Goal: Task Accomplishment & Management: Use online tool/utility

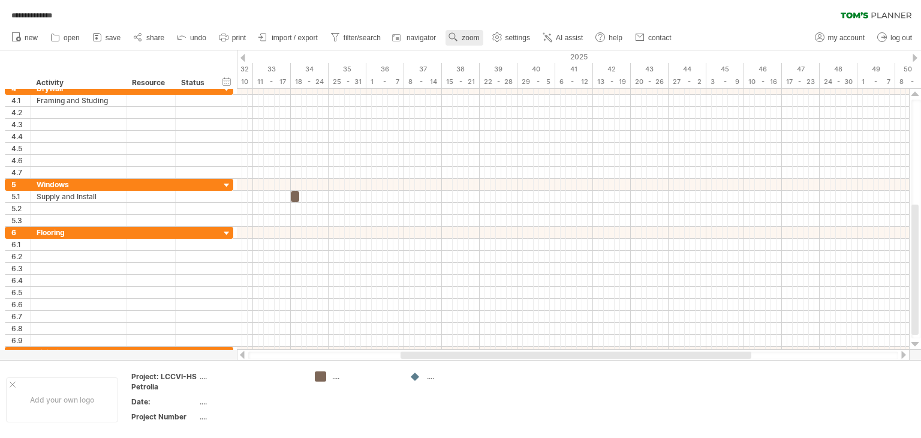
click at [465, 34] on span "zoom" at bounding box center [470, 38] width 17 height 8
click at [489, 87] on div "Day" at bounding box center [504, 88] width 67 height 19
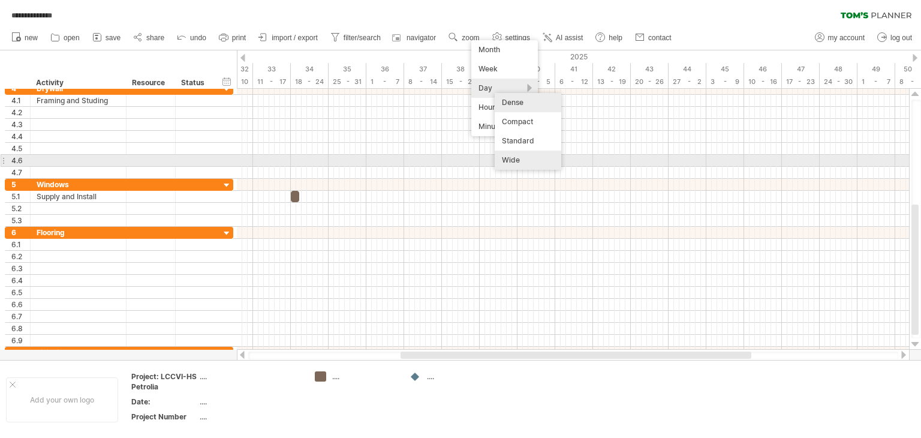
click at [516, 162] on div "Wide" at bounding box center [528, 160] width 67 height 19
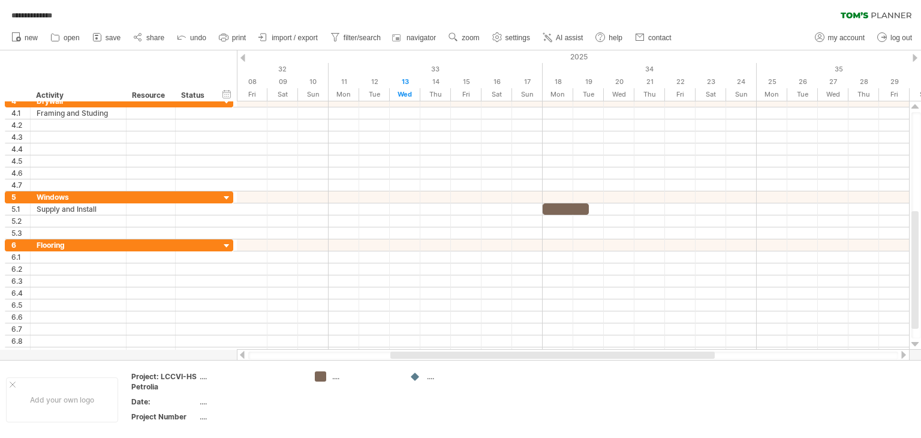
click at [243, 58] on div at bounding box center [242, 58] width 5 height 8
click at [914, 58] on div at bounding box center [915, 58] width 5 height 8
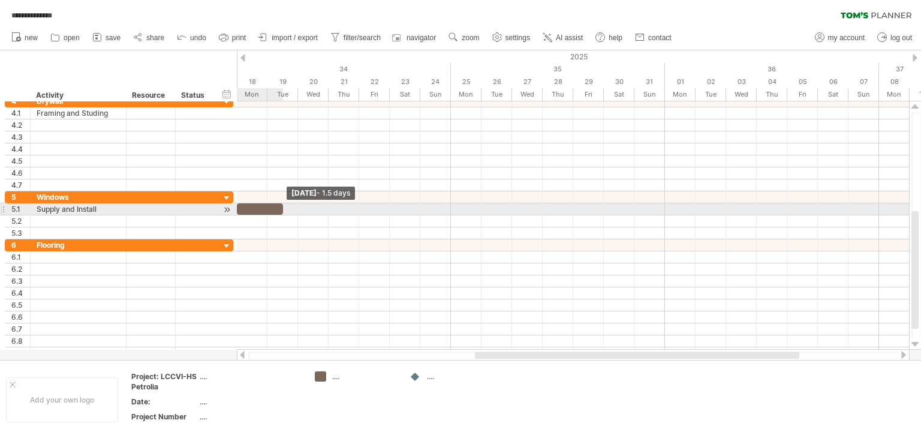
click at [287, 203] on div "start [DATE] - 1.5 days [DATE]" at bounding box center [573, 225] width 672 height 248
click at [283, 209] on span at bounding box center [283, 208] width 5 height 11
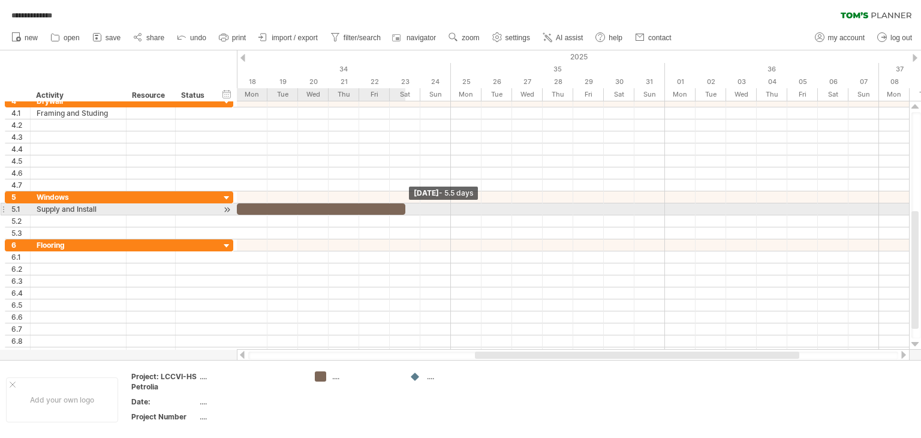
drag, startPoint x: 282, startPoint y: 209, endPoint x: 401, endPoint y: 209, distance: 118.1
click at [401, 209] on div at bounding box center [321, 208] width 169 height 11
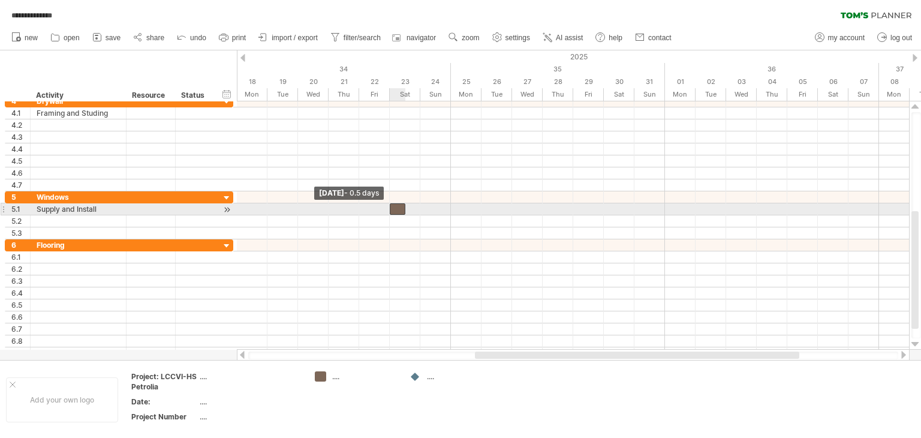
drag, startPoint x: 237, startPoint y: 209, endPoint x: 389, endPoint y: 204, distance: 151.2
click at [389, 204] on span at bounding box center [389, 208] width 5 height 11
click at [396, 207] on div at bounding box center [398, 208] width 16 height 11
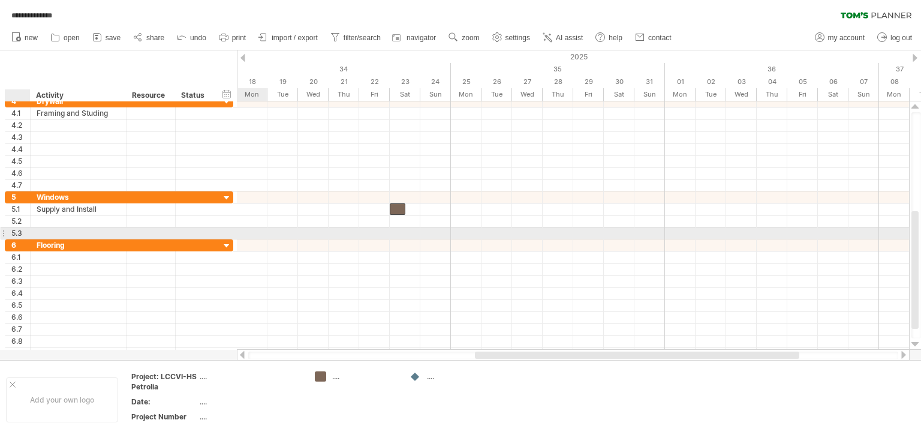
click at [37, 228] on div at bounding box center [78, 232] width 83 height 11
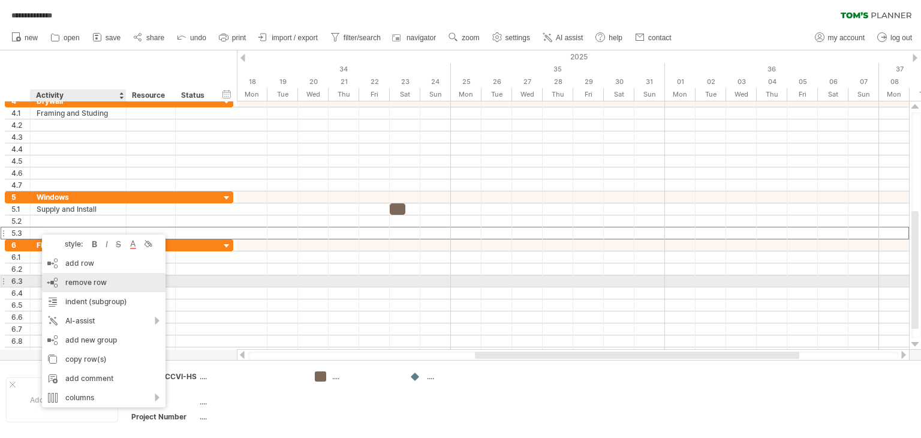
click at [90, 282] on span "remove row" at bounding box center [85, 282] width 41 height 9
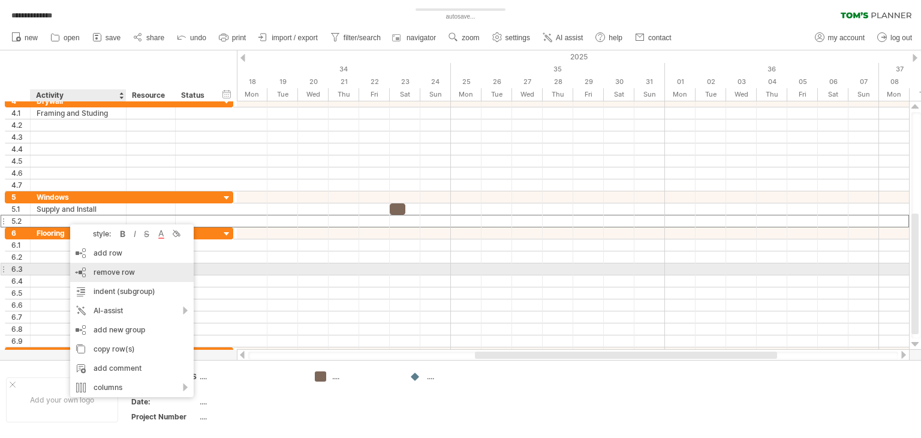
click at [116, 274] on span "remove row" at bounding box center [114, 271] width 41 height 9
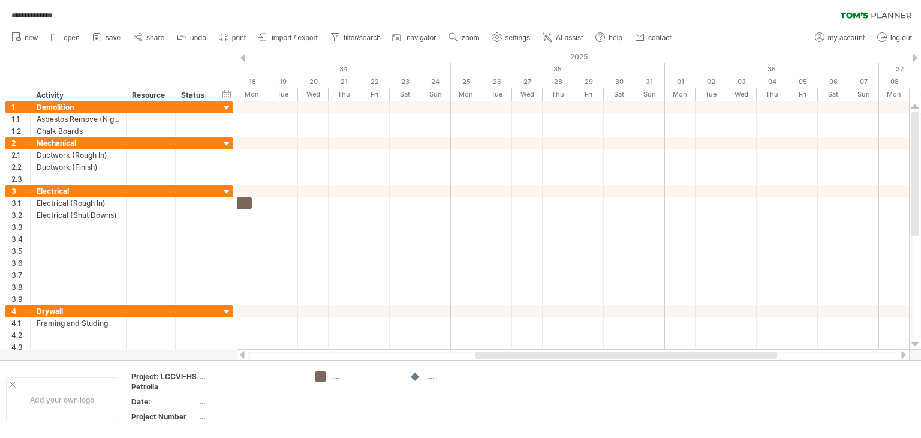
click at [240, 56] on div at bounding box center [242, 58] width 5 height 8
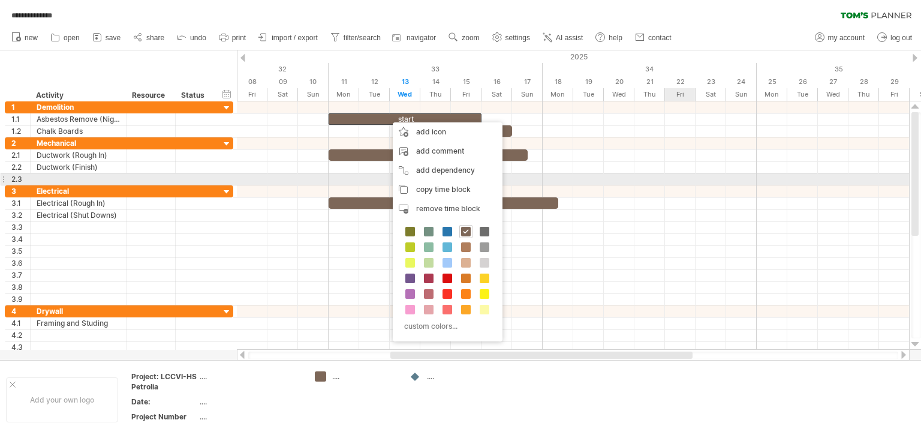
click at [692, 174] on div at bounding box center [573, 179] width 672 height 12
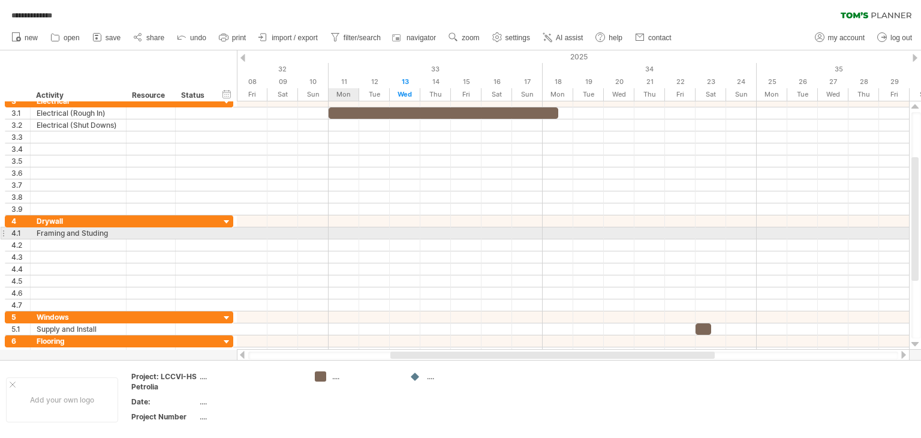
click at [329, 229] on div at bounding box center [573, 233] width 672 height 12
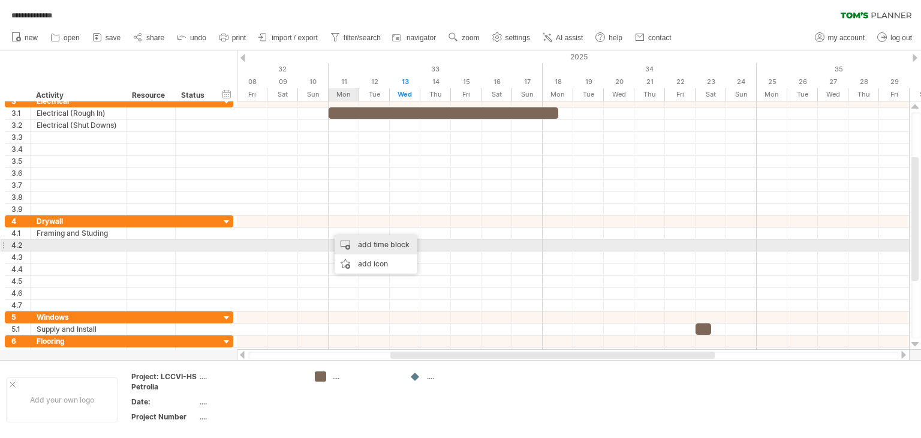
click at [365, 241] on div "add time block" at bounding box center [376, 244] width 83 height 19
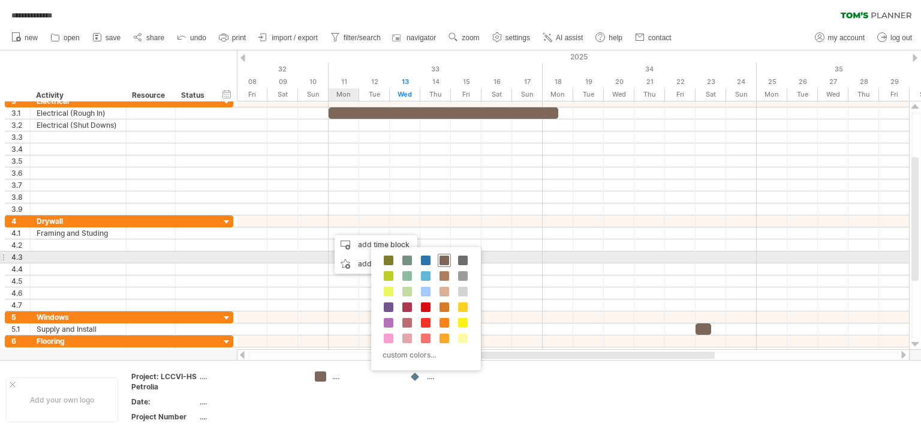
click at [441, 256] on span at bounding box center [445, 260] width 10 height 10
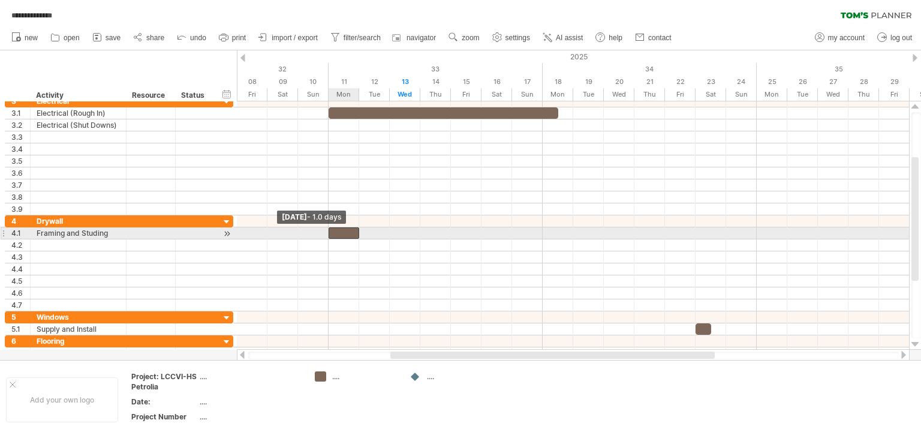
click at [329, 232] on span at bounding box center [328, 232] width 5 height 11
click at [326, 231] on div "start [DATE] [DATE] - 1.0 days" at bounding box center [573, 225] width 672 height 248
click at [360, 231] on span at bounding box center [359, 232] width 5 height 11
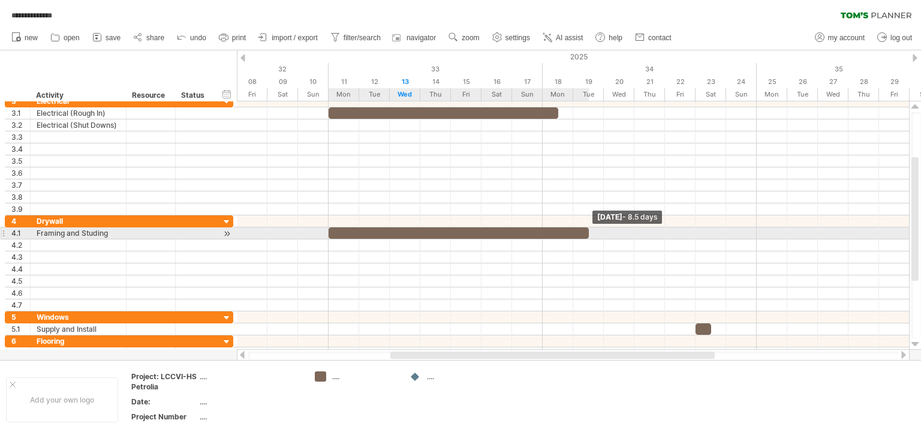
drag, startPoint x: 360, startPoint y: 231, endPoint x: 585, endPoint y: 231, distance: 225.5
click at [585, 231] on div at bounding box center [459, 232] width 260 height 11
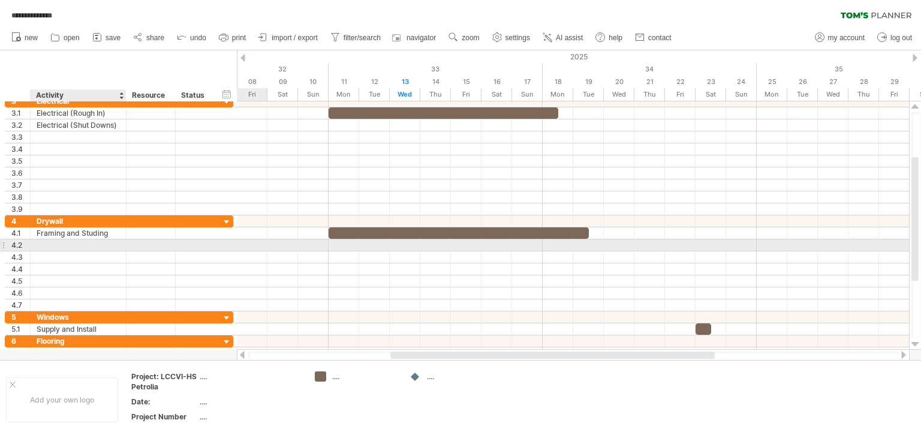
click at [38, 240] on div at bounding box center [78, 244] width 83 height 11
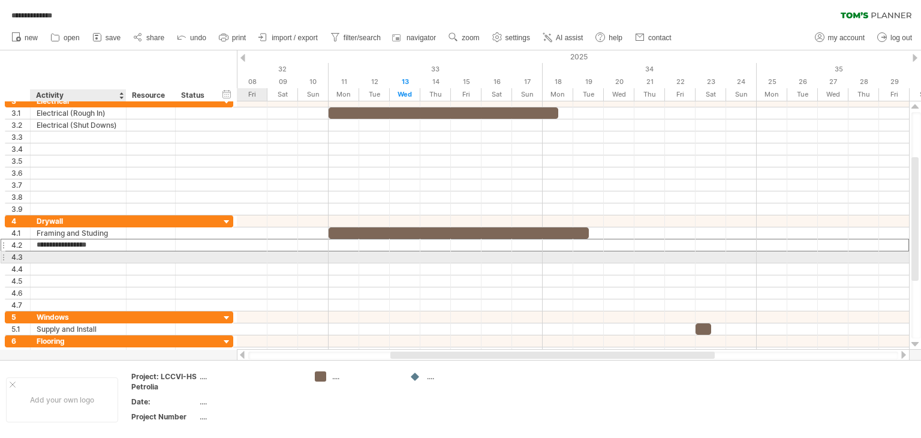
type input "**********"
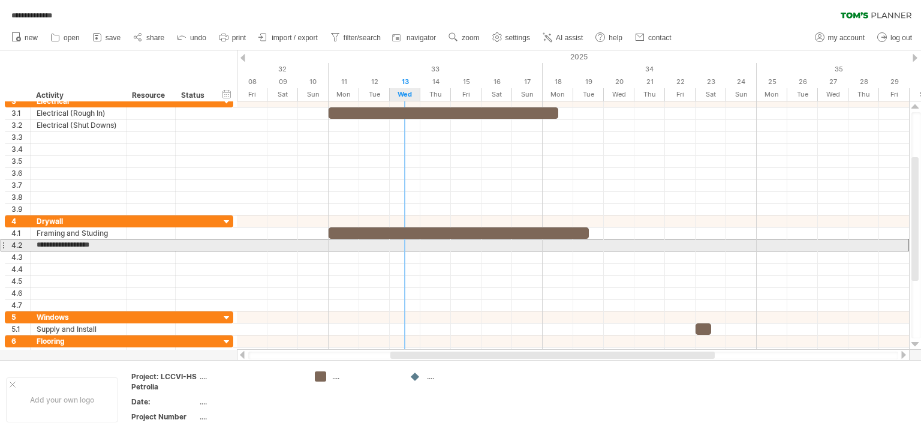
click at [405, 245] on div at bounding box center [573, 245] width 672 height 13
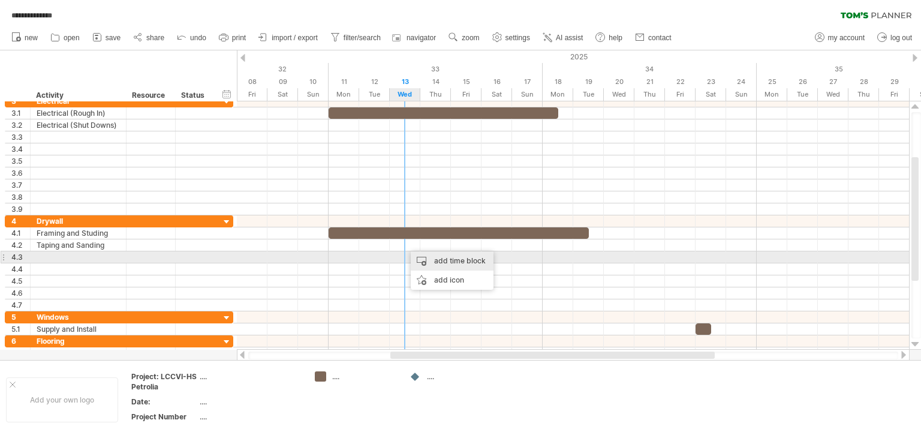
click at [425, 258] on div "add time block" at bounding box center [452, 260] width 83 height 19
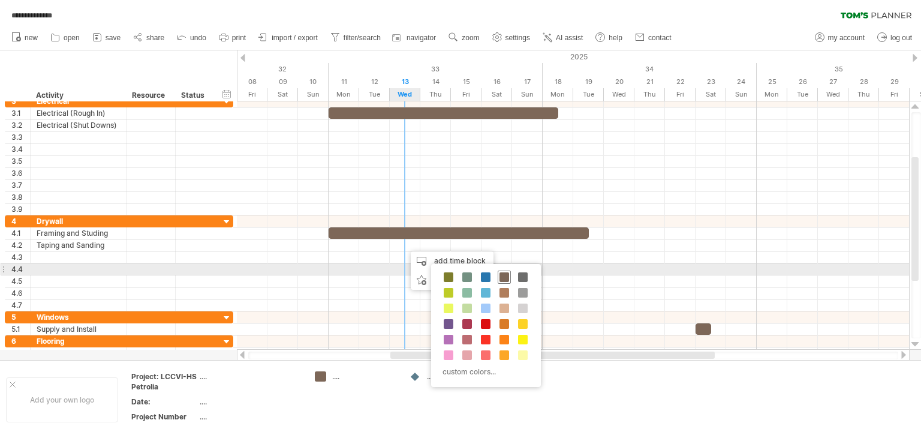
click at [504, 272] on span at bounding box center [505, 277] width 10 height 10
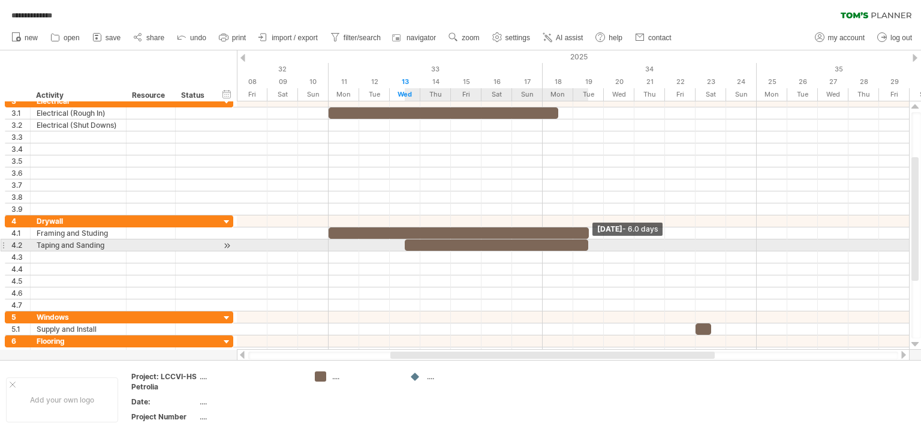
drag, startPoint x: 433, startPoint y: 240, endPoint x: 585, endPoint y: 245, distance: 151.8
click at [585, 245] on div at bounding box center [496, 244] width 183 height 11
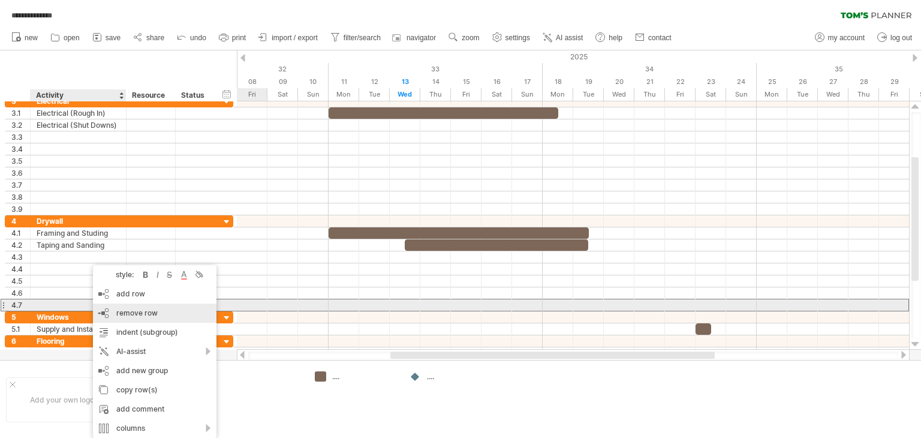
click at [115, 310] on div "remove row remove selected rows" at bounding box center [155, 312] width 124 height 19
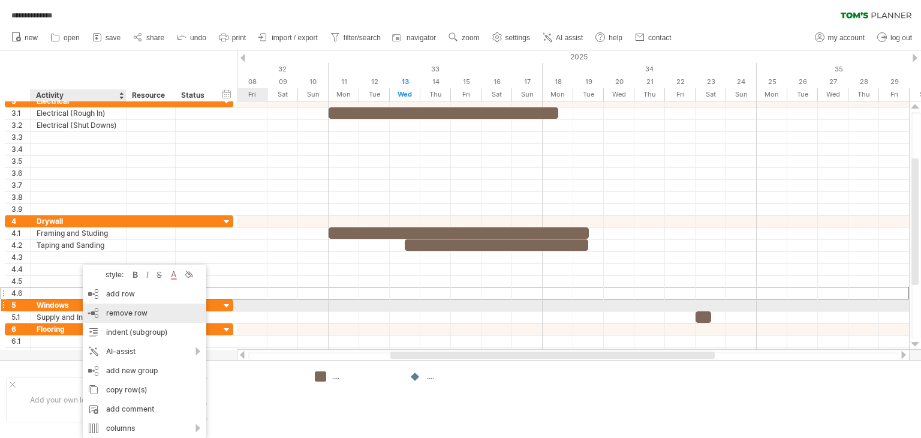
click at [111, 311] on span "remove row" at bounding box center [126, 312] width 41 height 9
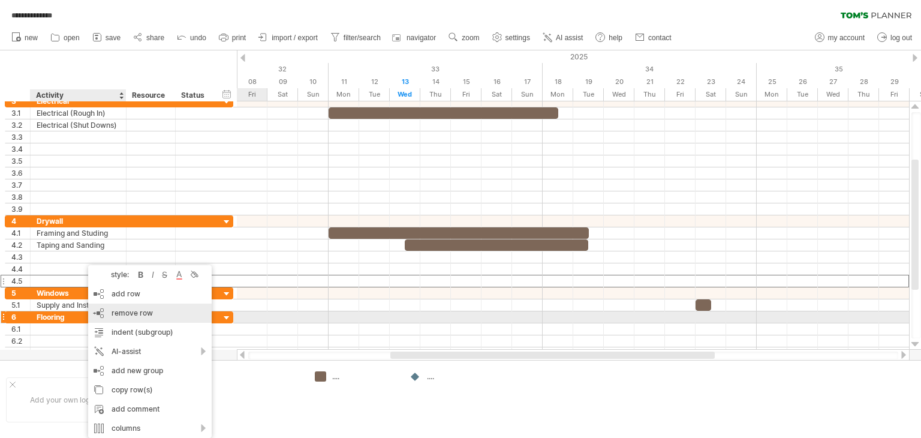
click at [119, 312] on span "remove row" at bounding box center [132, 312] width 41 height 9
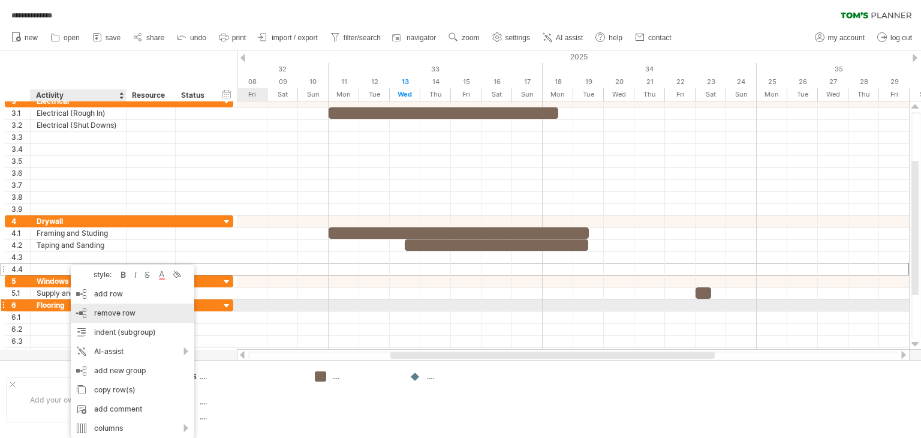
click at [110, 310] on span "remove row" at bounding box center [114, 312] width 41 height 9
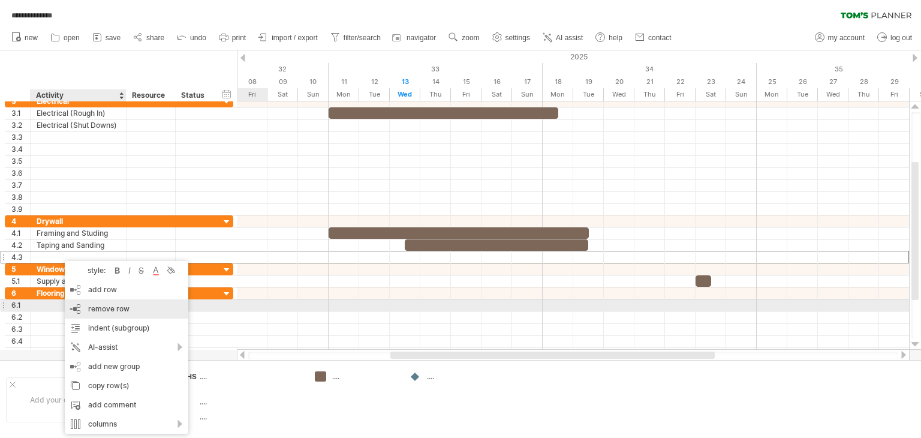
click at [106, 309] on span "remove row" at bounding box center [108, 308] width 41 height 9
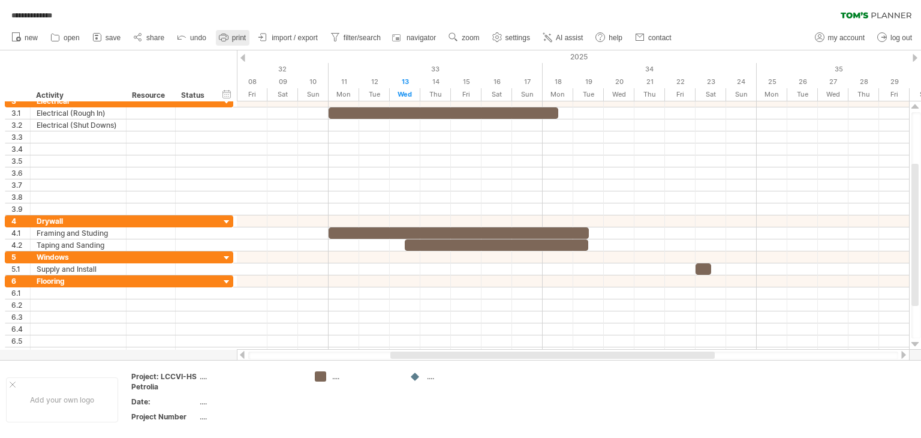
click at [238, 37] on span "print" at bounding box center [239, 38] width 14 height 8
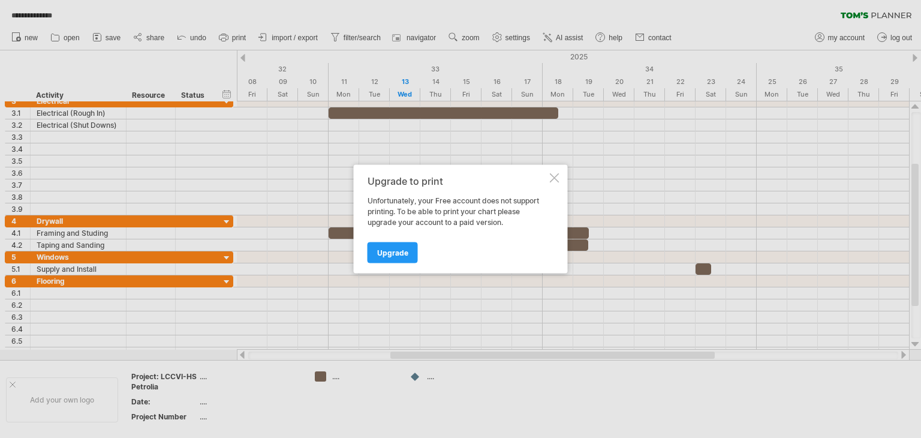
click at [552, 176] on div at bounding box center [555, 178] width 10 height 10
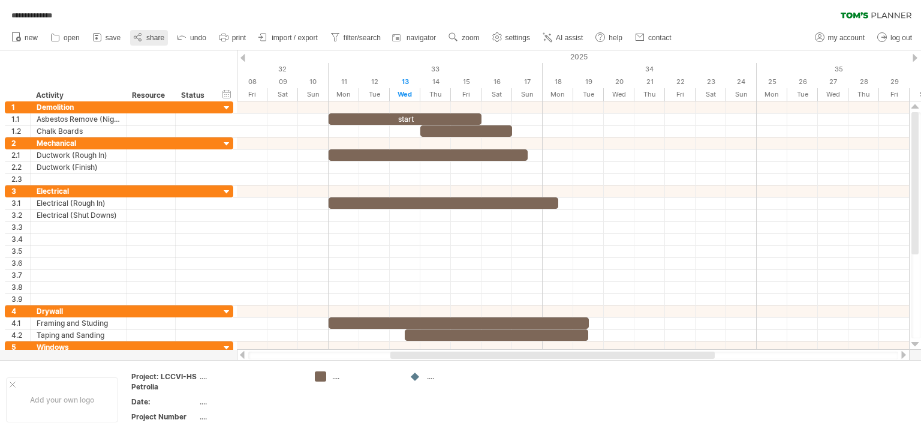
click at [154, 37] on span "share" at bounding box center [155, 38] width 18 height 8
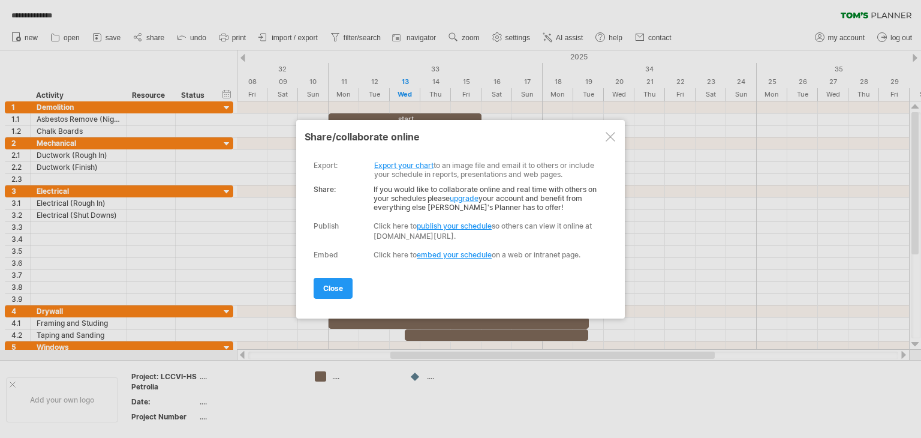
click at [428, 226] on link "publish your schedule" at bounding box center [454, 225] width 75 height 9
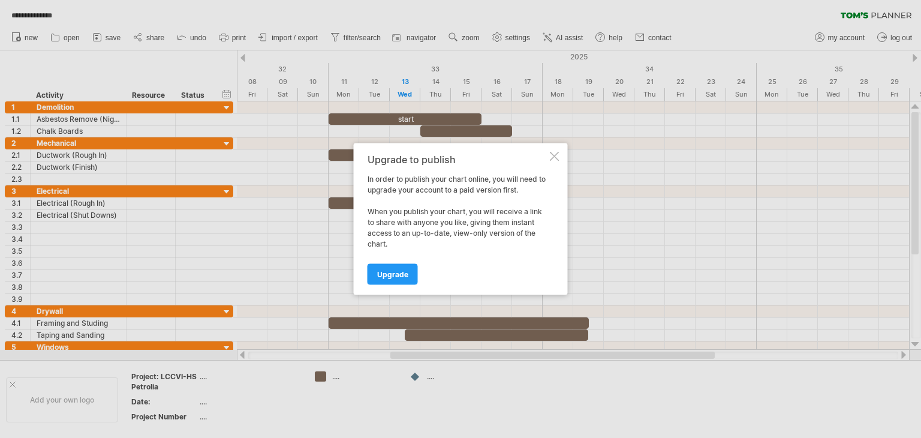
click at [553, 154] on div at bounding box center [555, 157] width 10 height 10
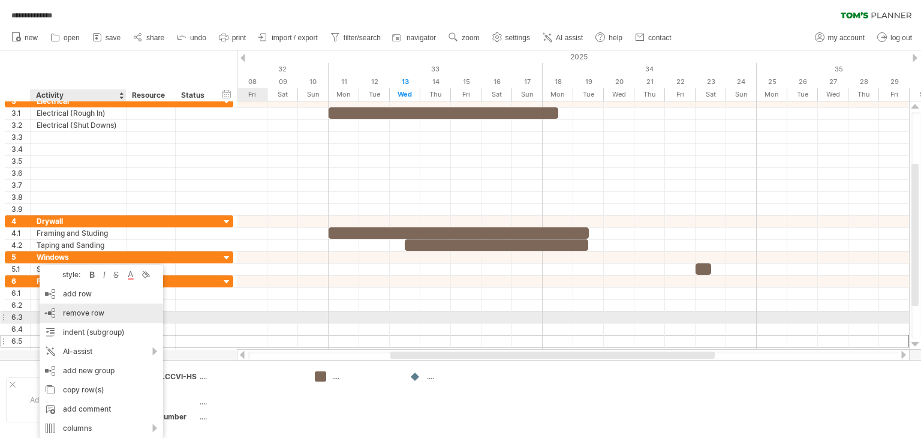
click at [84, 312] on span "remove row" at bounding box center [83, 312] width 41 height 9
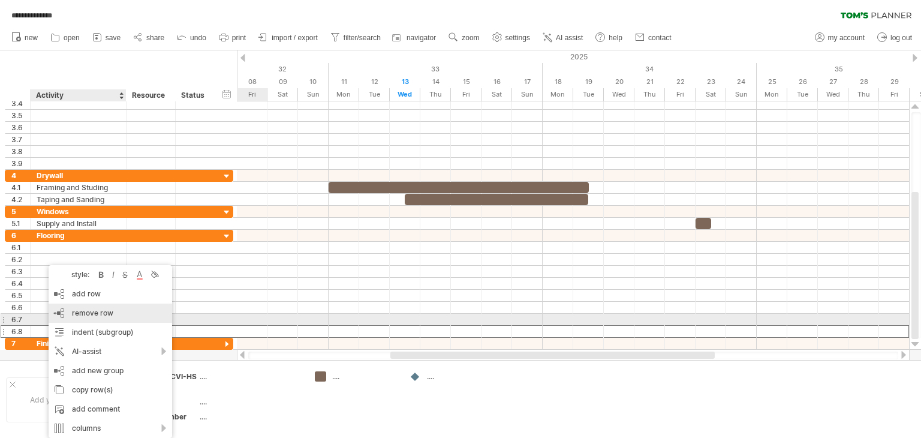
click at [98, 315] on span "remove row" at bounding box center [92, 312] width 41 height 9
click at [98, 313] on div at bounding box center [78, 307] width 83 height 11
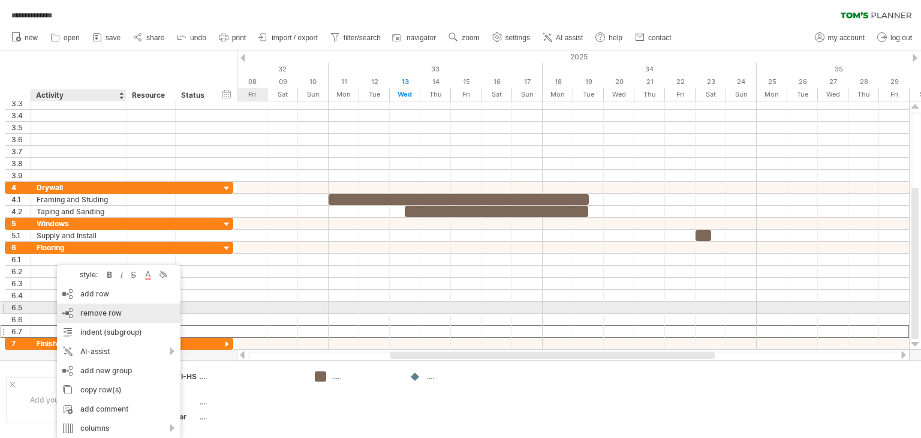
click at [91, 312] on span "remove row" at bounding box center [100, 312] width 41 height 9
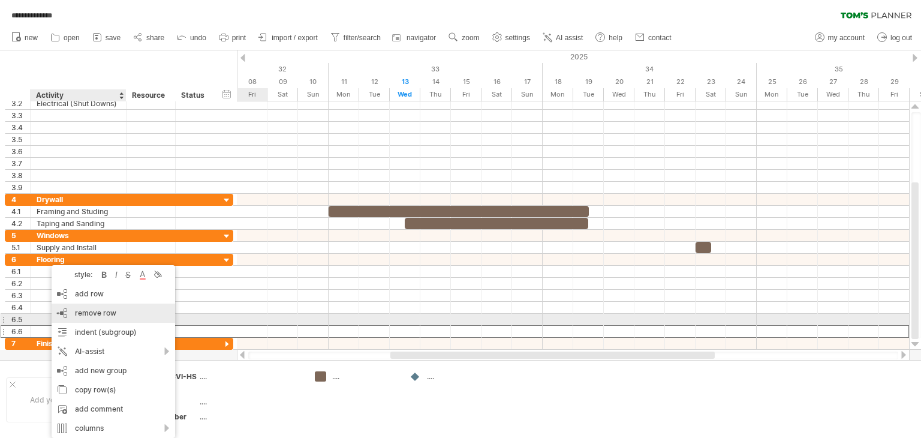
click at [90, 314] on span "remove row" at bounding box center [95, 312] width 41 height 9
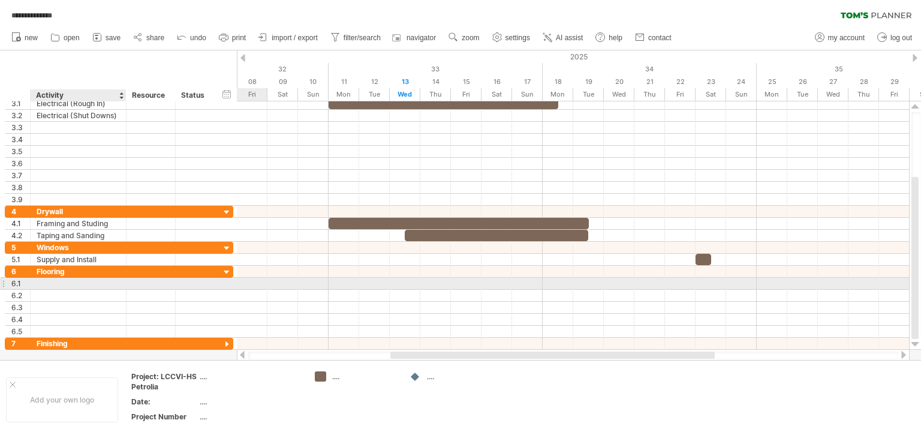
click at [37, 281] on div at bounding box center [78, 283] width 83 height 11
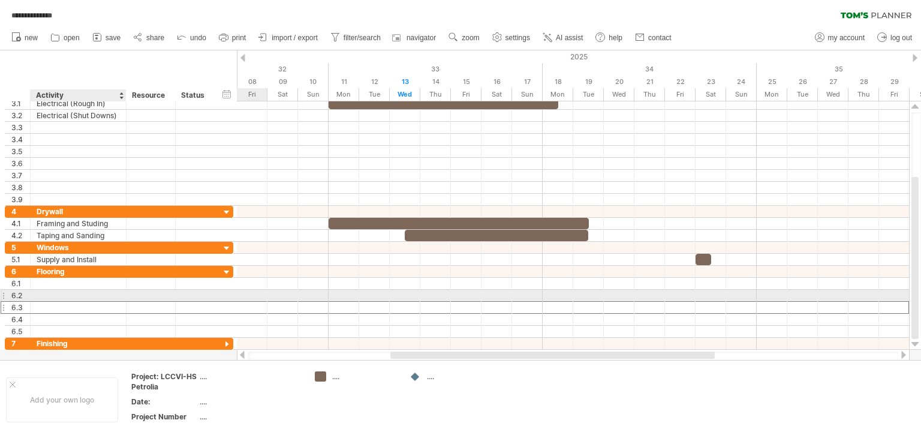
click at [46, 302] on div at bounding box center [78, 307] width 83 height 11
type input "**********"
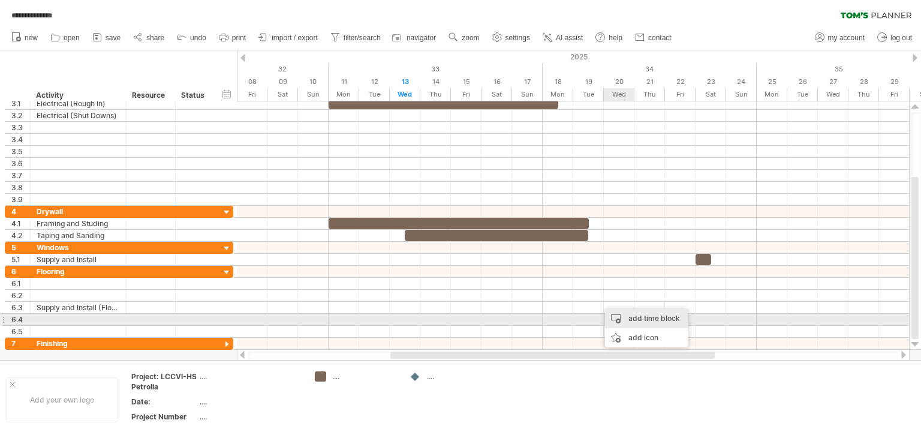
click at [631, 318] on div "add time block" at bounding box center [646, 318] width 83 height 19
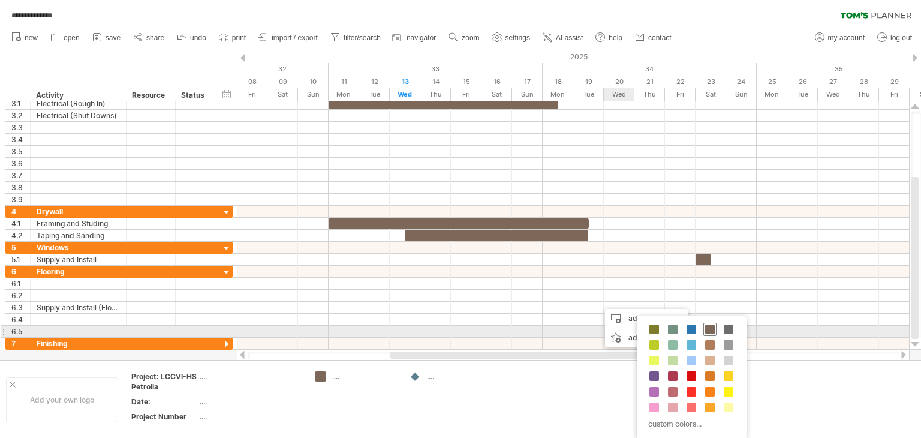
click at [708, 330] on span at bounding box center [710, 329] width 10 height 10
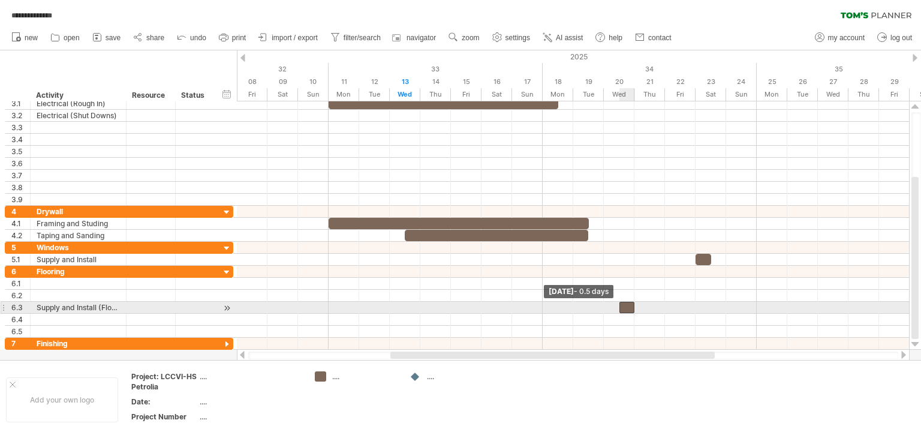
drag, startPoint x: 603, startPoint y: 303, endPoint x: 612, endPoint y: 303, distance: 9.6
click at [612, 303] on div "start [DATE] - 6.0 days [DATE] - 0.5 days" at bounding box center [573, 225] width 672 height 248
click at [612, 303] on div at bounding box center [573, 308] width 672 height 12
click at [622, 305] on div at bounding box center [627, 307] width 16 height 11
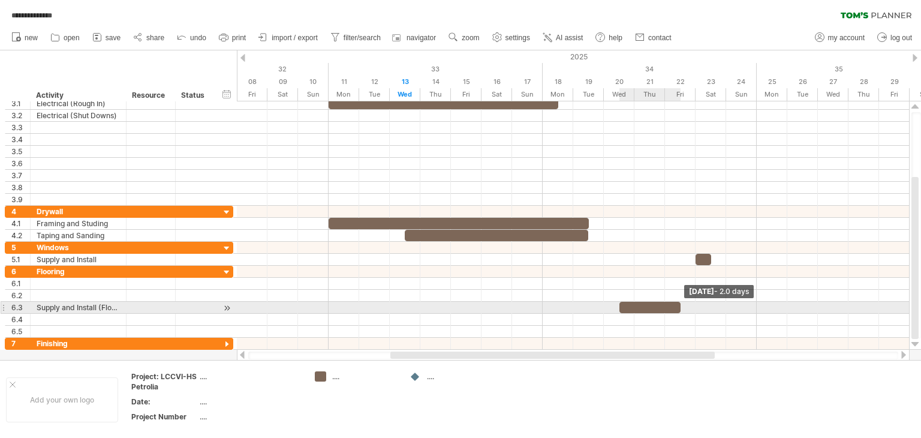
drag, startPoint x: 634, startPoint y: 305, endPoint x: 685, endPoint y: 302, distance: 51.0
click at [685, 302] on div "start [DATE] - 2.0 days [DATE] - 0.5 days" at bounding box center [573, 225] width 672 height 248
click at [621, 303] on span at bounding box center [619, 307] width 5 height 11
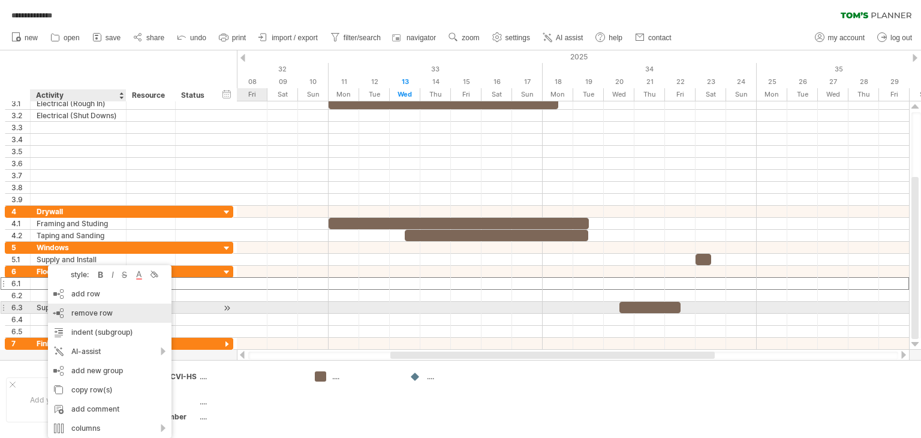
click at [97, 311] on span "remove row" at bounding box center [91, 312] width 41 height 9
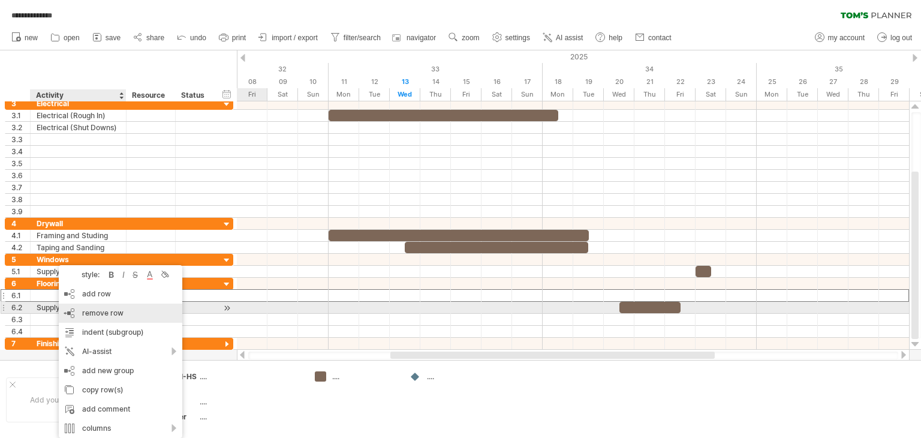
click at [96, 311] on span "remove row" at bounding box center [102, 312] width 41 height 9
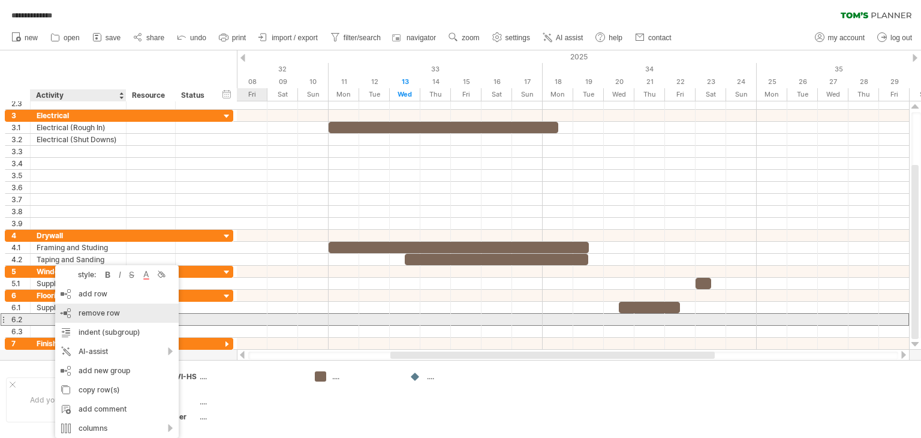
click at [94, 314] on span "remove row" at bounding box center [99, 312] width 41 height 9
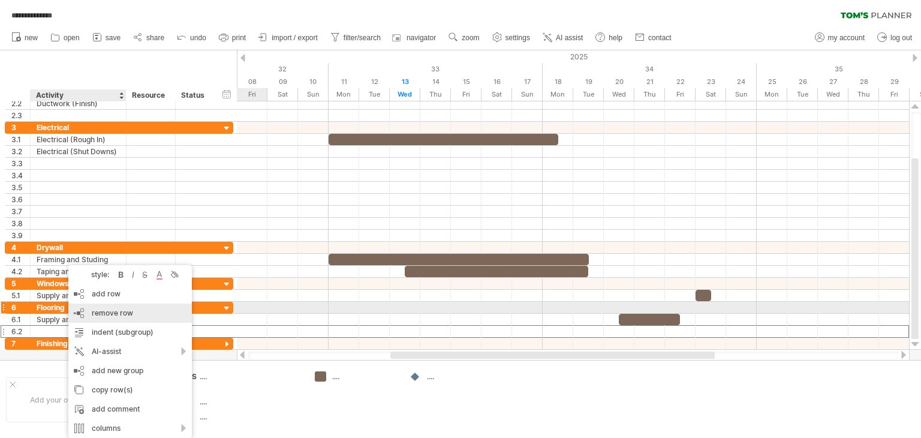
click at [109, 312] on span "remove row" at bounding box center [112, 312] width 41 height 9
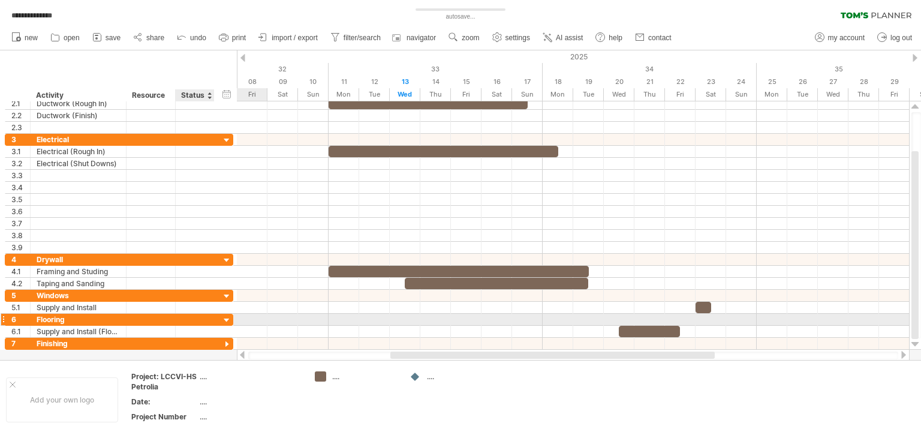
click at [228, 315] on div at bounding box center [226, 320] width 11 height 11
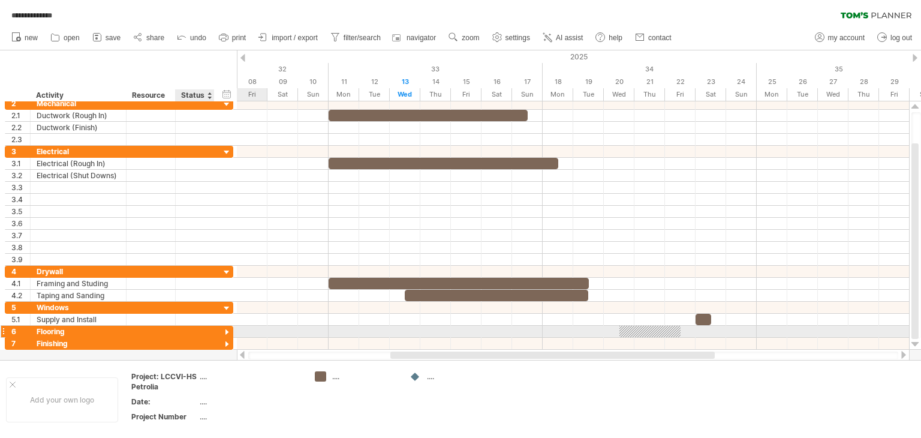
click at [227, 328] on div at bounding box center [226, 332] width 11 height 11
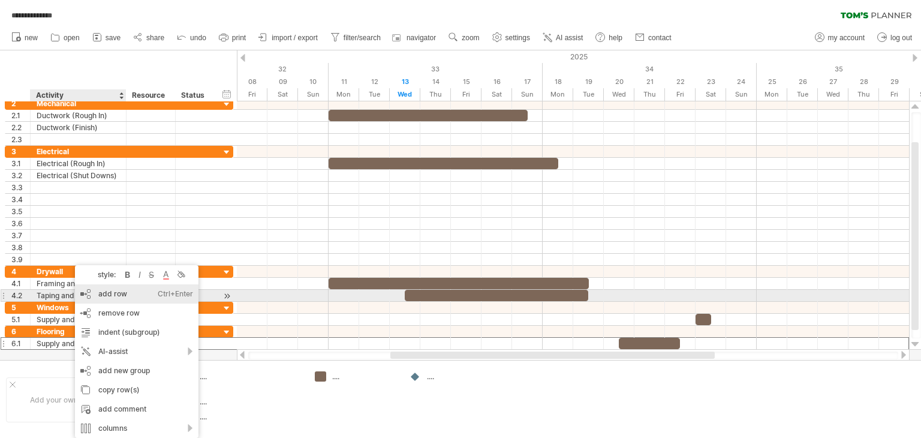
click at [115, 293] on div "add row Ctrl+Enter Cmd+Enter" at bounding box center [137, 293] width 124 height 19
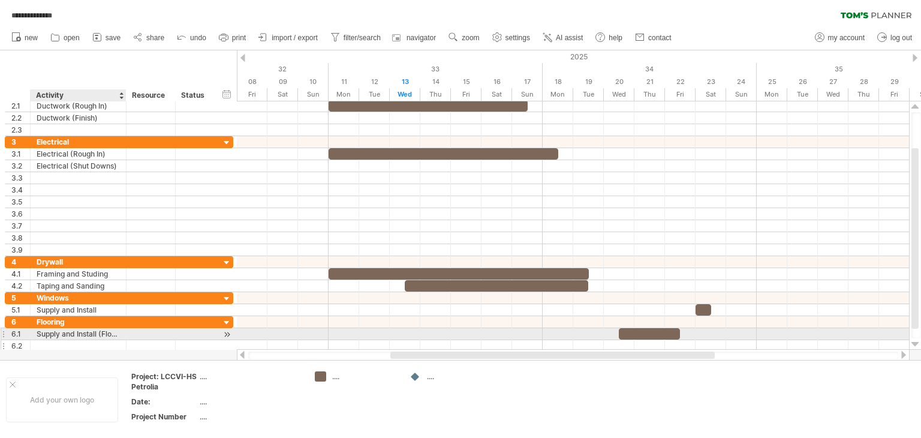
click at [43, 340] on div at bounding box center [78, 345] width 83 height 11
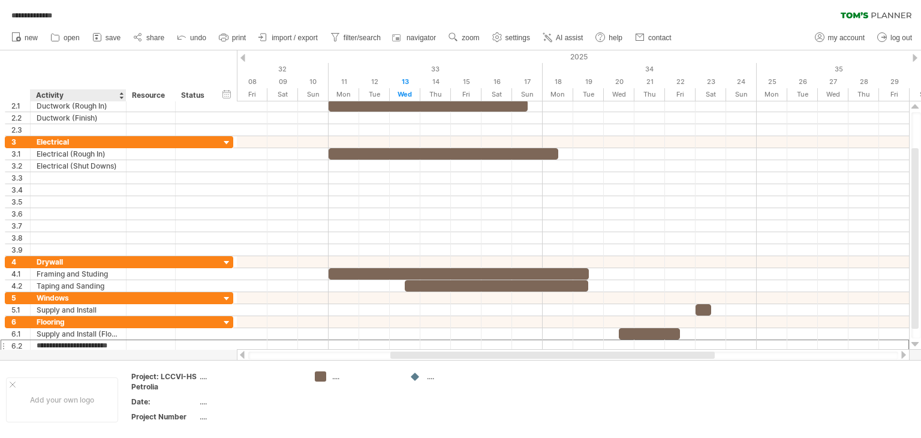
type input "**********"
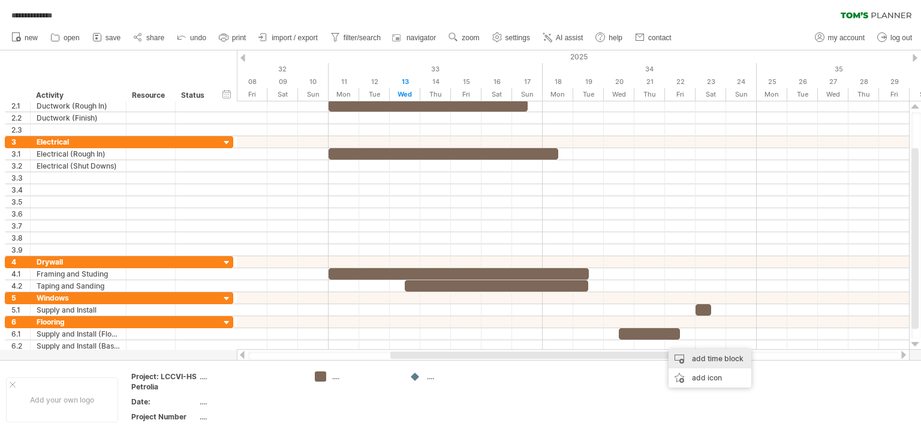
click at [691, 356] on div "add time block" at bounding box center [710, 358] width 83 height 19
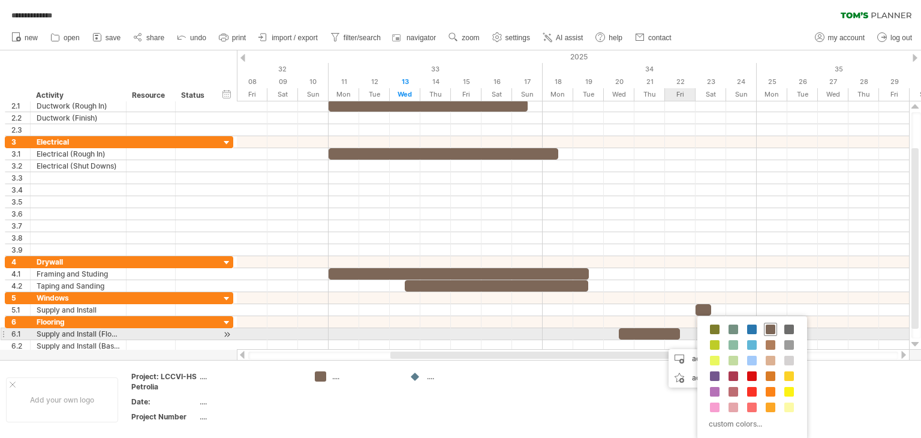
click at [767, 330] on span at bounding box center [771, 329] width 10 height 10
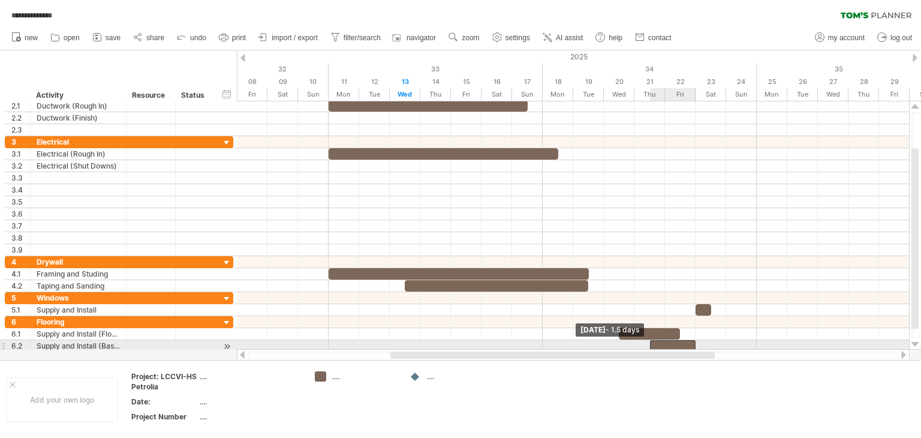
drag, startPoint x: 666, startPoint y: 343, endPoint x: 658, endPoint y: 343, distance: 8.4
click at [658, 343] on div at bounding box center [673, 345] width 46 height 11
drag, startPoint x: 693, startPoint y: 341, endPoint x: 673, endPoint y: 340, distance: 19.2
click at [673, 340] on div at bounding box center [657, 345] width 46 height 11
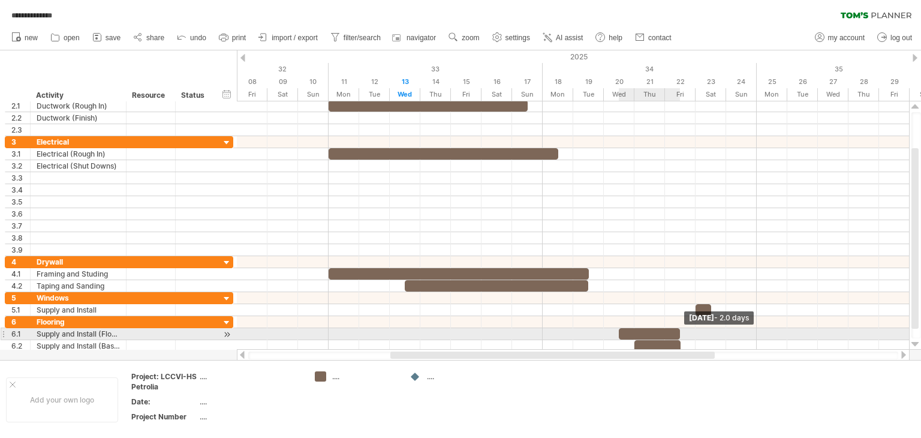
click at [681, 332] on span at bounding box center [680, 333] width 5 height 11
click at [680, 330] on span at bounding box center [680, 333] width 5 height 11
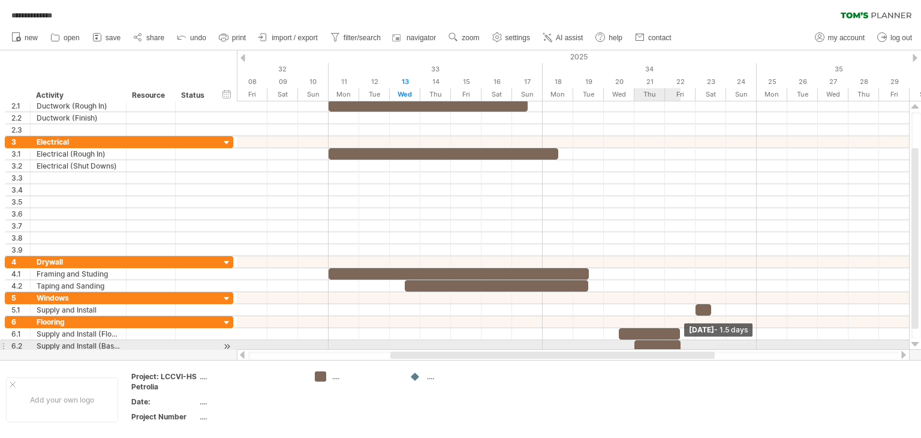
click at [678, 343] on span at bounding box center [680, 345] width 5 height 11
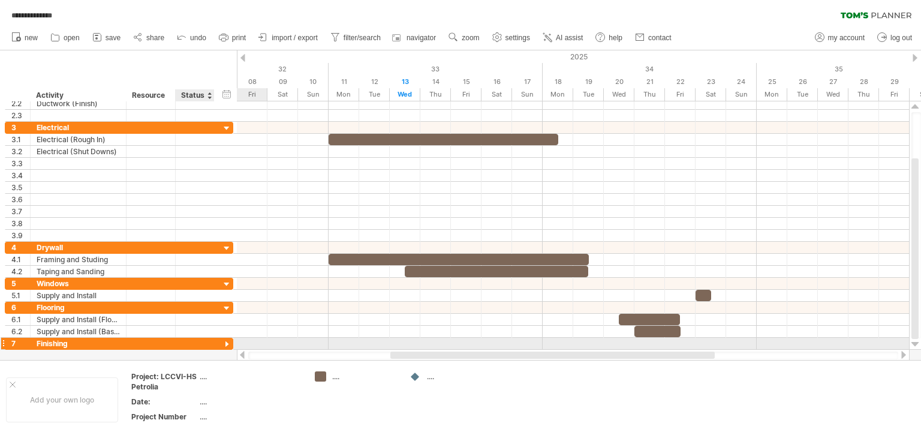
click at [225, 340] on div at bounding box center [226, 344] width 11 height 11
click at [227, 341] on div at bounding box center [226, 344] width 11 height 11
click at [228, 341] on div at bounding box center [226, 344] width 11 height 11
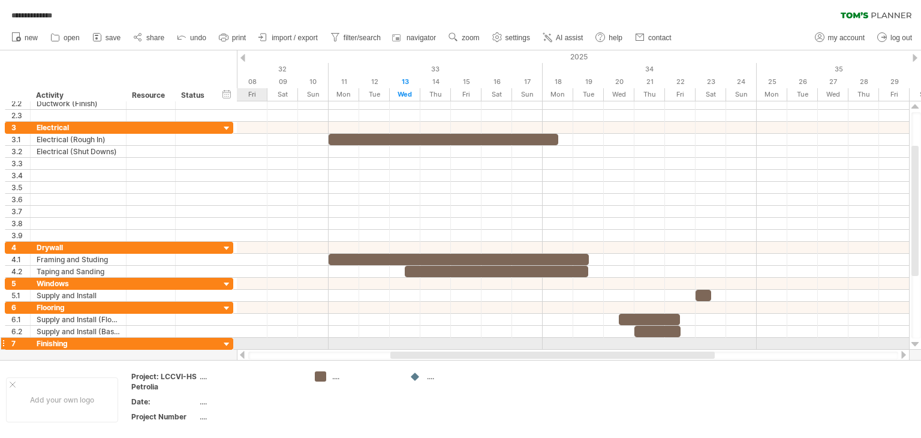
click at [228, 341] on div at bounding box center [226, 344] width 11 height 11
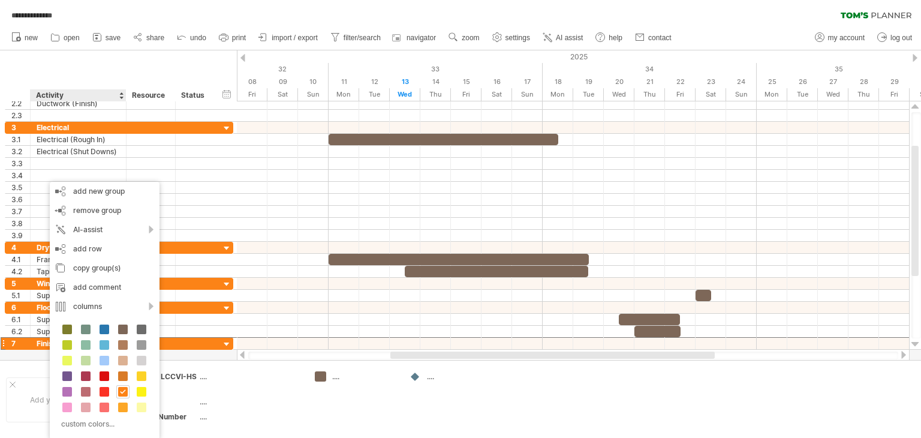
click at [203, 354] on div at bounding box center [460, 204] width 921 height 309
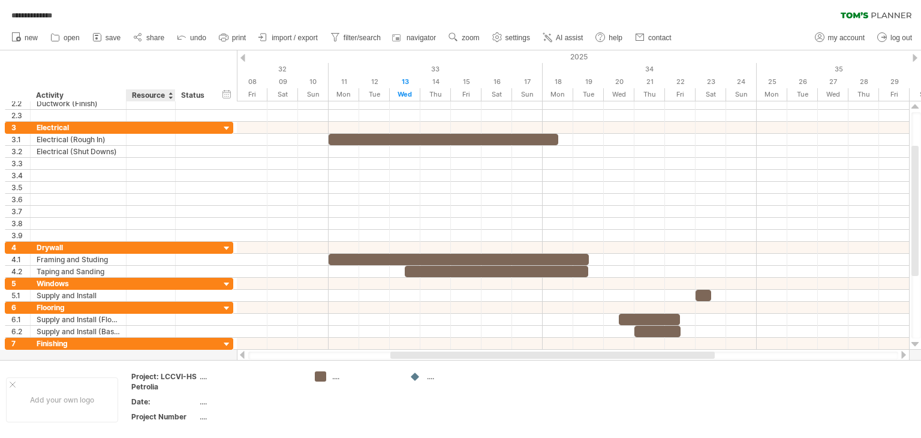
click at [140, 351] on div at bounding box center [460, 204] width 921 height 309
click at [47, 350] on div at bounding box center [460, 204] width 921 height 309
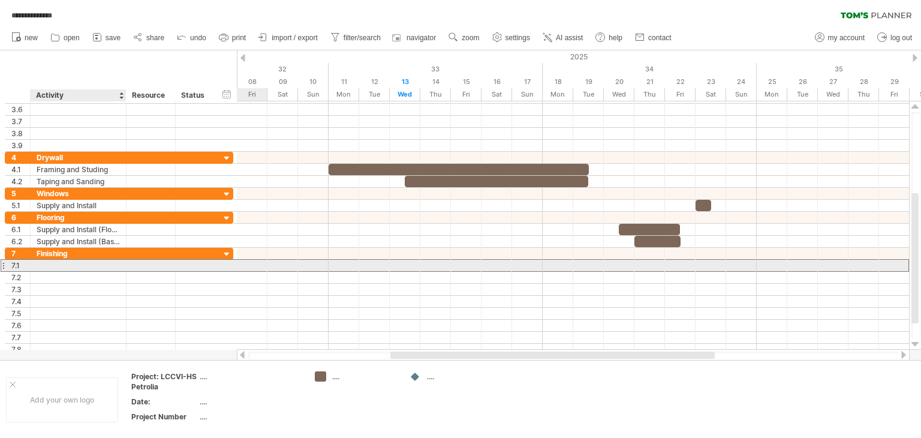
click at [45, 264] on div at bounding box center [78, 265] width 83 height 11
click at [0, 0] on input "text" at bounding box center [0, 0] width 0 height 0
type input "*****"
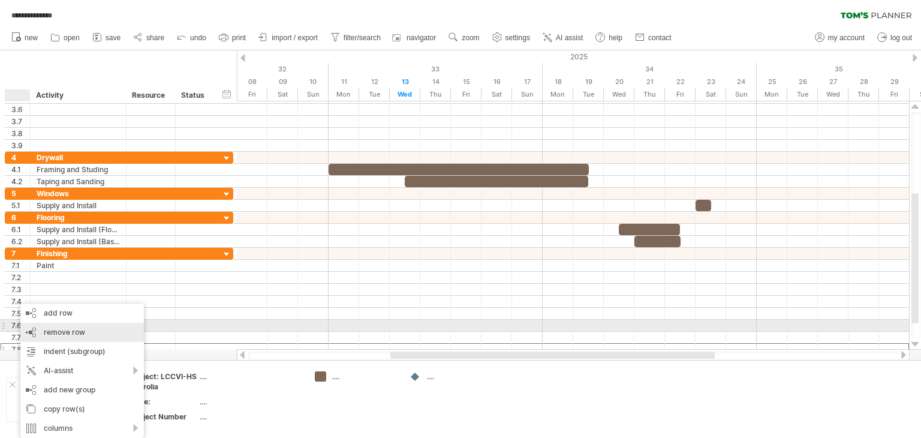
click at [52, 329] on span "remove row" at bounding box center [64, 331] width 41 height 9
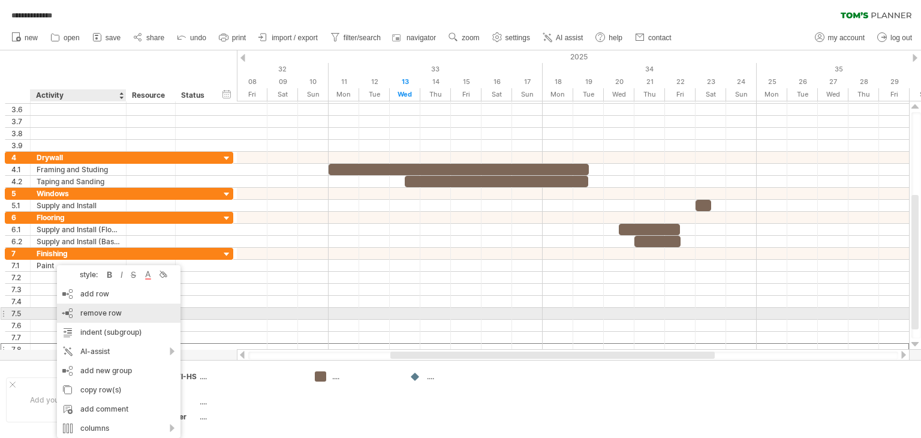
click at [90, 312] on span "remove row" at bounding box center [100, 312] width 41 height 9
click at [90, 312] on div at bounding box center [78, 313] width 83 height 11
click at [0, 0] on input "text" at bounding box center [0, 0] width 0 height 0
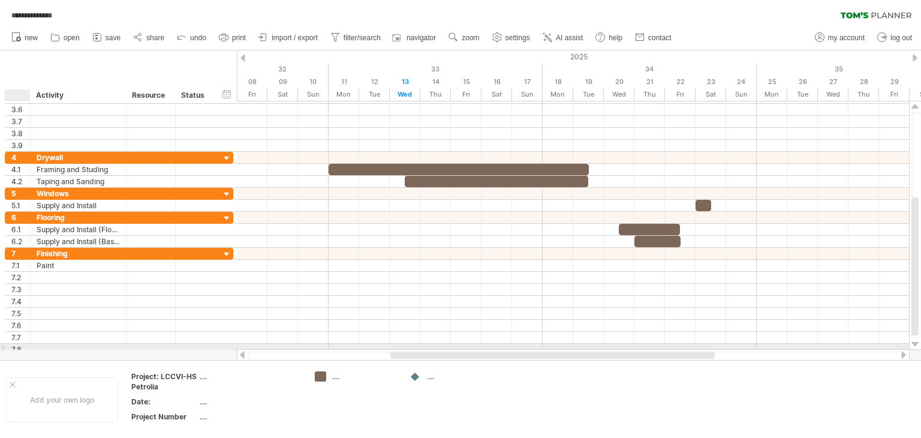
click at [24, 345] on div "7.8" at bounding box center [20, 349] width 19 height 11
click at [58, 346] on div at bounding box center [78, 349] width 83 height 11
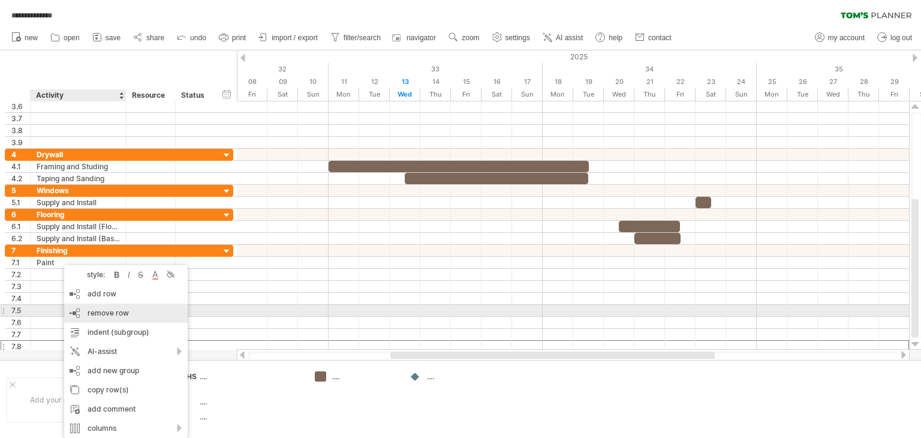
click at [108, 313] on span "remove row" at bounding box center [108, 312] width 41 height 9
click at [108, 313] on div at bounding box center [78, 310] width 83 height 11
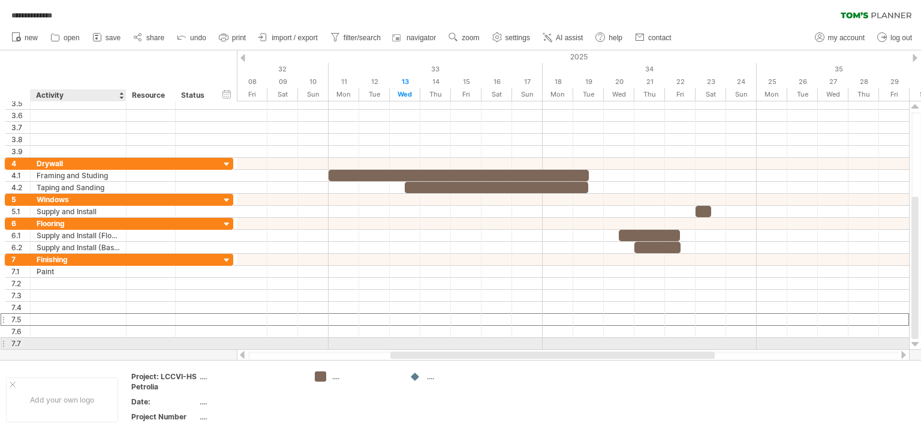
click at [57, 338] on div at bounding box center [78, 343] width 83 height 11
click at [0, 0] on input "text" at bounding box center [0, 0] width 0 height 0
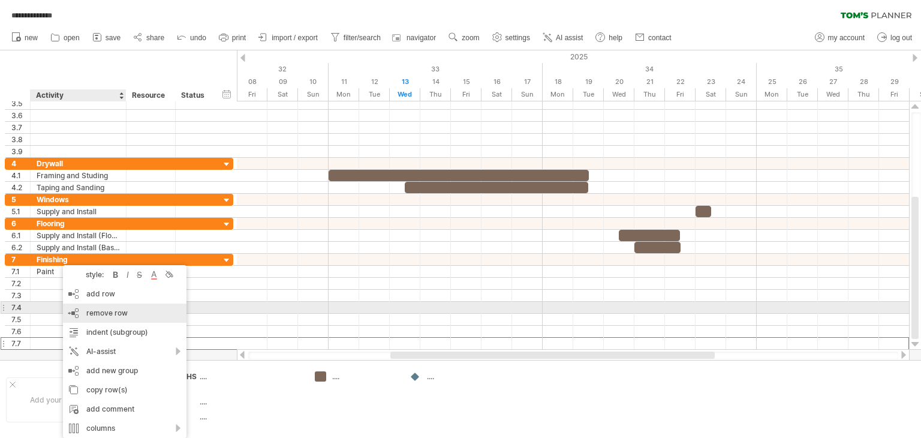
click at [109, 310] on span "remove row" at bounding box center [106, 312] width 41 height 9
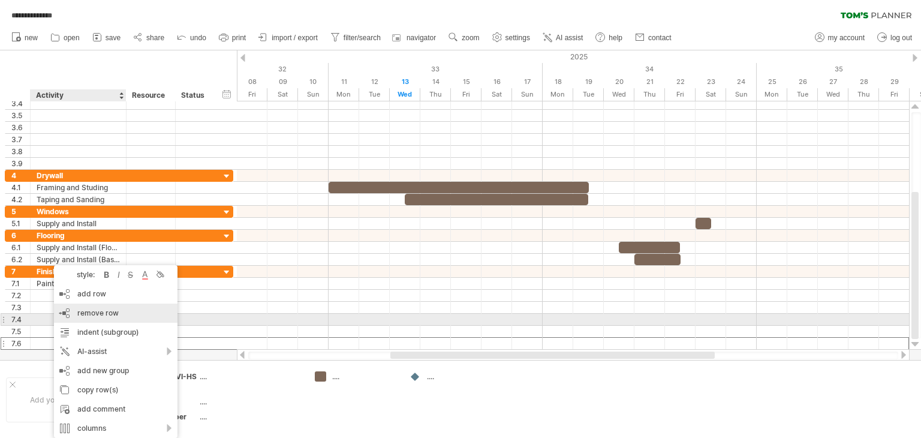
click at [104, 314] on span "remove row" at bounding box center [97, 312] width 41 height 9
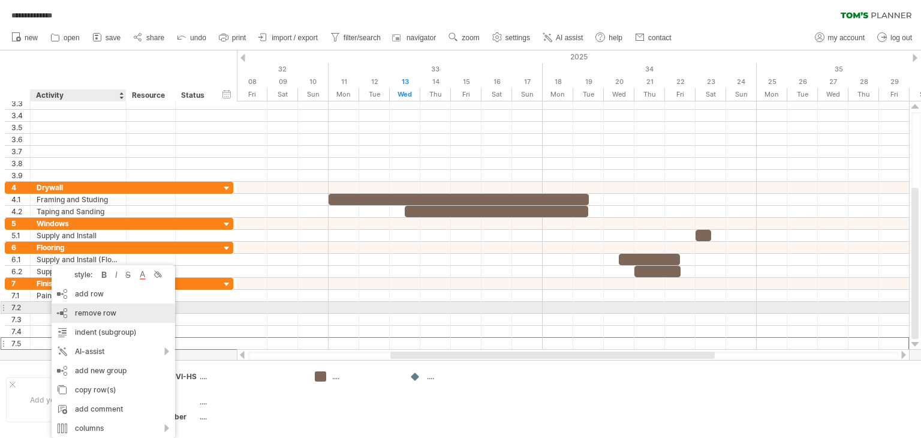
click at [90, 312] on span "remove row" at bounding box center [95, 312] width 41 height 9
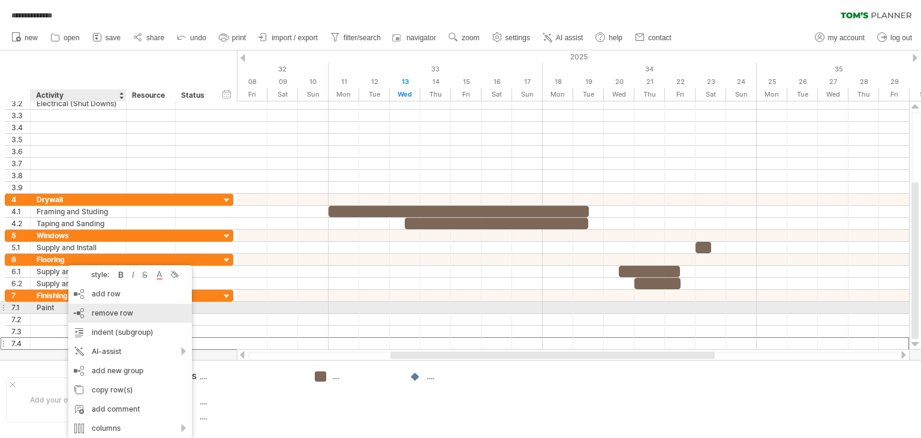
click at [101, 310] on span "remove row" at bounding box center [112, 312] width 41 height 9
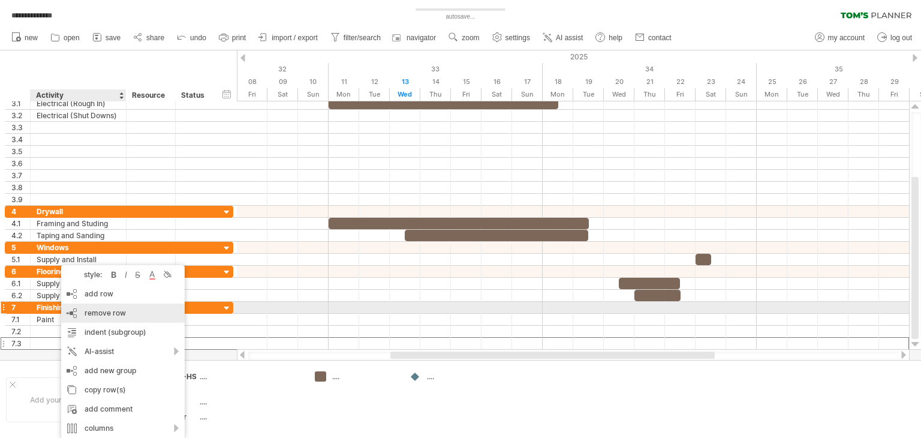
click at [106, 310] on span "remove row" at bounding box center [105, 312] width 41 height 9
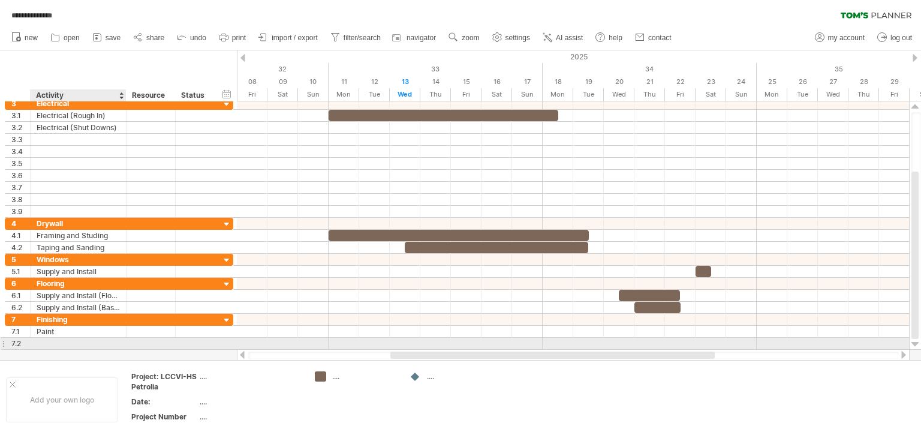
click at [52, 338] on div at bounding box center [78, 343] width 83 height 11
click at [0, 0] on input "text" at bounding box center [0, 0] width 0 height 0
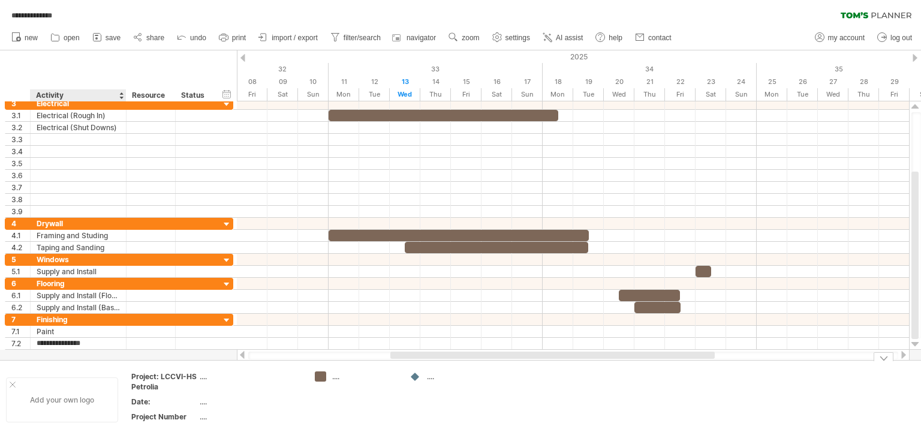
type input "**********"
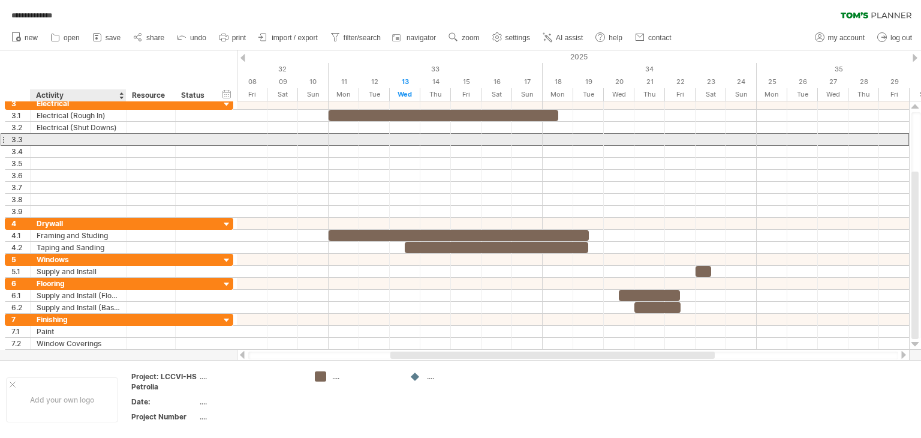
click at [40, 140] on div at bounding box center [78, 139] width 83 height 11
type input "**********"
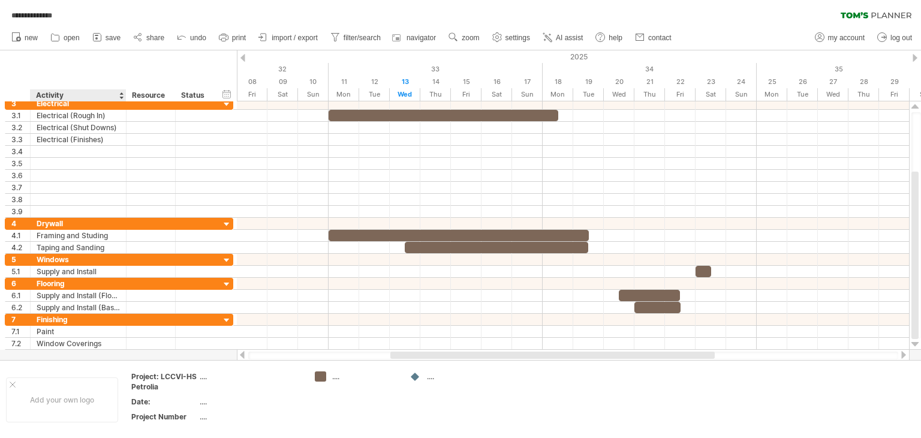
click at [40, 356] on div at bounding box center [460, 204] width 921 height 309
click at [31, 355] on div at bounding box center [460, 204] width 921 height 309
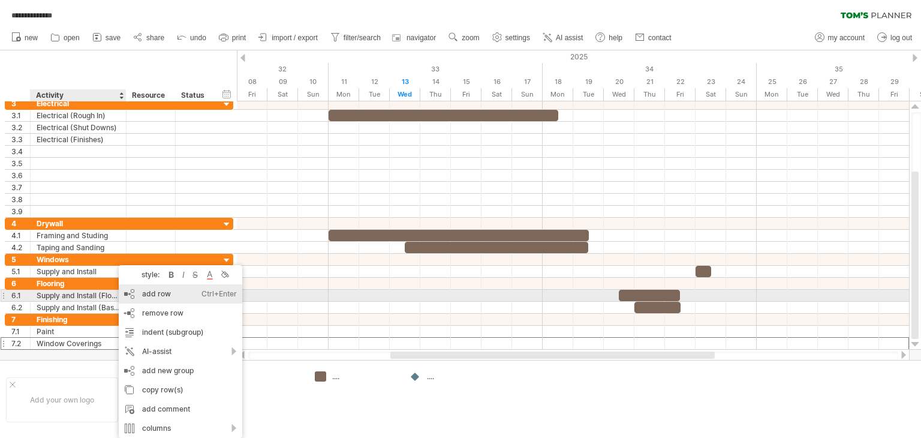
click at [160, 293] on div "add row Ctrl+Enter Cmd+Enter" at bounding box center [181, 293] width 124 height 19
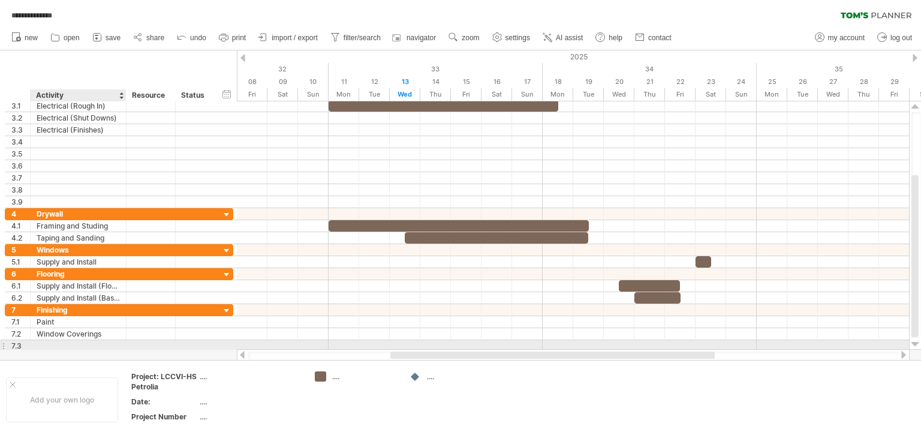
click at [41, 341] on div at bounding box center [78, 345] width 83 height 11
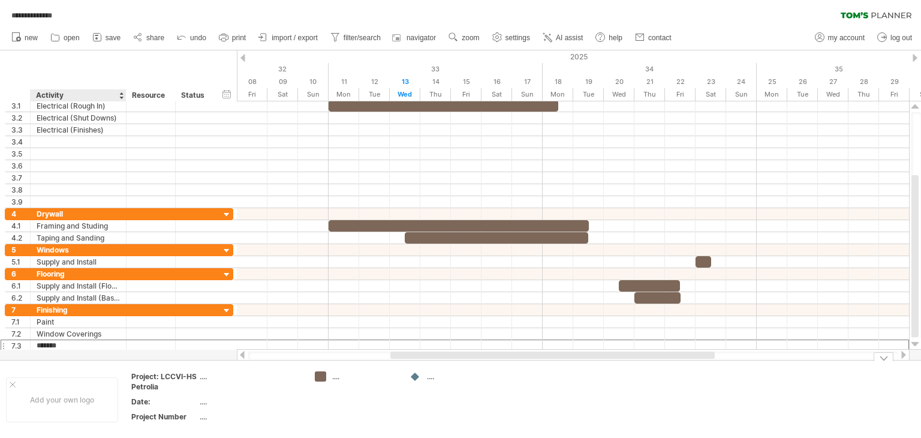
type input "********"
click at [581, 356] on div "add time block" at bounding box center [598, 358] width 83 height 19
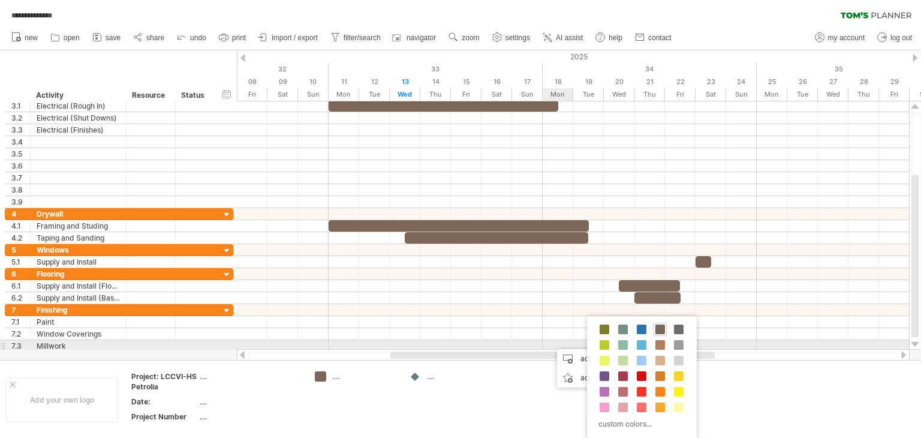
click at [553, 344] on div at bounding box center [573, 346] width 672 height 12
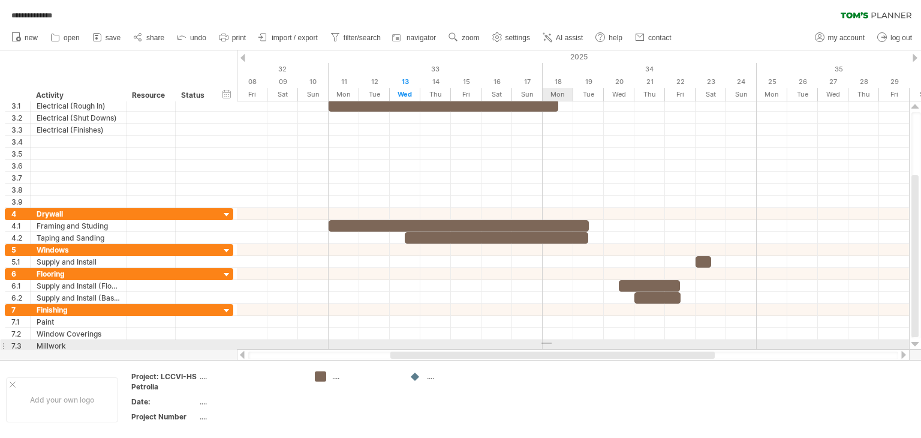
drag, startPoint x: 541, startPoint y: 342, endPoint x: 552, endPoint y: 344, distance: 10.9
click at [552, 344] on div at bounding box center [573, 346] width 672 height 12
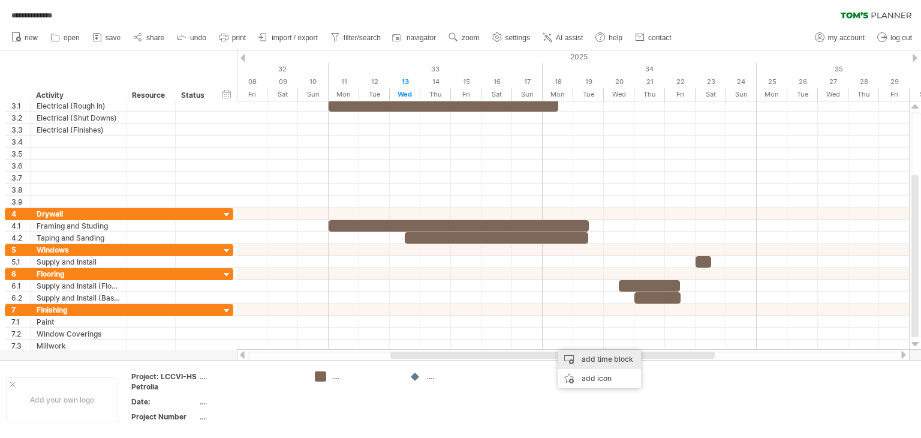
click at [582, 355] on div "add time block" at bounding box center [599, 359] width 83 height 19
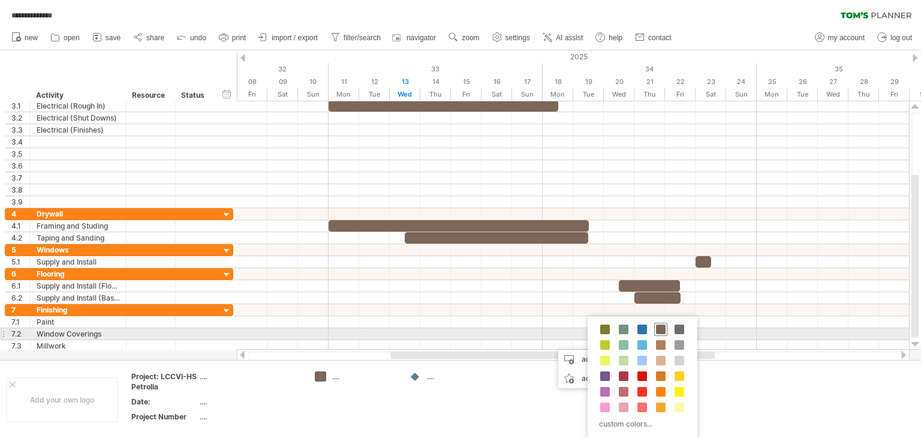
click at [661, 330] on span at bounding box center [661, 329] width 10 height 10
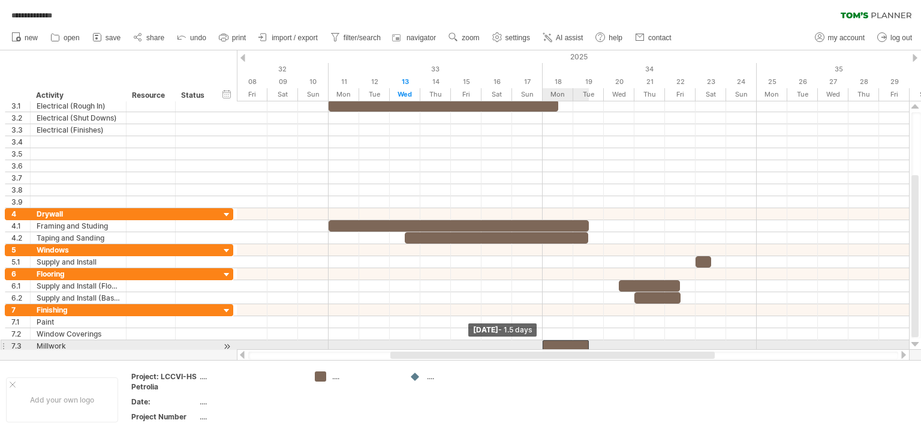
drag, startPoint x: 559, startPoint y: 344, endPoint x: 549, endPoint y: 342, distance: 9.8
click at [549, 342] on div at bounding box center [566, 345] width 46 height 11
click at [588, 342] on span at bounding box center [588, 345] width 5 height 11
drag, startPoint x: 588, startPoint y: 342, endPoint x: 570, endPoint y: 341, distance: 18.0
click at [570, 341] on div at bounding box center [558, 345] width 31 height 11
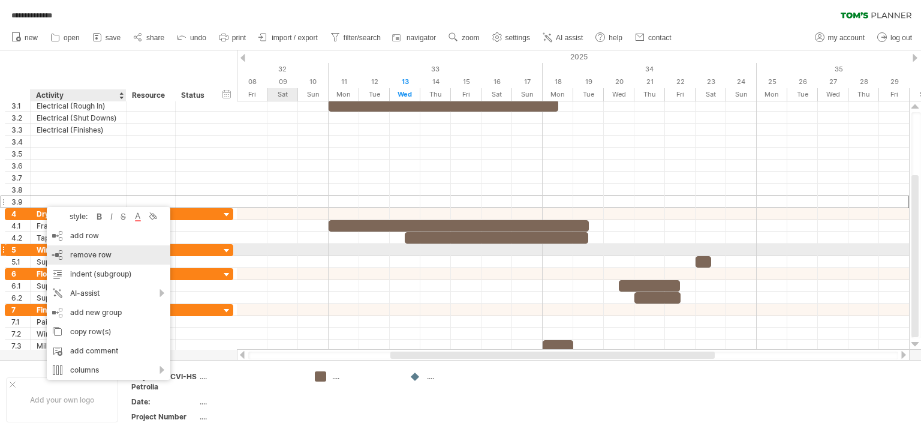
click at [91, 254] on span "remove row" at bounding box center [90, 254] width 41 height 9
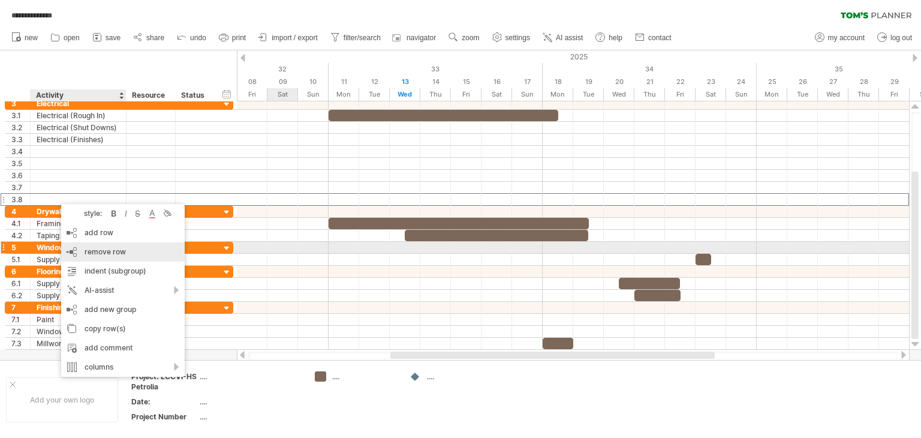
click at [107, 249] on span "remove row" at bounding box center [105, 251] width 41 height 9
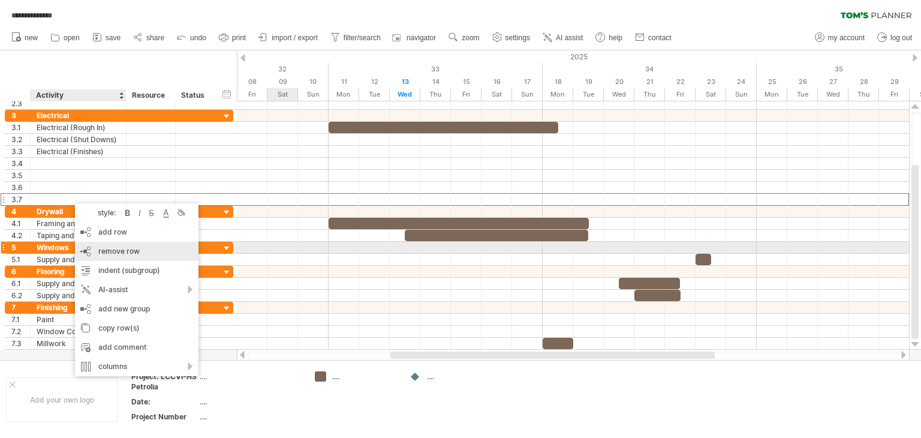
click at [116, 252] on span "remove row" at bounding box center [118, 250] width 41 height 9
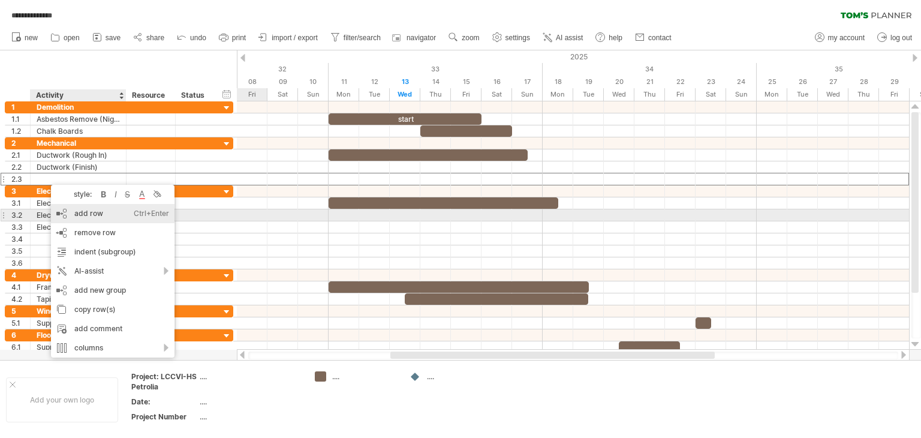
click at [82, 213] on div "add row Ctrl+Enter Cmd+Enter" at bounding box center [113, 213] width 124 height 19
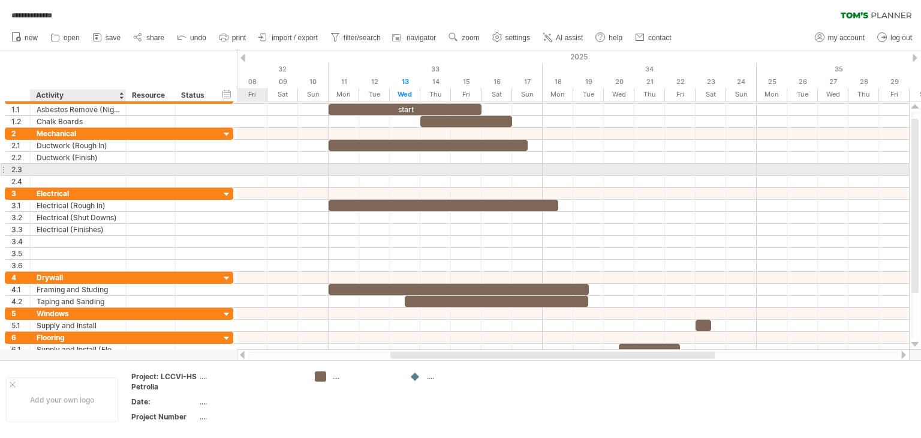
click at [47, 167] on div at bounding box center [78, 169] width 83 height 11
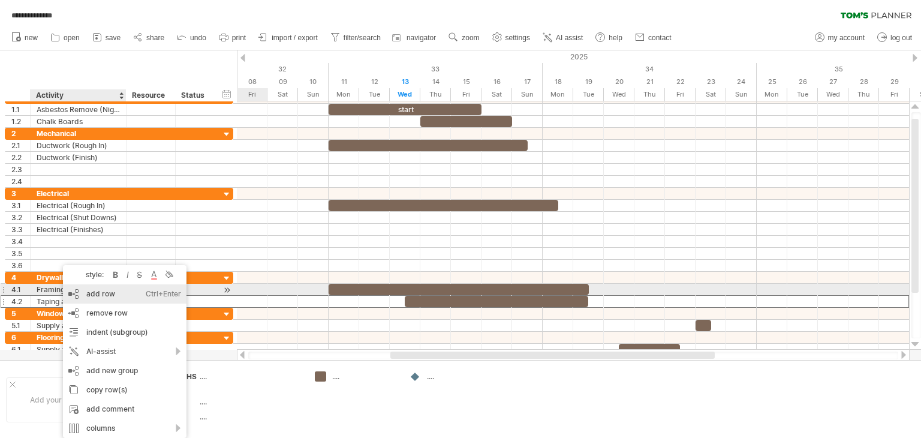
click at [100, 291] on div "add row Ctrl+Enter Cmd+Enter" at bounding box center [125, 293] width 124 height 19
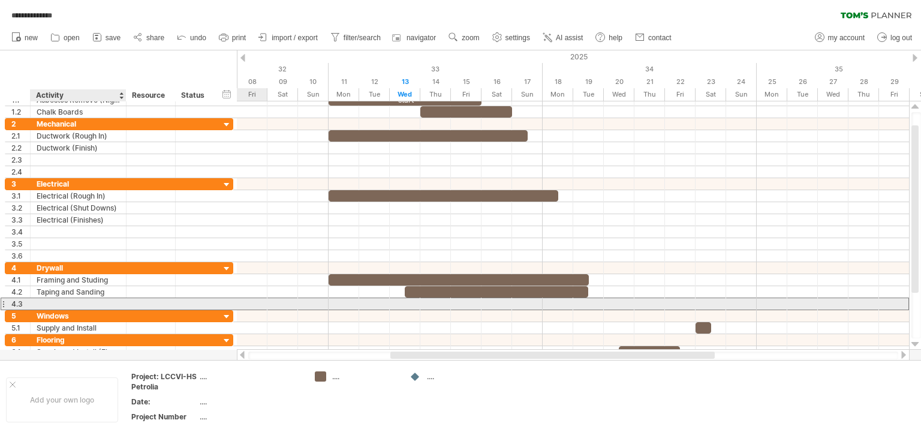
click at [43, 299] on div at bounding box center [78, 303] width 83 height 11
type input "*****"
click at [553, 302] on div at bounding box center [573, 303] width 672 height 13
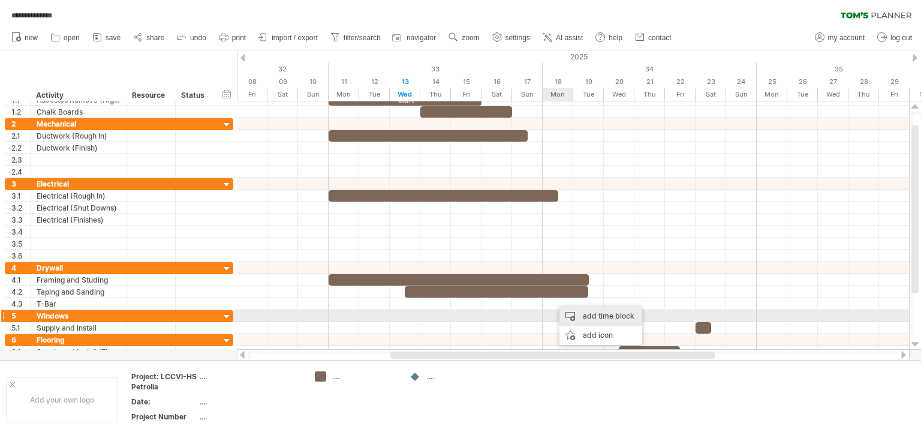
click at [589, 314] on div "add time block" at bounding box center [600, 315] width 83 height 19
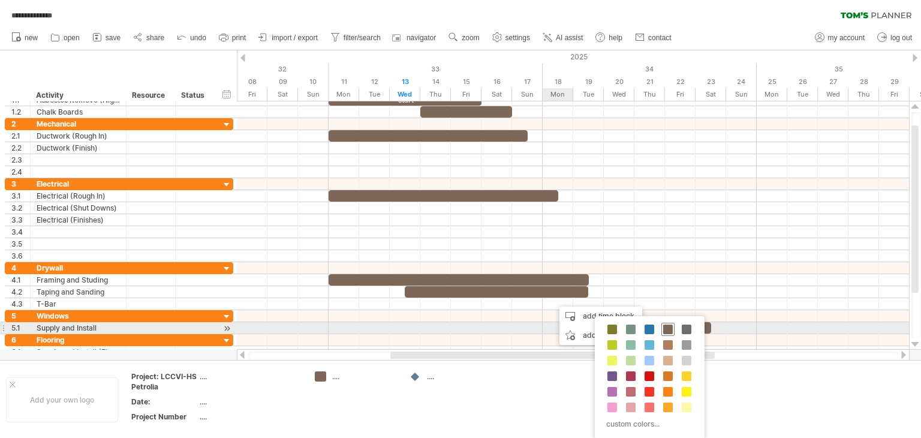
click at [664, 329] on span at bounding box center [668, 329] width 10 height 10
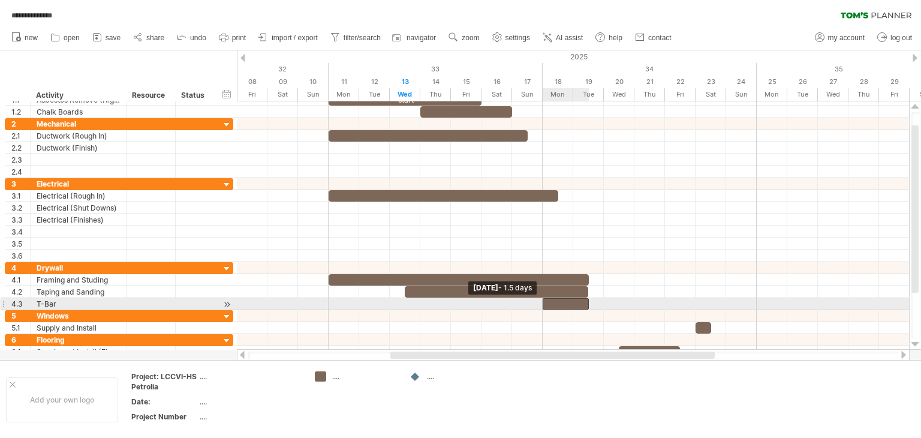
drag, startPoint x: 559, startPoint y: 300, endPoint x: 543, endPoint y: 300, distance: 16.8
click at [543, 300] on span at bounding box center [542, 303] width 5 height 11
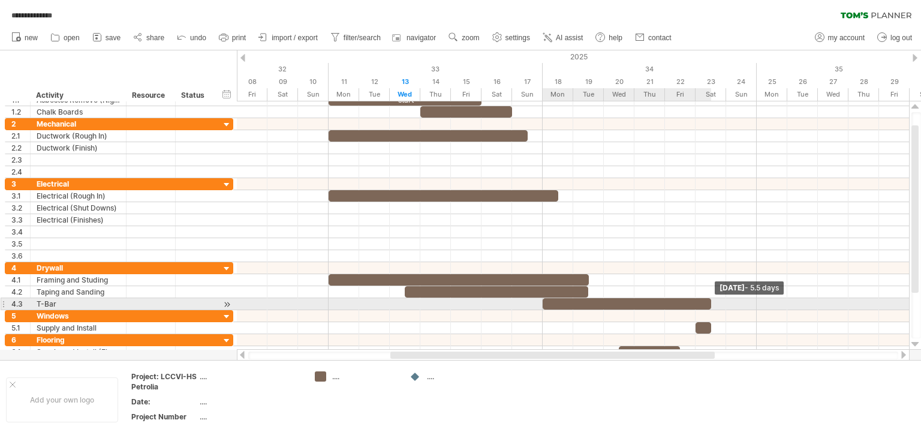
drag, startPoint x: 587, startPoint y: 301, endPoint x: 703, endPoint y: 303, distance: 116.3
click at [703, 303] on div at bounding box center [627, 303] width 169 height 11
drag, startPoint x: 709, startPoint y: 299, endPoint x: 717, endPoint y: 300, distance: 7.8
click at [717, 300] on div at bounding box center [634, 303] width 183 height 11
drag, startPoint x: 727, startPoint y: 299, endPoint x: 702, endPoint y: 299, distance: 24.6
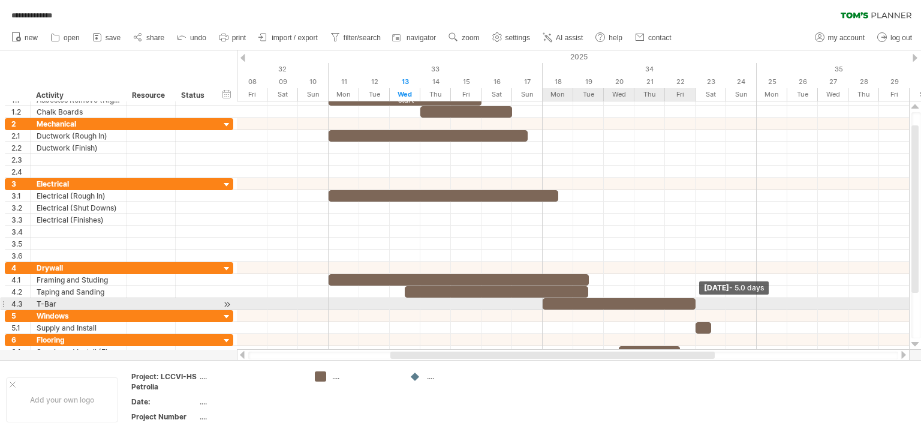
click at [702, 299] on div "start [DATE] - 5.0 days [DATE] - 1.5 days" at bounding box center [573, 225] width 672 height 248
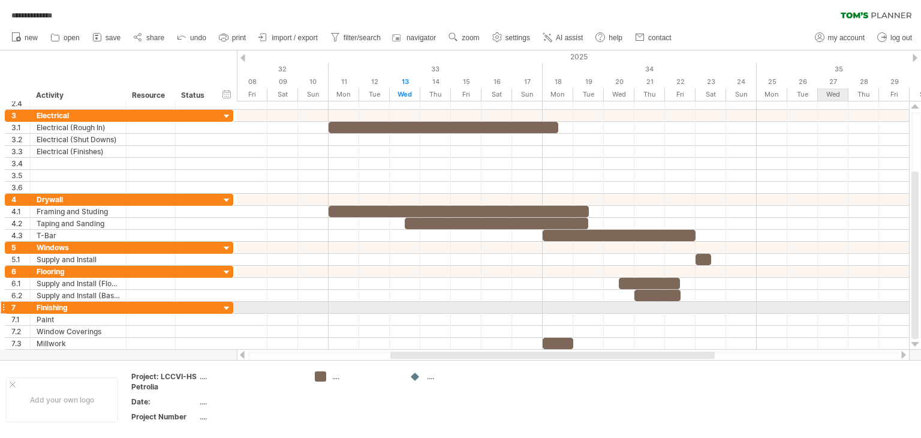
click at [828, 306] on div at bounding box center [573, 308] width 672 height 12
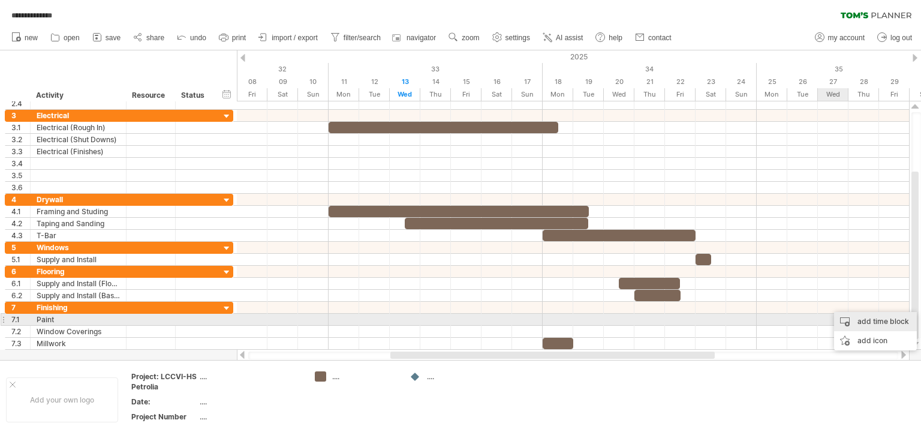
click at [856, 321] on div "add time block" at bounding box center [875, 321] width 83 height 19
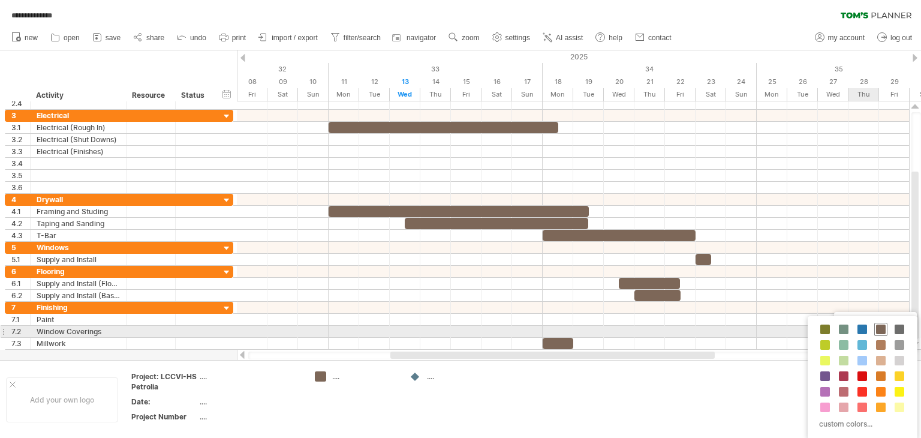
click at [880, 329] on span at bounding box center [881, 329] width 10 height 10
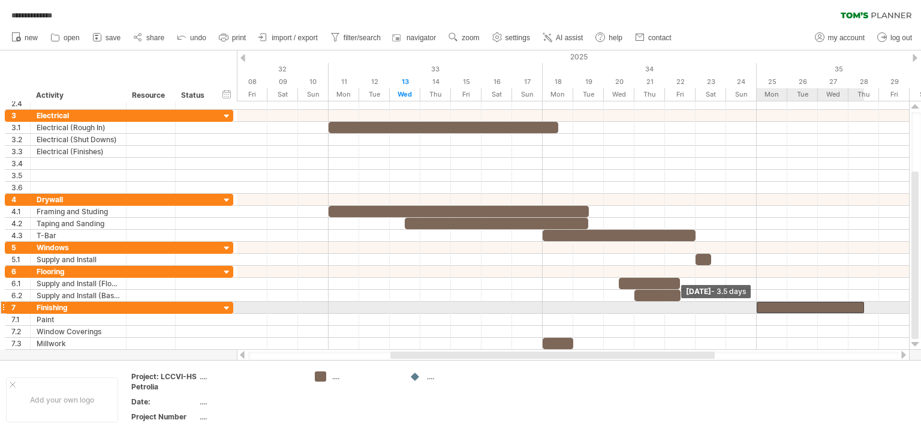
drag, startPoint x: 834, startPoint y: 305, endPoint x: 760, endPoint y: 306, distance: 73.8
click at [760, 306] on div at bounding box center [810, 307] width 107 height 11
drag, startPoint x: 862, startPoint y: 305, endPoint x: 852, endPoint y: 305, distance: 10.8
click at [852, 305] on div "start [DATE] - 3.0 days [DATE] - 3.5 days" at bounding box center [573, 225] width 672 height 248
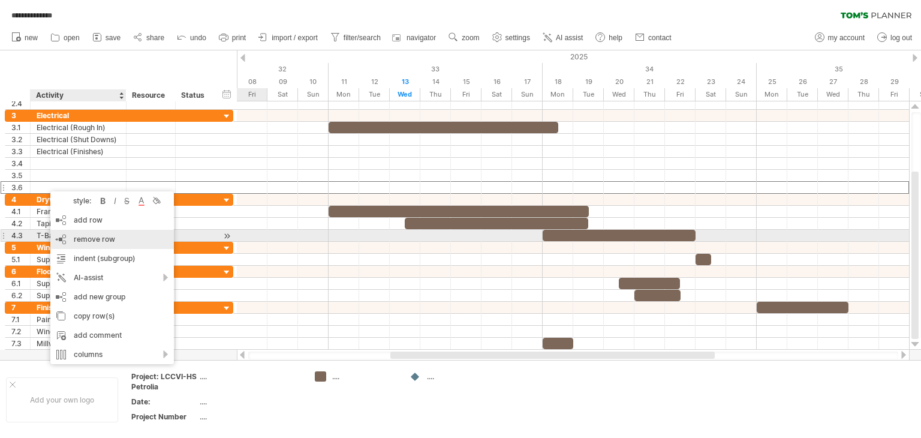
click at [86, 238] on span "remove row" at bounding box center [94, 238] width 41 height 9
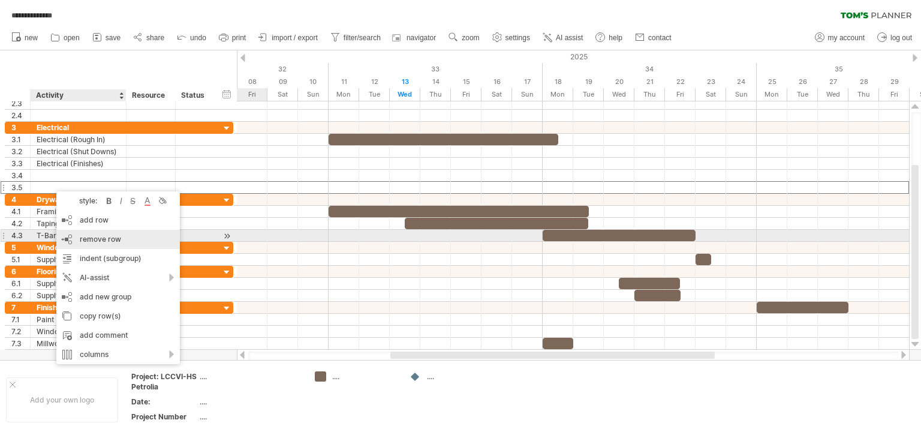
click at [91, 240] on span "remove row" at bounding box center [100, 238] width 41 height 9
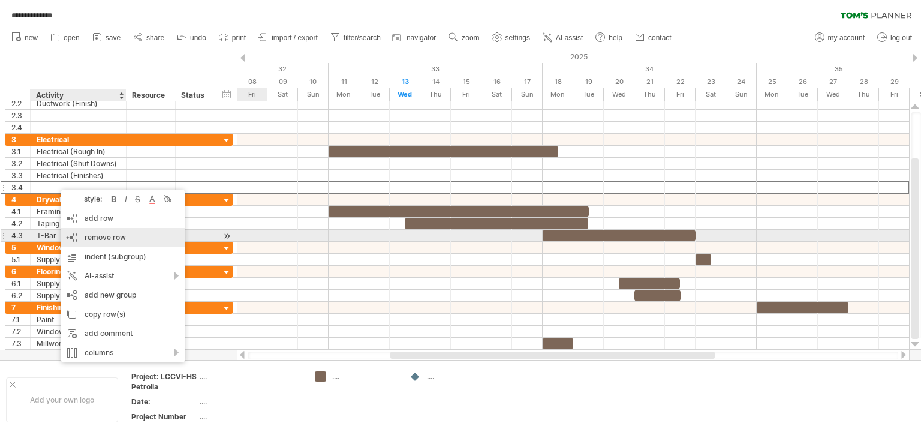
click at [104, 238] on span "remove row" at bounding box center [105, 237] width 41 height 9
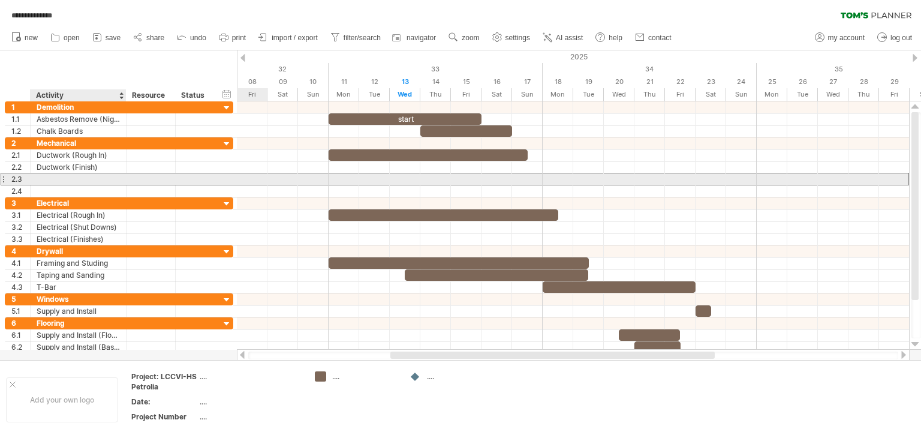
click at [47, 178] on div at bounding box center [78, 178] width 83 height 11
type input "**********"
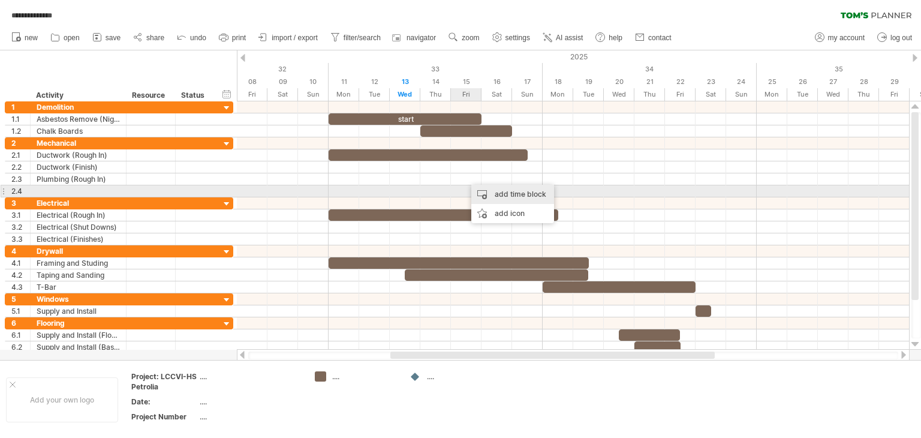
click at [499, 193] on div "add time block" at bounding box center [512, 194] width 83 height 19
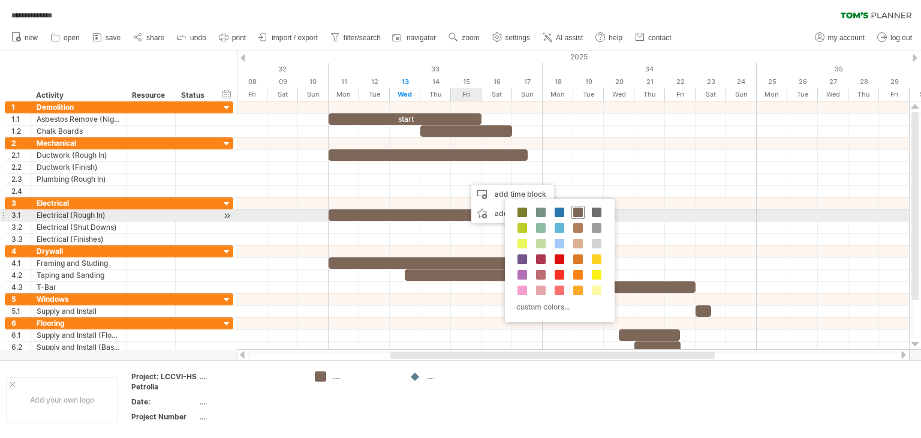
click at [579, 212] on span at bounding box center [578, 212] width 10 height 10
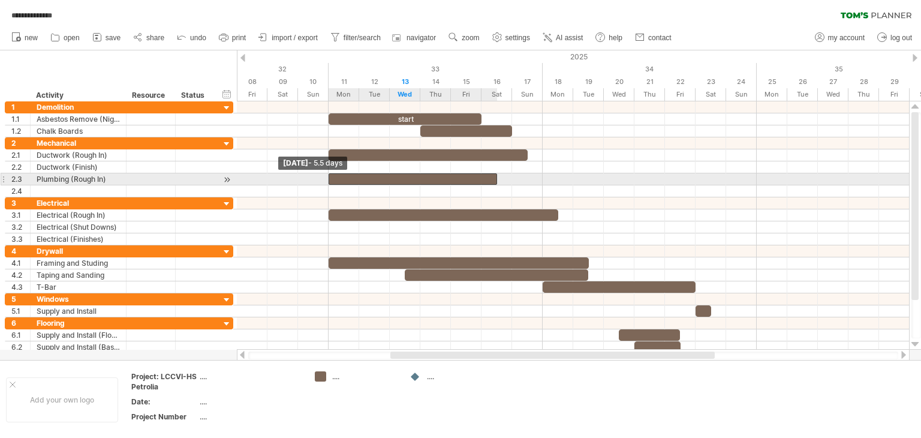
drag, startPoint x: 465, startPoint y: 176, endPoint x: 333, endPoint y: 178, distance: 131.3
click at [333, 178] on div at bounding box center [413, 178] width 169 height 11
drag, startPoint x: 495, startPoint y: 178, endPoint x: 487, endPoint y: 178, distance: 8.4
click at [487, 178] on div "start [DATE] - 5.0 days [DATE] - 5.5 days" at bounding box center [573, 225] width 672 height 248
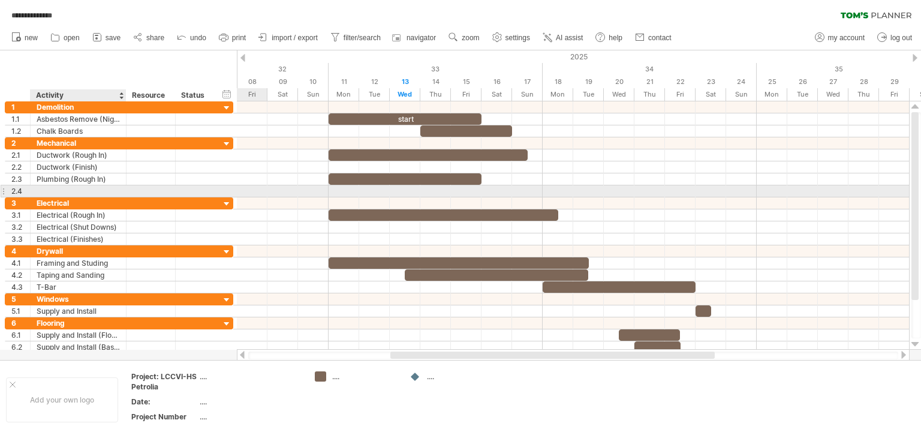
click at [44, 191] on div at bounding box center [78, 190] width 83 height 11
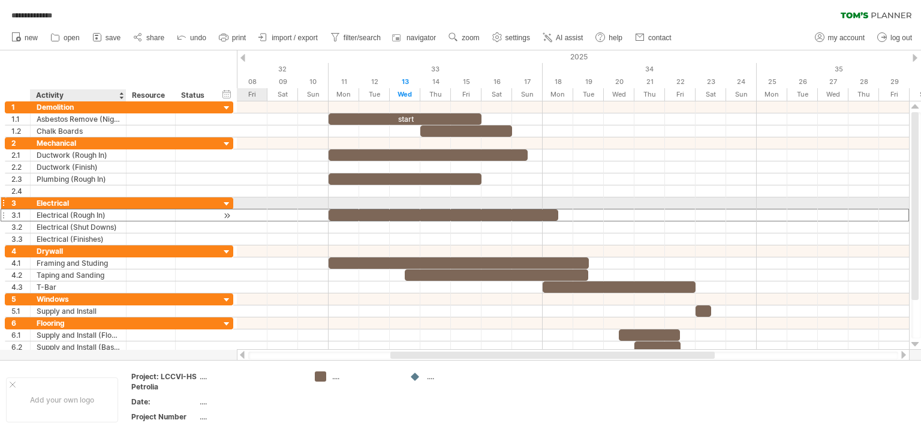
click at [47, 209] on div "Electrical (Rough In)" at bounding box center [78, 214] width 83 height 11
type input "**********"
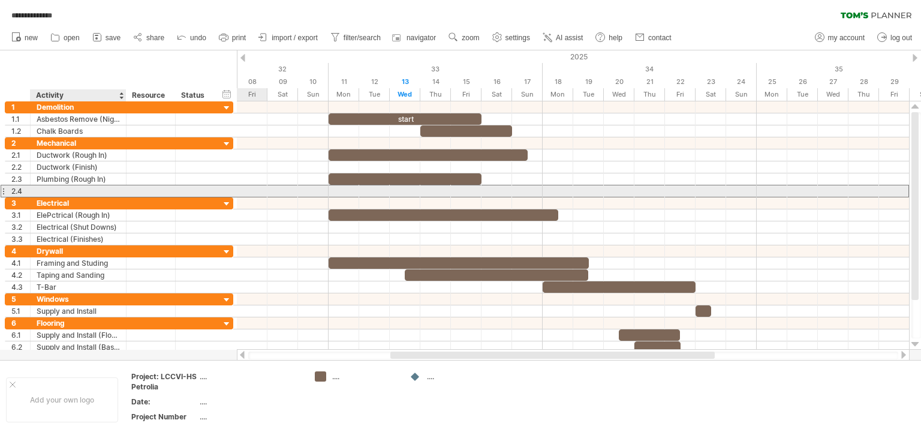
click at [47, 186] on div at bounding box center [78, 190] width 83 height 11
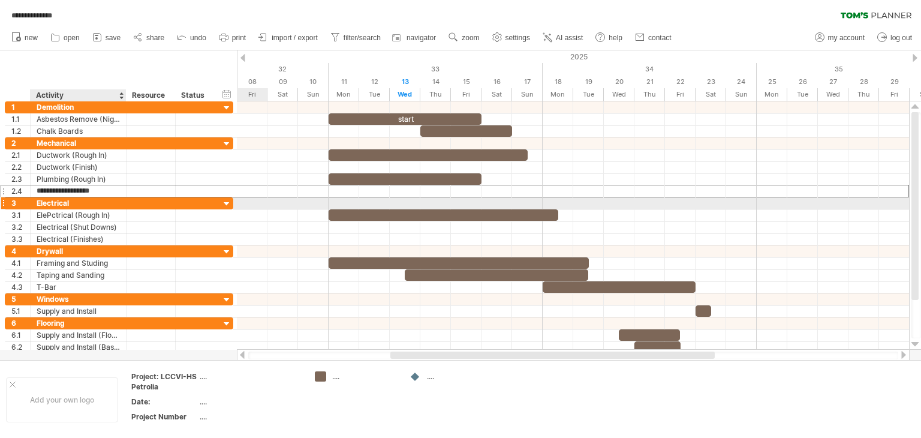
type input "**********"
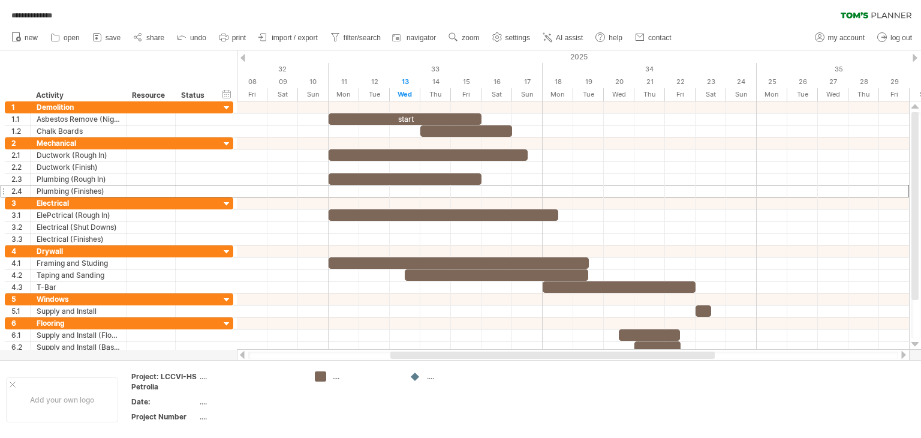
click at [916, 58] on div at bounding box center [915, 58] width 5 height 8
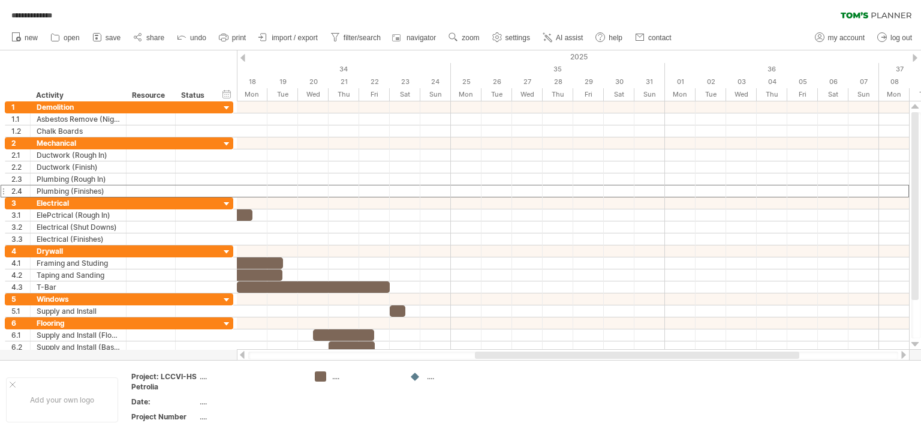
click at [242, 57] on div at bounding box center [242, 58] width 5 height 8
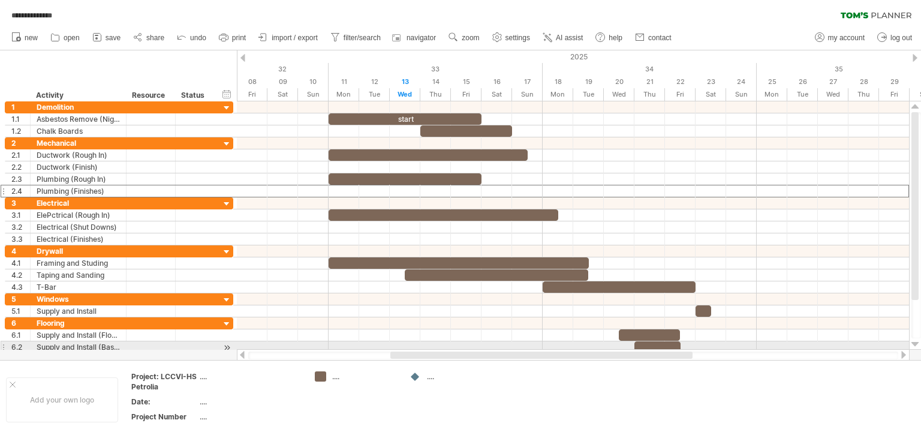
click at [916, 344] on div at bounding box center [915, 344] width 8 height 10
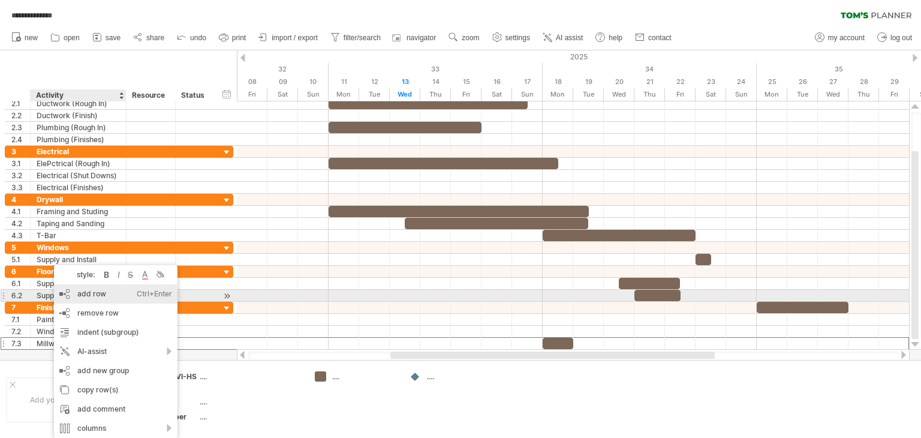
click at [94, 294] on div "add row Ctrl+Enter Cmd+Enter" at bounding box center [116, 293] width 124 height 19
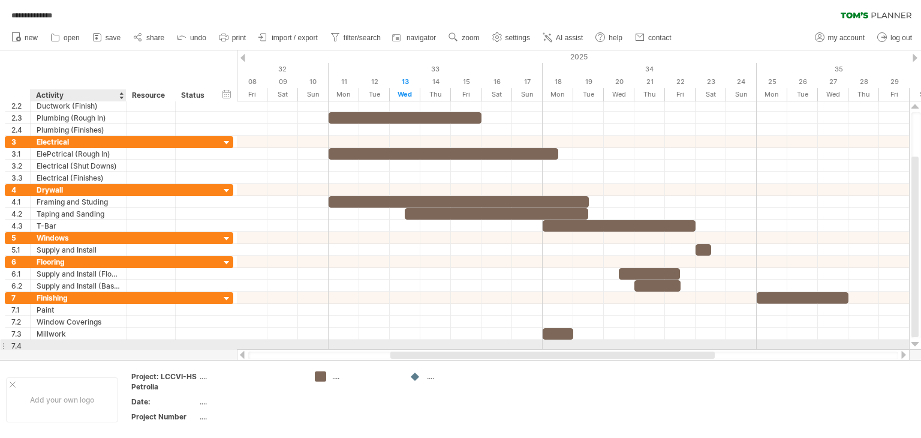
click at [42, 344] on div at bounding box center [78, 345] width 83 height 11
click at [0, 0] on input "text" at bounding box center [0, 0] width 0 height 0
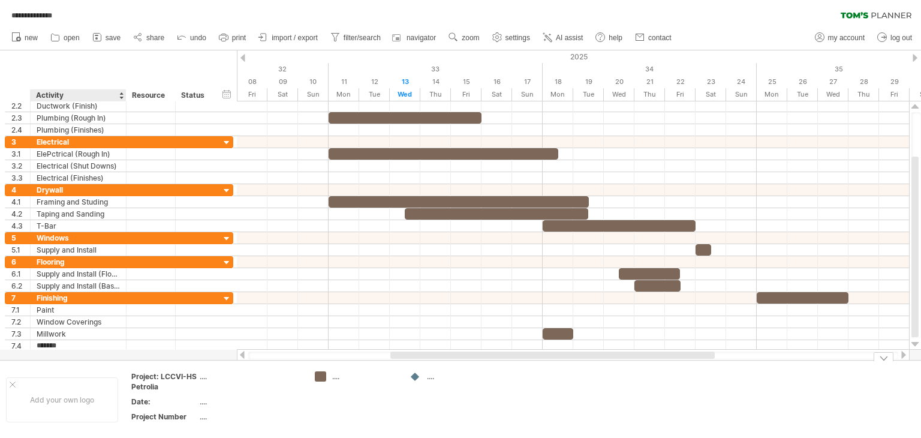
type input "********"
click at [846, 357] on div "add time block" at bounding box center [850, 359] width 83 height 19
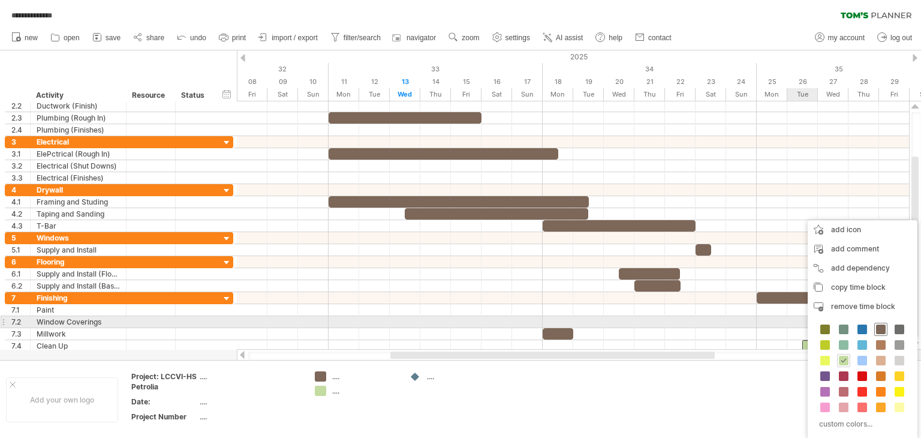
click at [879, 324] on span at bounding box center [881, 329] width 10 height 10
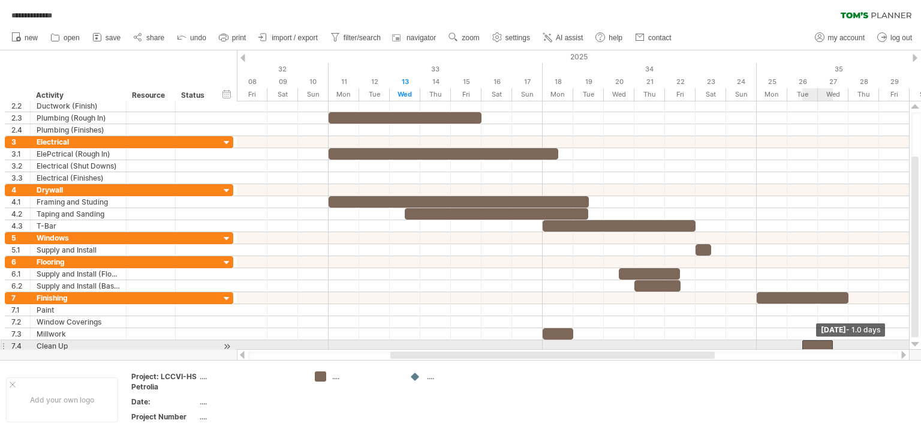
click at [831, 344] on span at bounding box center [833, 345] width 5 height 11
drag, startPoint x: 831, startPoint y: 344, endPoint x: 847, endPoint y: 343, distance: 16.8
click at [847, 343] on span at bounding box center [848, 345] width 5 height 11
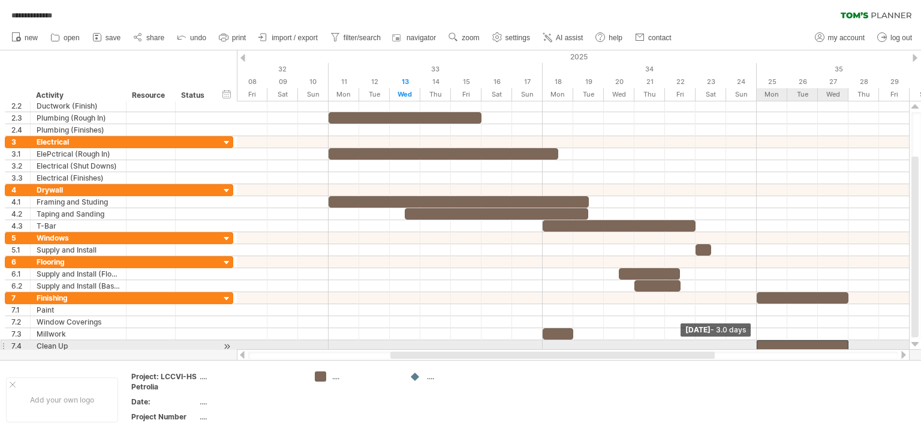
drag, startPoint x: 801, startPoint y: 344, endPoint x: 762, endPoint y: 346, distance: 39.7
click at [762, 346] on div at bounding box center [803, 345] width 92 height 11
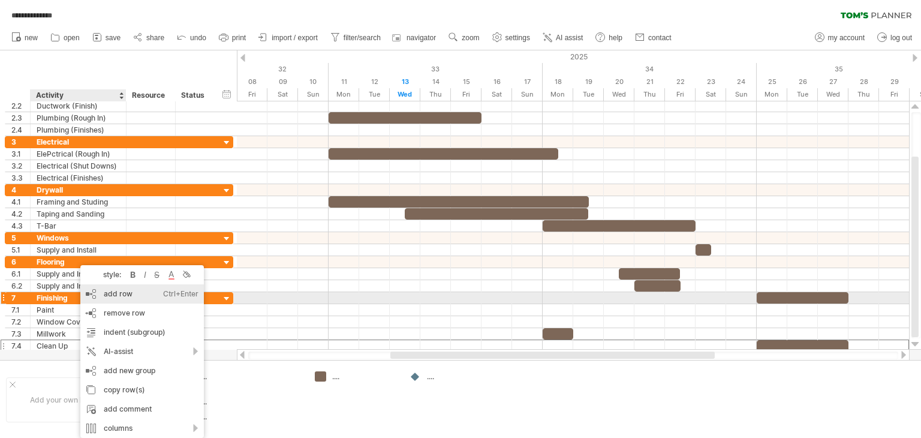
click at [126, 293] on div "add row Ctrl+Enter Cmd+Enter" at bounding box center [142, 293] width 124 height 19
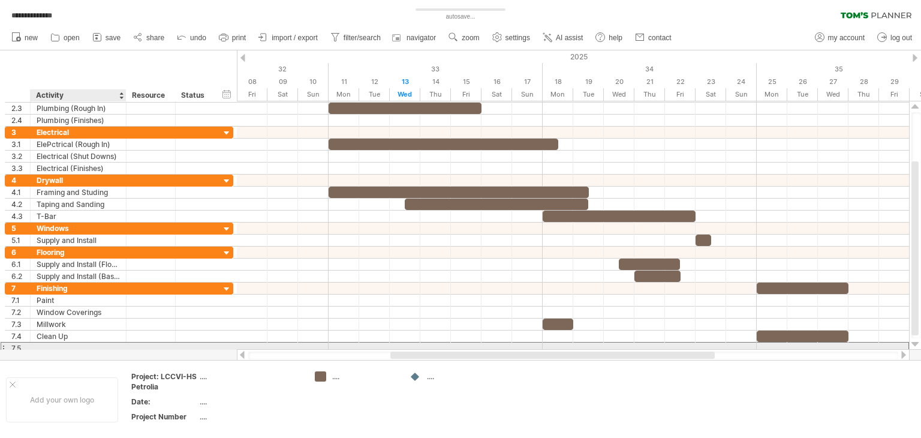
click at [43, 343] on div at bounding box center [78, 347] width 83 height 11
click at [0, 0] on input "text" at bounding box center [0, 0] width 0 height 0
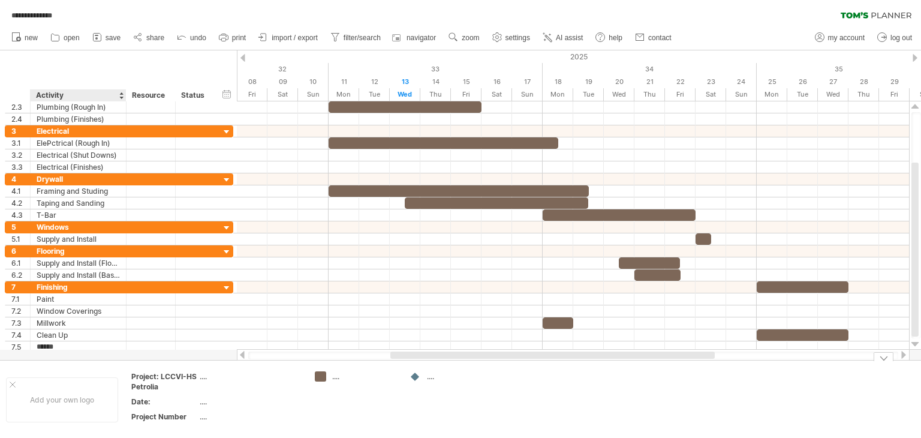
type input "*******"
click at [578, 359] on div "add time block" at bounding box center [595, 359] width 83 height 19
click at [578, 357] on div "add time block" at bounding box center [595, 359] width 83 height 19
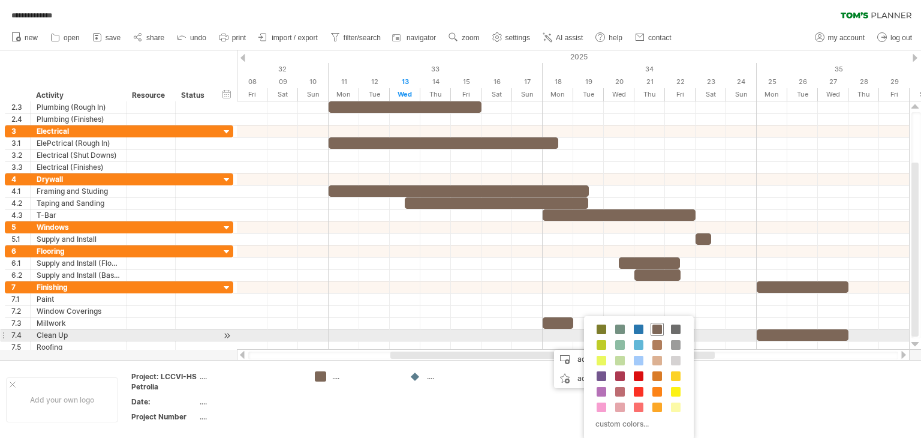
click at [655, 330] on span at bounding box center [657, 329] width 10 height 10
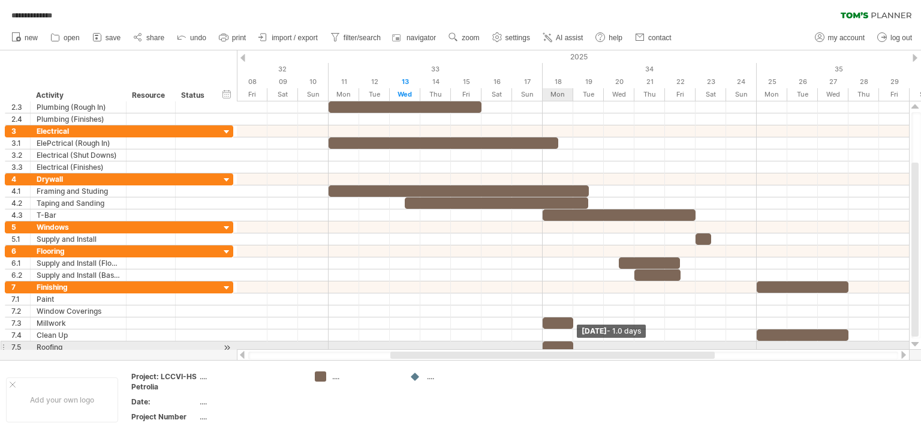
click at [571, 345] on span at bounding box center [573, 346] width 5 height 11
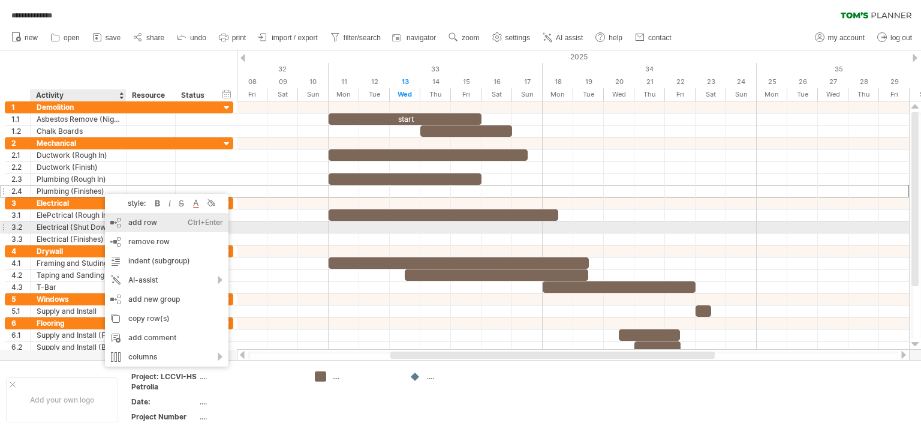
click at [154, 223] on div "add row Ctrl+Enter Cmd+Enter" at bounding box center [167, 222] width 124 height 19
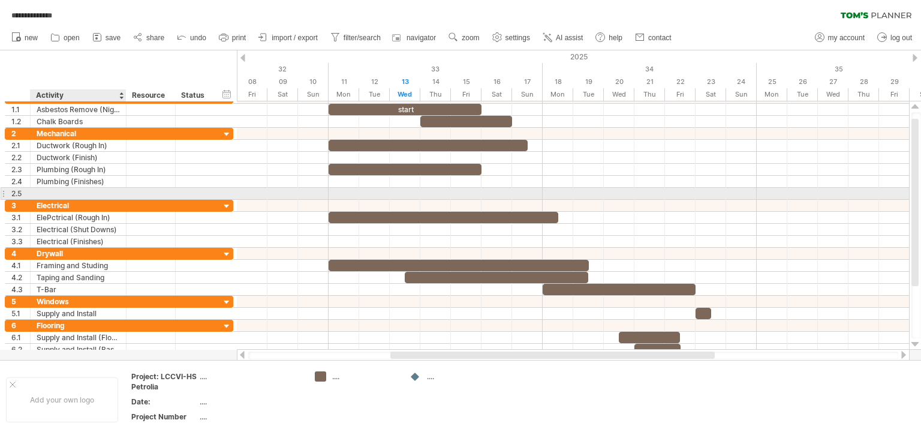
click at [39, 192] on div at bounding box center [78, 193] width 83 height 11
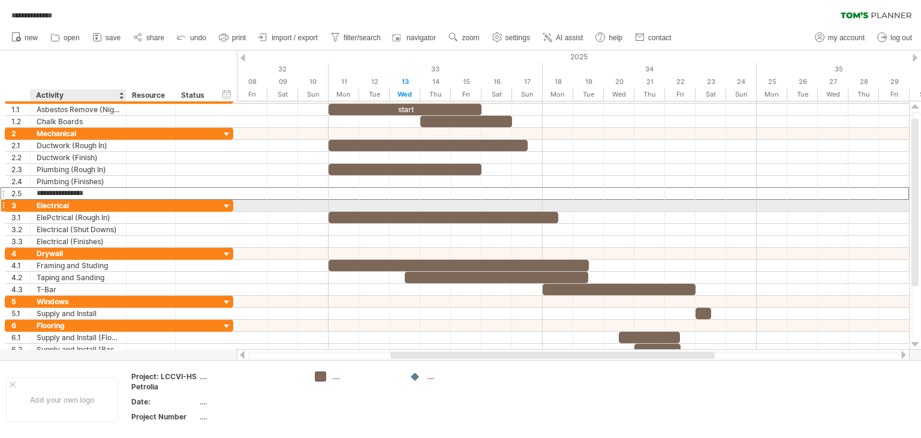
type input "**********"
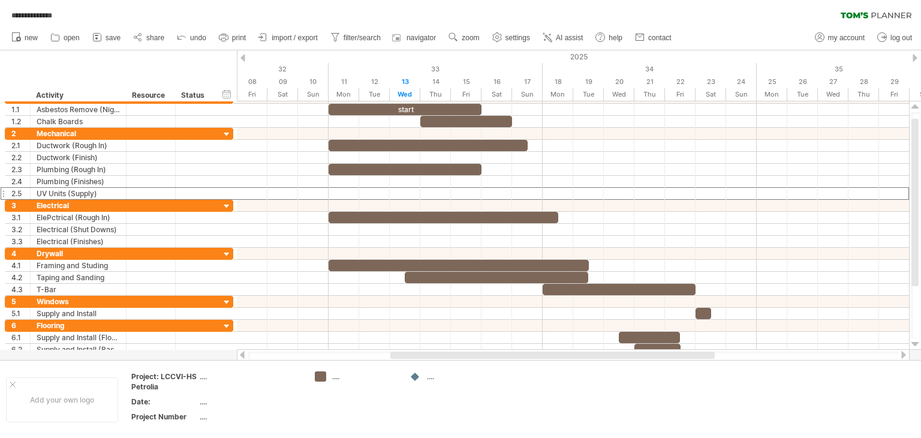
click at [902, 353] on div at bounding box center [904, 355] width 10 height 8
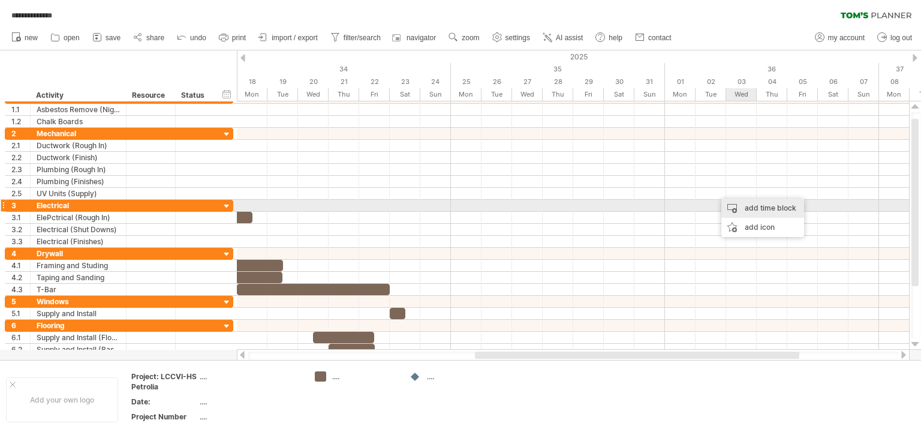
click at [751, 207] on div "add time block" at bounding box center [762, 207] width 83 height 19
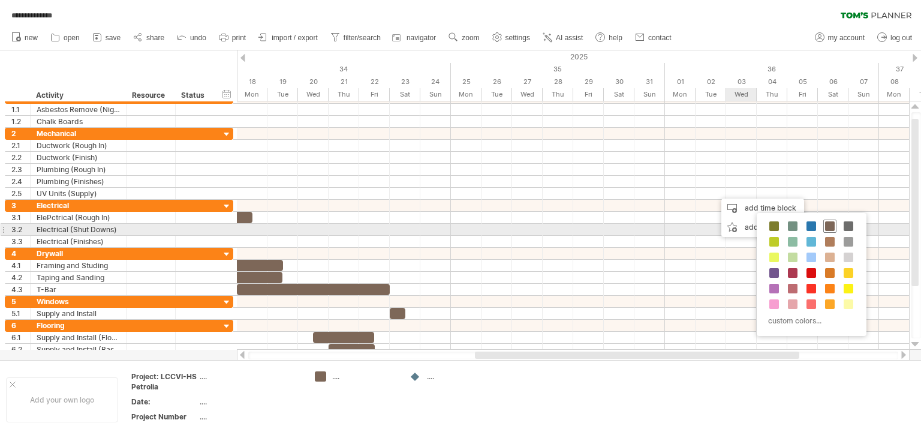
click at [828, 227] on span at bounding box center [830, 226] width 10 height 10
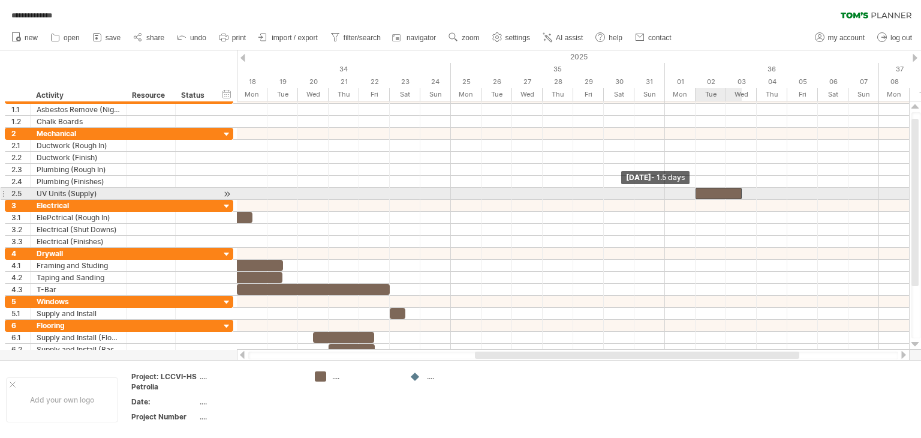
drag, startPoint x: 711, startPoint y: 193, endPoint x: 703, endPoint y: 193, distance: 8.4
click at [703, 193] on div at bounding box center [719, 193] width 46 height 11
drag, startPoint x: 742, startPoint y: 194, endPoint x: 751, endPoint y: 194, distance: 8.4
click at [751, 194] on div at bounding box center [726, 193] width 61 height 11
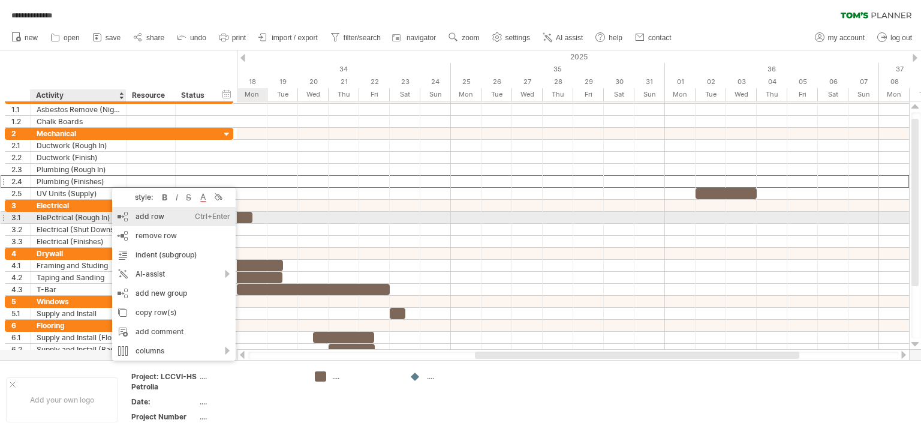
click at [152, 216] on div "add row Ctrl+Enter Cmd+Enter" at bounding box center [174, 216] width 124 height 19
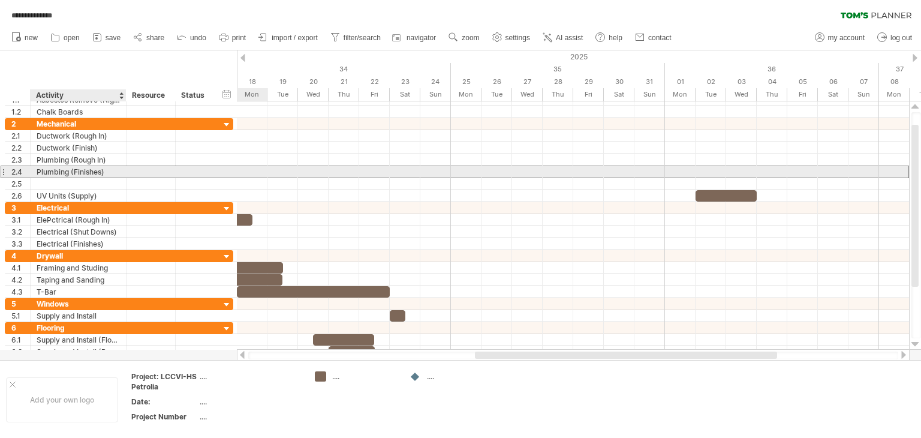
click at [43, 176] on div "**********" at bounding box center [119, 172] width 228 height 13
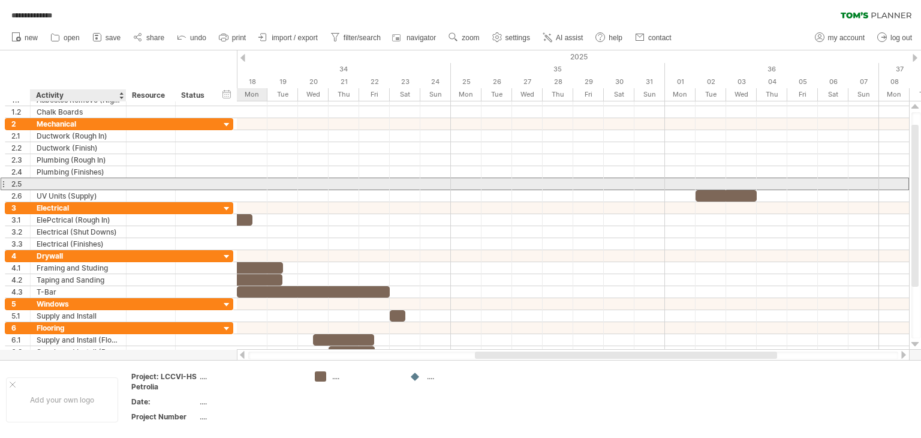
click at [42, 180] on div at bounding box center [78, 183] width 83 height 11
type input "**********"
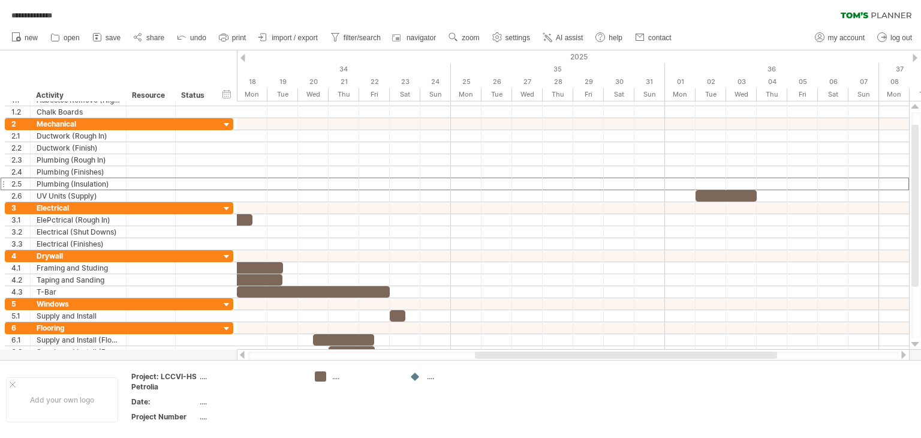
click at [244, 355] on div at bounding box center [242, 355] width 10 height 8
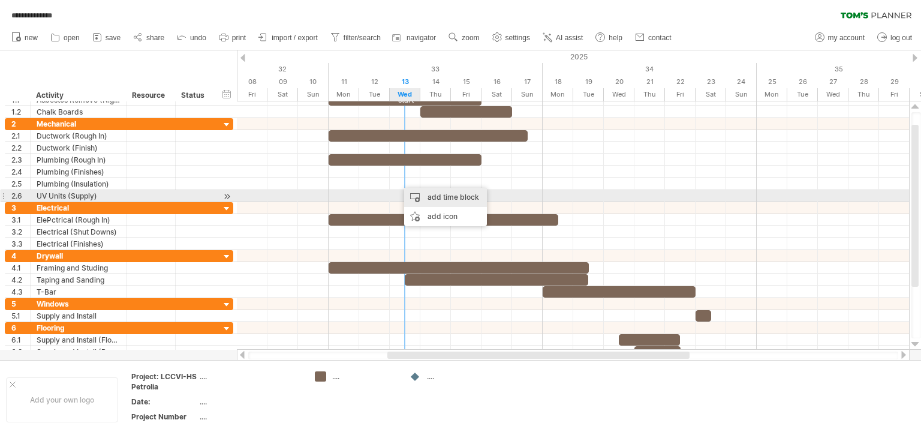
click at [438, 194] on div "add time block" at bounding box center [445, 197] width 83 height 19
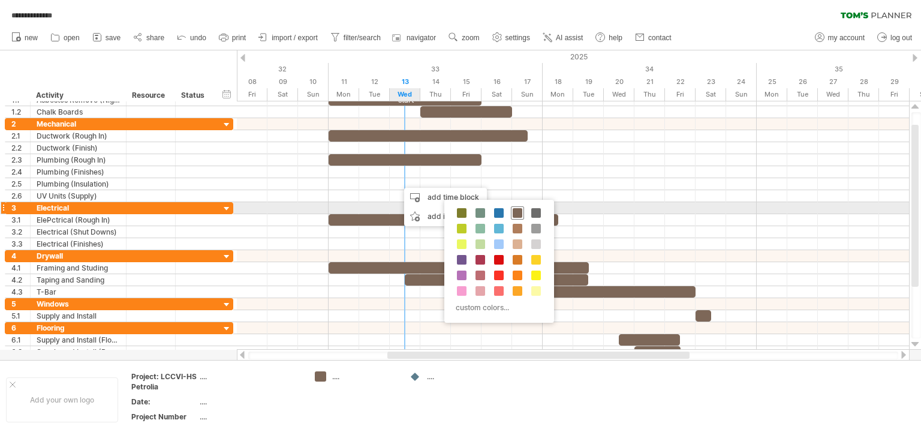
click at [515, 209] on span at bounding box center [518, 213] width 10 height 10
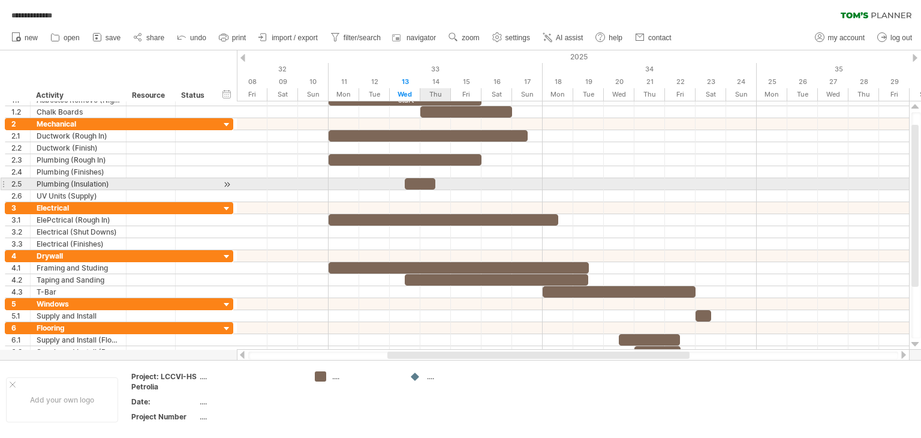
click at [434, 181] on span at bounding box center [435, 183] width 5 height 11
click at [435, 181] on span at bounding box center [435, 183] width 5 height 11
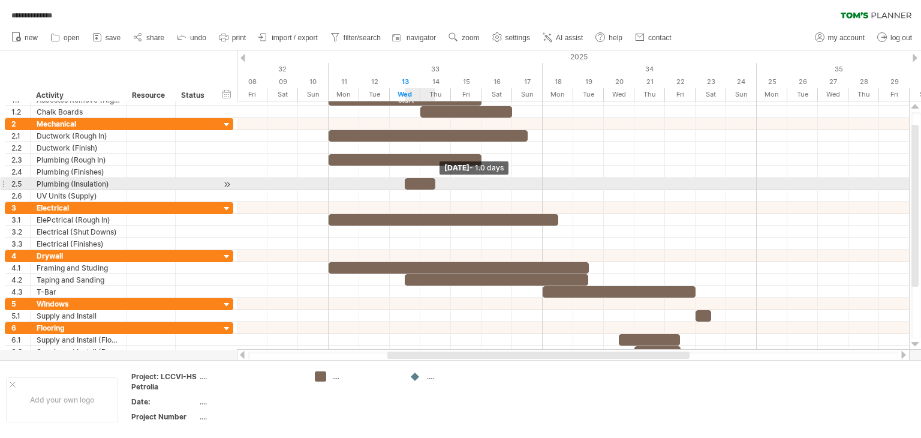
click at [435, 181] on span at bounding box center [435, 183] width 5 height 11
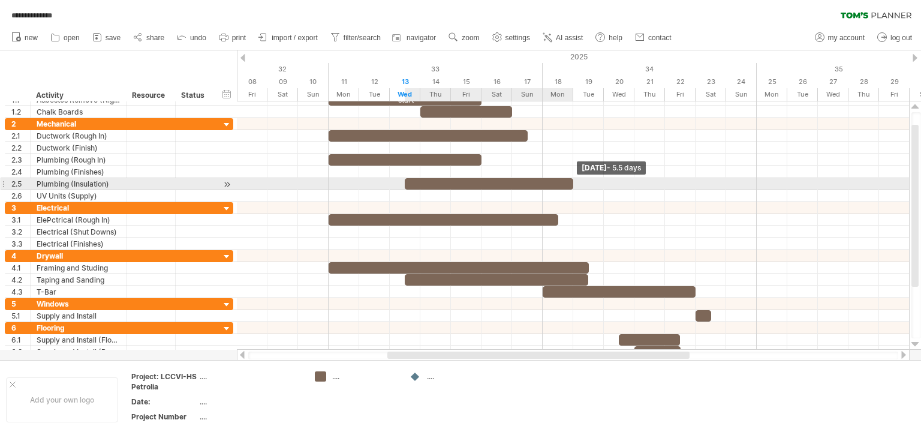
drag, startPoint x: 436, startPoint y: 181, endPoint x: 568, endPoint y: 180, distance: 132.5
click at [568, 180] on div at bounding box center [489, 183] width 169 height 11
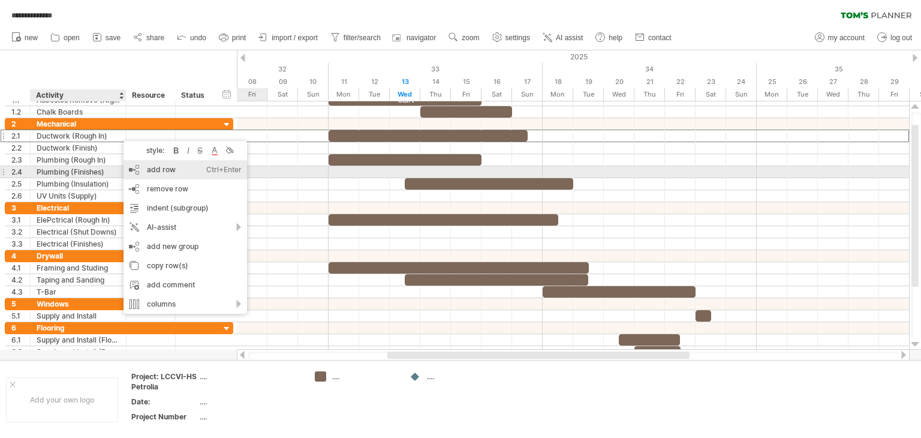
click at [164, 170] on div "add row Ctrl+Enter Cmd+Enter" at bounding box center [186, 169] width 124 height 19
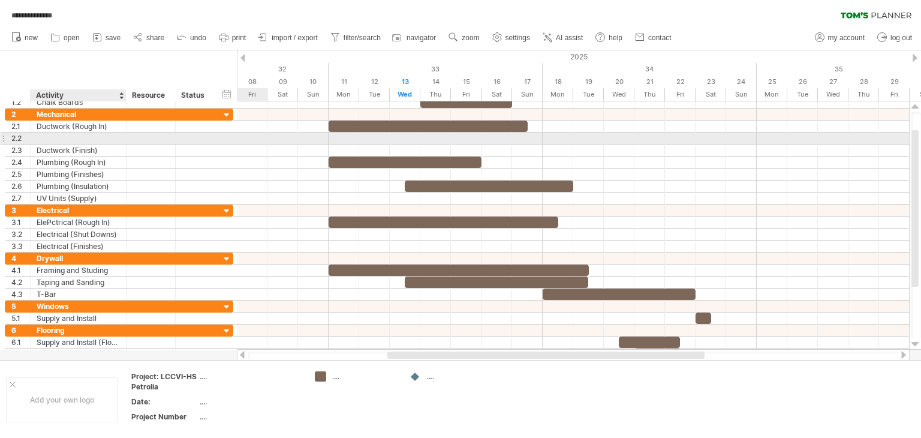
click at [43, 135] on div at bounding box center [78, 138] width 83 height 11
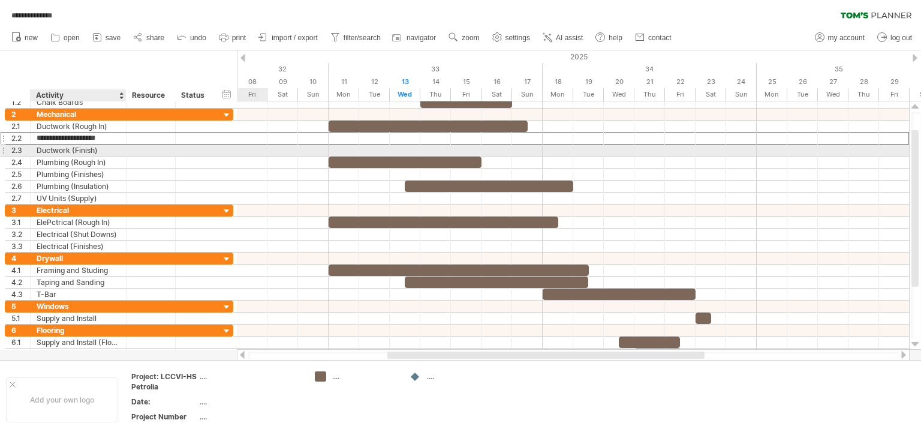
type input "**********"
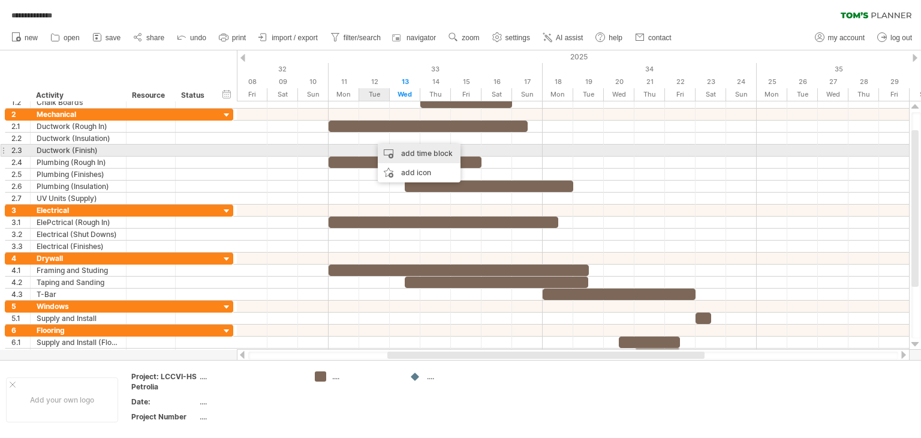
click at [405, 151] on div "add time block" at bounding box center [419, 153] width 83 height 19
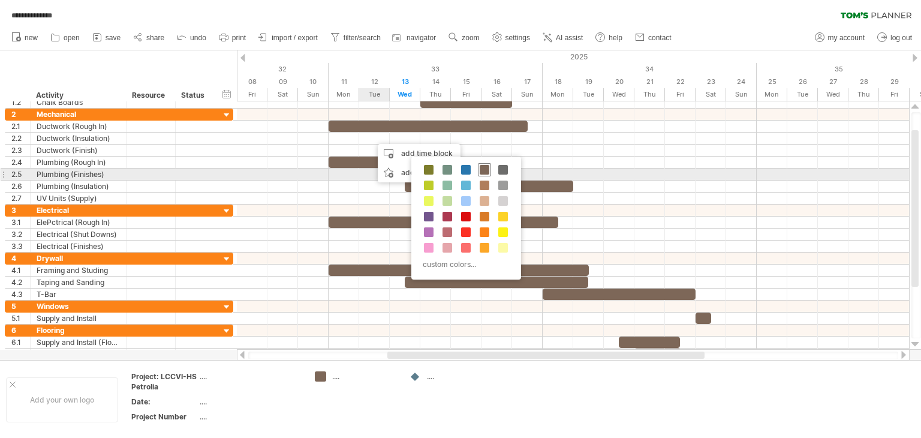
click at [480, 170] on span at bounding box center [485, 170] width 10 height 10
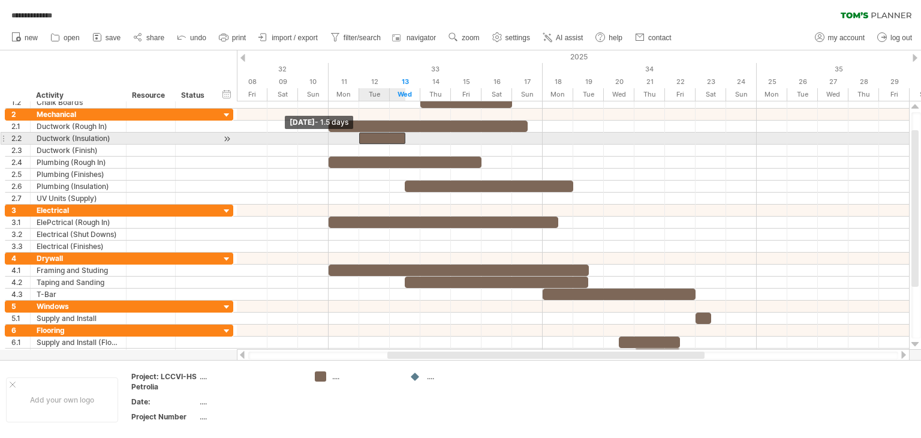
drag, startPoint x: 375, startPoint y: 137, endPoint x: 366, endPoint y: 137, distance: 8.4
click at [366, 137] on div at bounding box center [382, 138] width 46 height 11
click at [405, 138] on span at bounding box center [405, 138] width 5 height 11
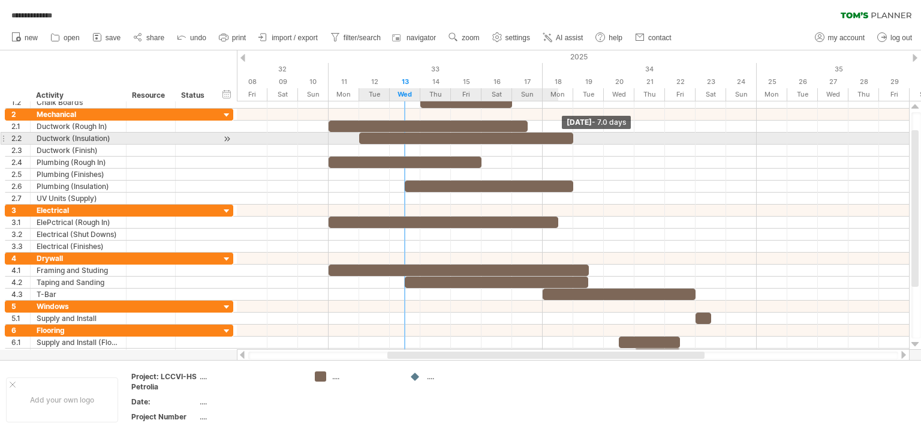
drag, startPoint x: 405, startPoint y: 138, endPoint x: 565, endPoint y: 140, distance: 160.7
click at [565, 140] on div at bounding box center [466, 138] width 214 height 11
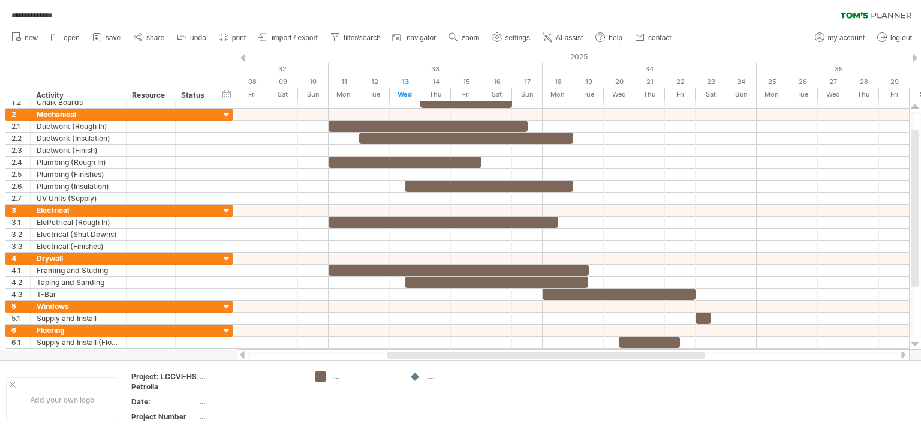
click at [905, 355] on div at bounding box center [904, 355] width 10 height 8
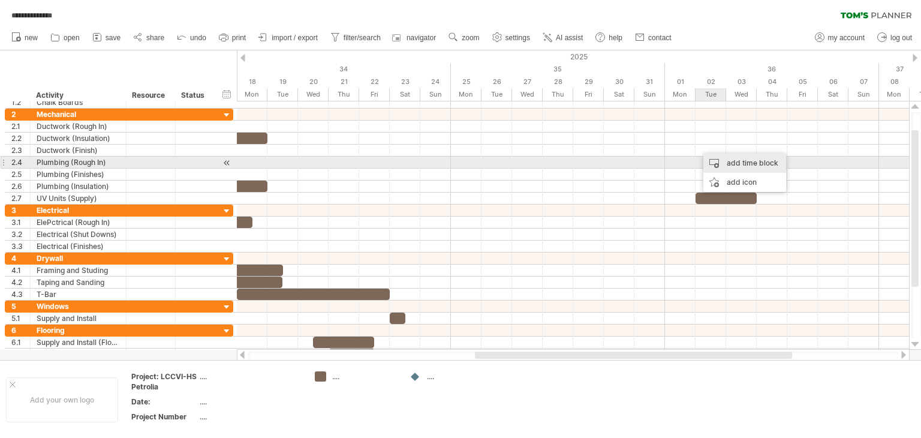
click at [732, 161] on div "add time block" at bounding box center [744, 163] width 83 height 19
click at [733, 161] on div "add time block" at bounding box center [744, 163] width 83 height 19
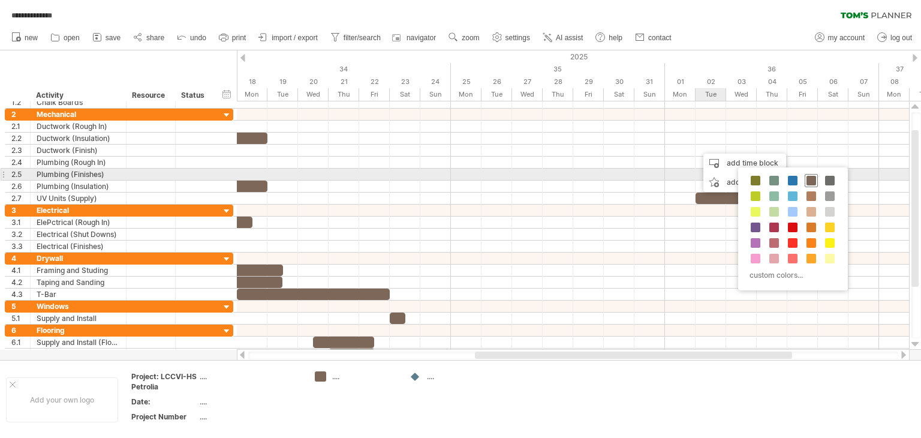
click at [808, 179] on span at bounding box center [812, 181] width 10 height 10
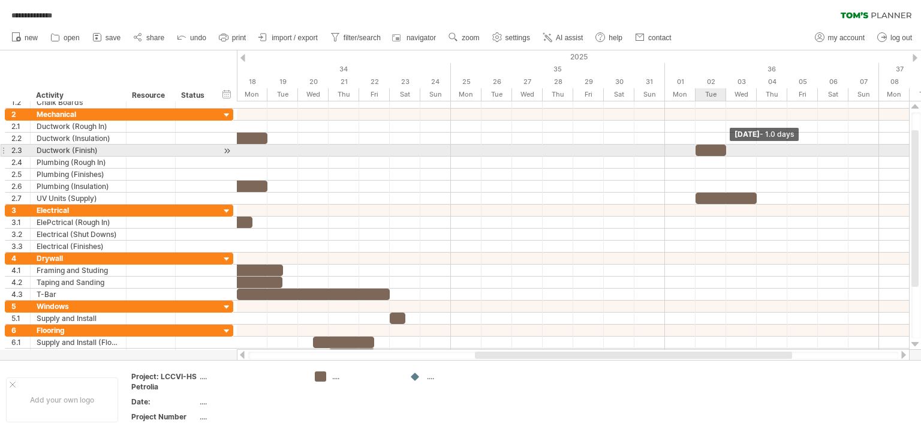
click at [727, 148] on span at bounding box center [726, 150] width 5 height 11
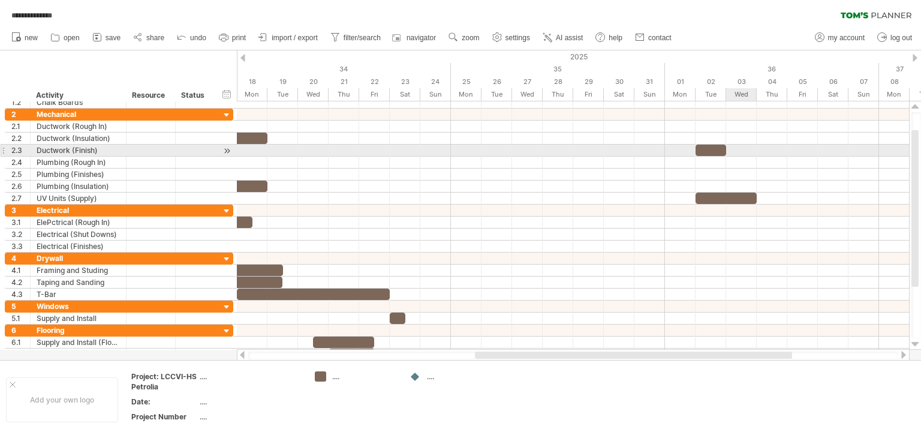
click at [727, 148] on span at bounding box center [726, 150] width 5 height 11
drag, startPoint x: 727, startPoint y: 148, endPoint x: 806, endPoint y: 152, distance: 79.2
click at [806, 152] on div "start [DATE] - 3.5 days [DATE] - 1.5 days" at bounding box center [573, 225] width 672 height 248
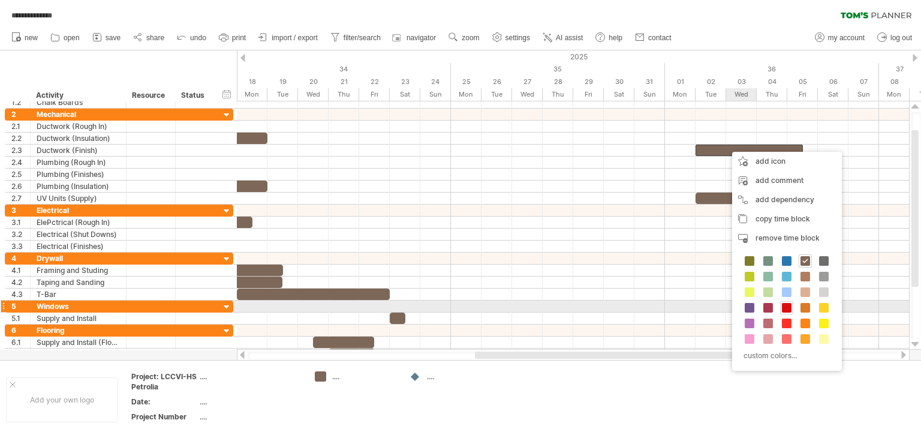
click at [786, 308] on span at bounding box center [787, 308] width 10 height 10
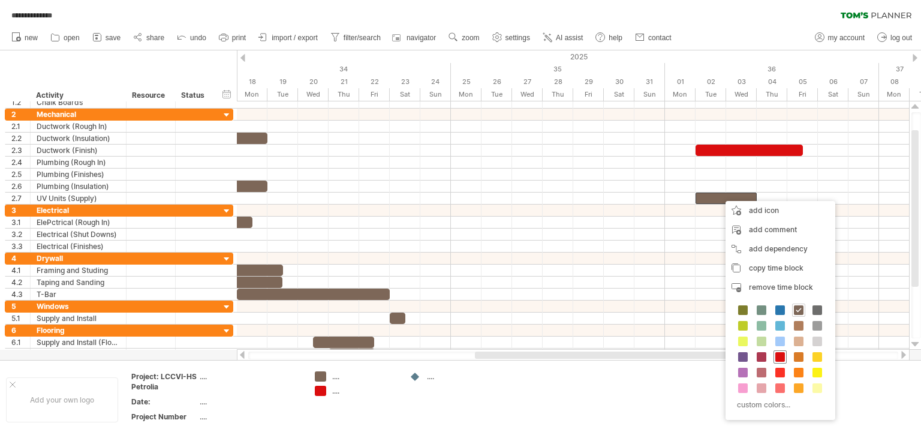
click at [781, 356] on span at bounding box center [780, 357] width 10 height 10
click at [781, 356] on div at bounding box center [633, 354] width 317 height 7
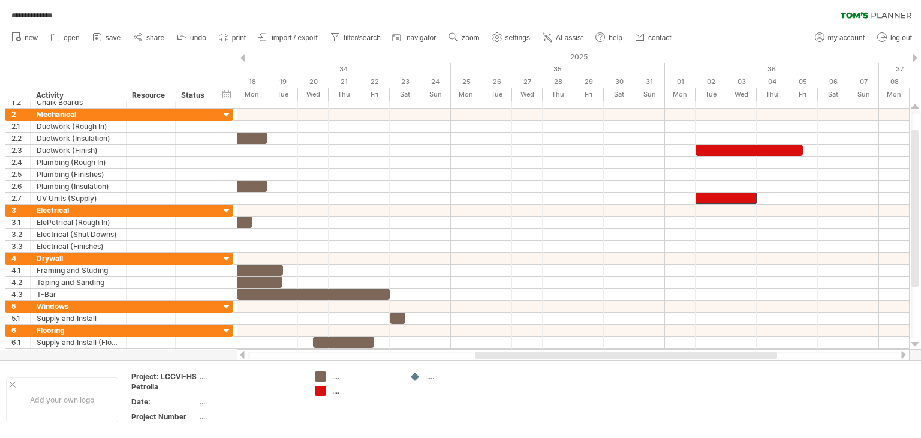
click at [240, 356] on div at bounding box center [242, 355] width 10 height 8
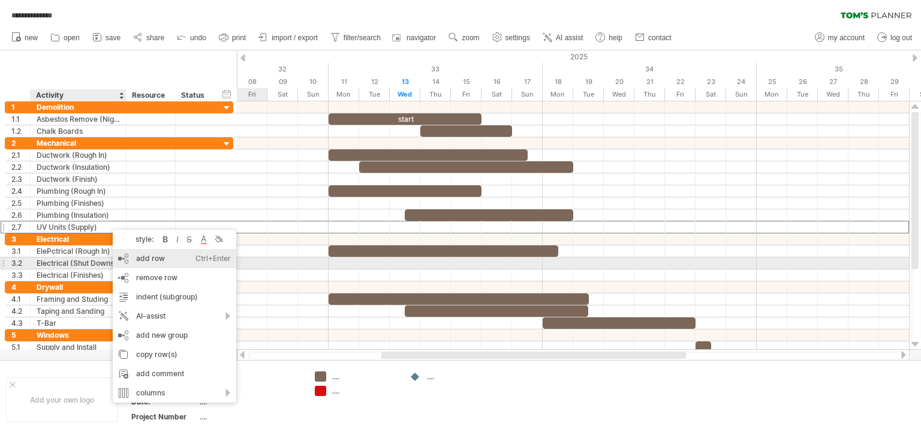
click at [140, 259] on div "add row Ctrl+Enter Cmd+Enter" at bounding box center [175, 258] width 124 height 19
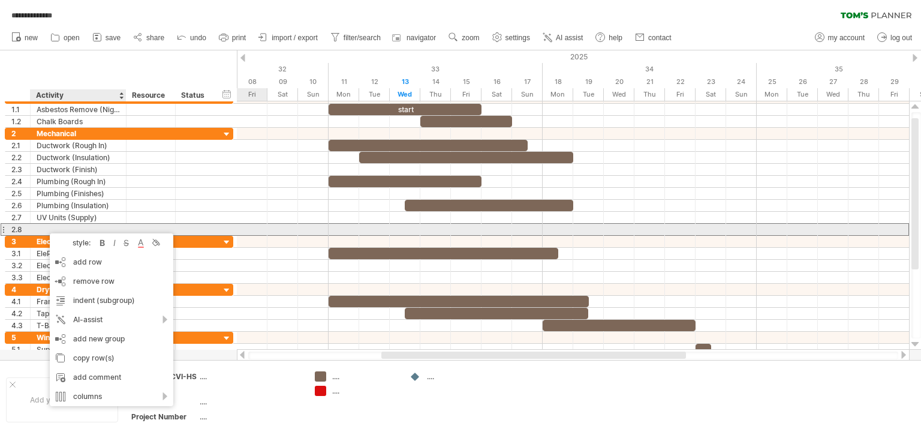
click at [45, 227] on div at bounding box center [78, 229] width 83 height 11
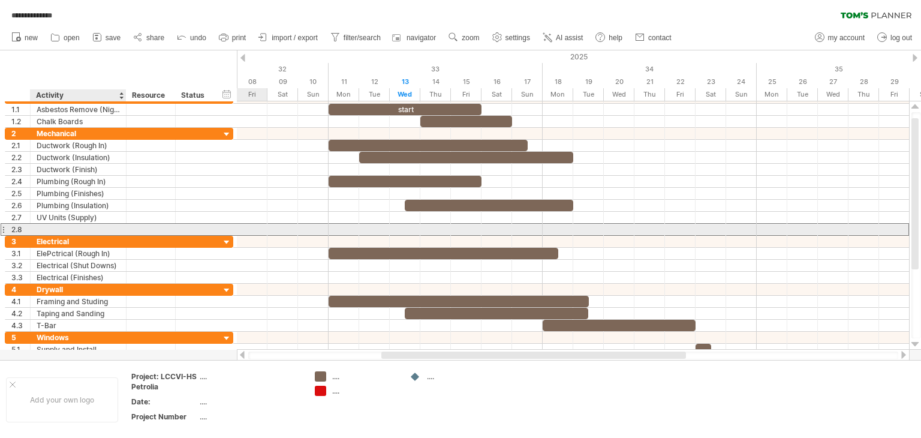
click at [45, 227] on input "text" at bounding box center [78, 229] width 83 height 11
type input "**********"
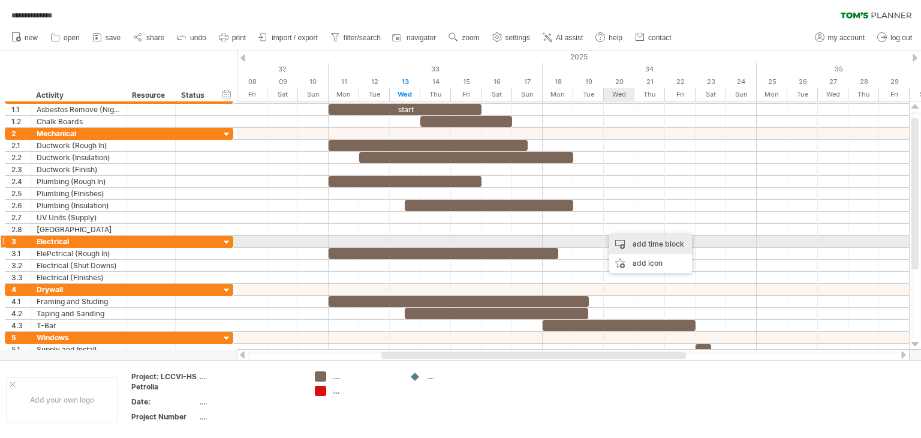
click at [639, 243] on div "add time block" at bounding box center [650, 243] width 83 height 19
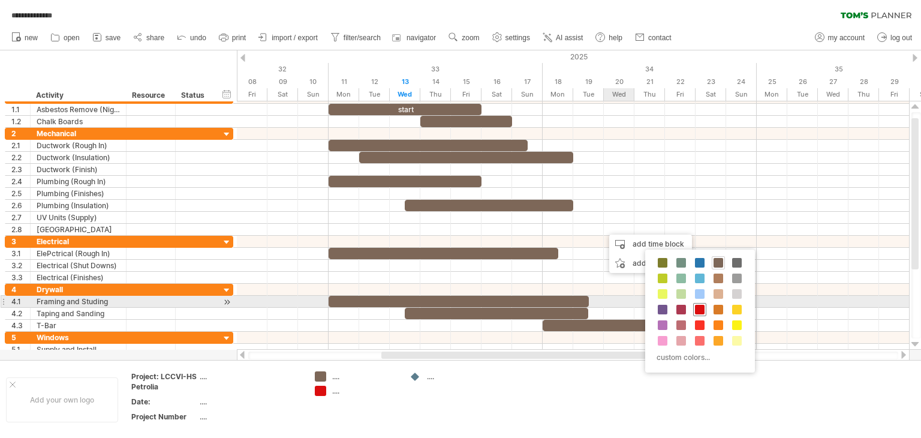
click at [702, 306] on span at bounding box center [700, 310] width 10 height 10
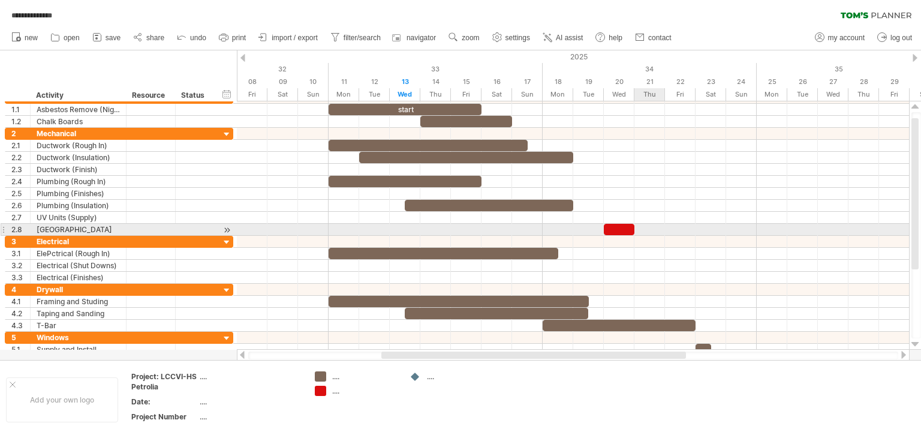
click at [636, 226] on span at bounding box center [634, 229] width 5 height 11
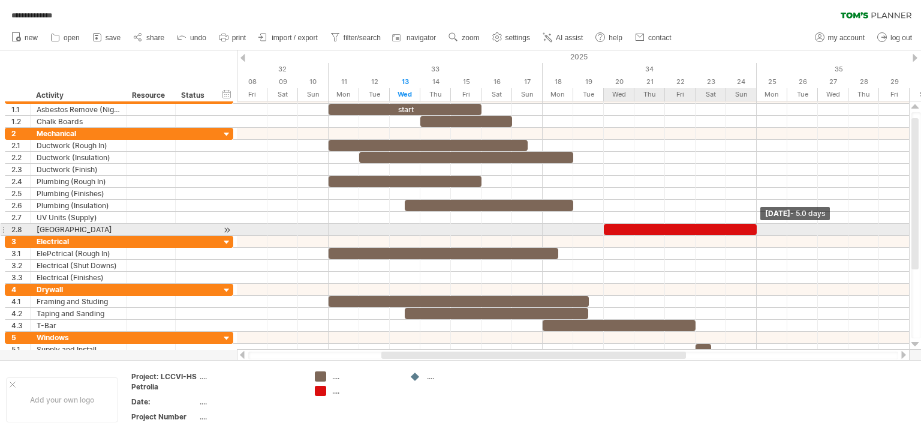
drag, startPoint x: 636, startPoint y: 226, endPoint x: 762, endPoint y: 224, distance: 126.6
click at [762, 224] on div "start [DATE] - 5.0 days [DATE] - 1.5 days" at bounding box center [573, 225] width 672 height 248
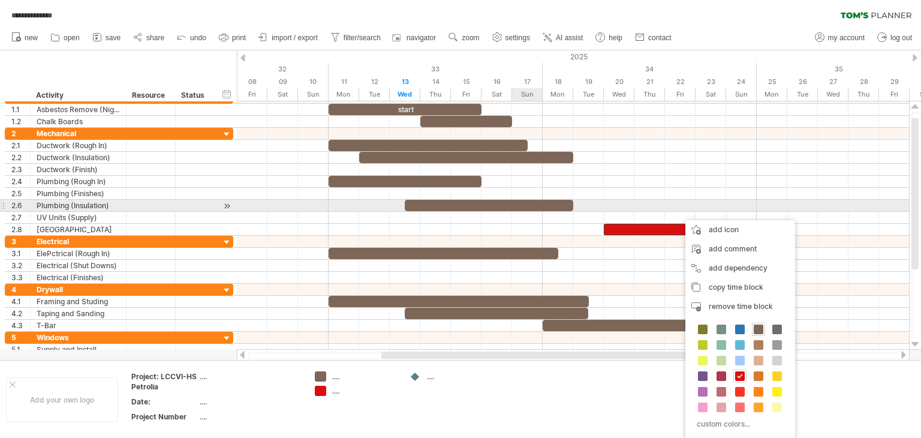
click at [541, 201] on div at bounding box center [489, 205] width 169 height 11
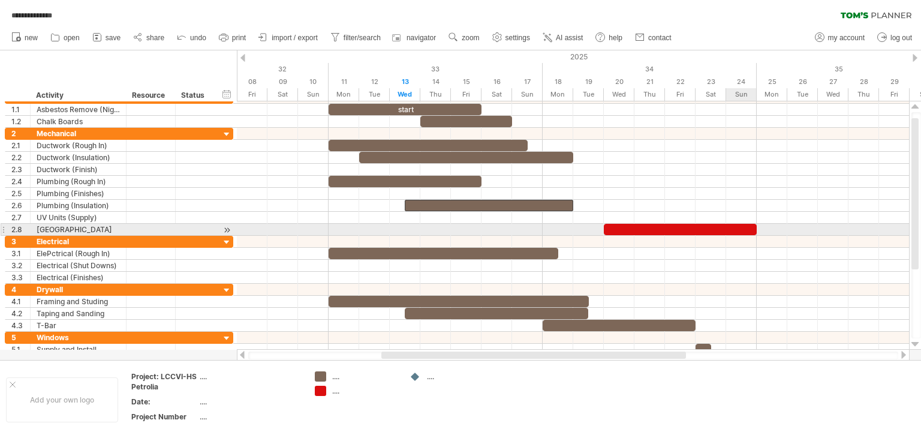
click at [727, 228] on div at bounding box center [680, 229] width 153 height 11
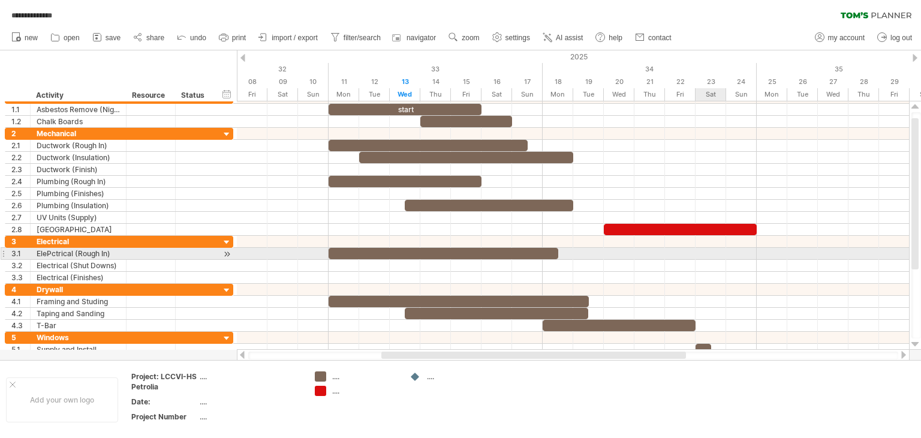
click at [720, 255] on div at bounding box center [573, 254] width 672 height 12
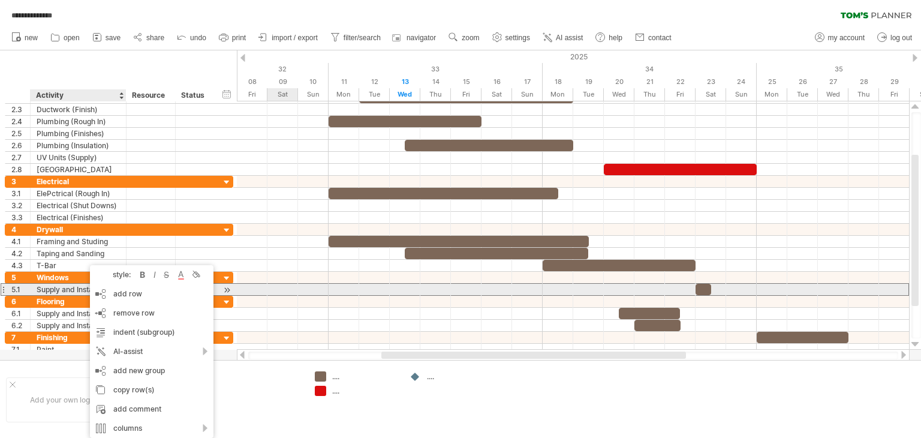
click at [84, 288] on div "Supply and Install" at bounding box center [78, 289] width 83 height 11
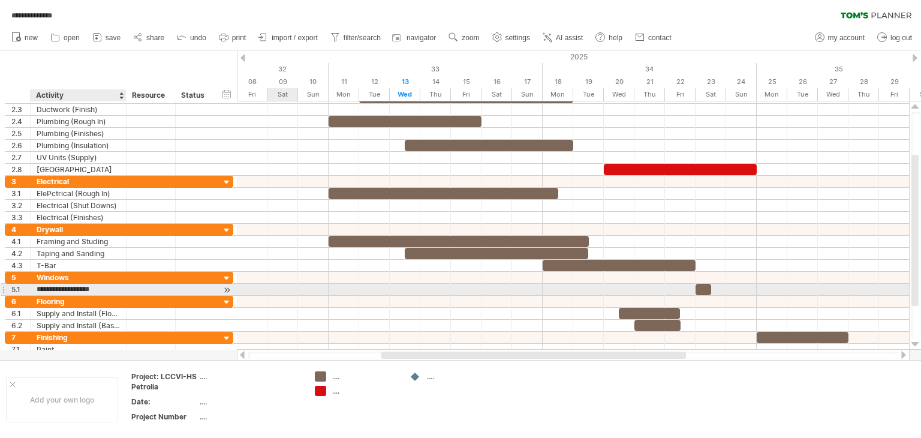
click at [103, 286] on input "**********" at bounding box center [78, 289] width 83 height 11
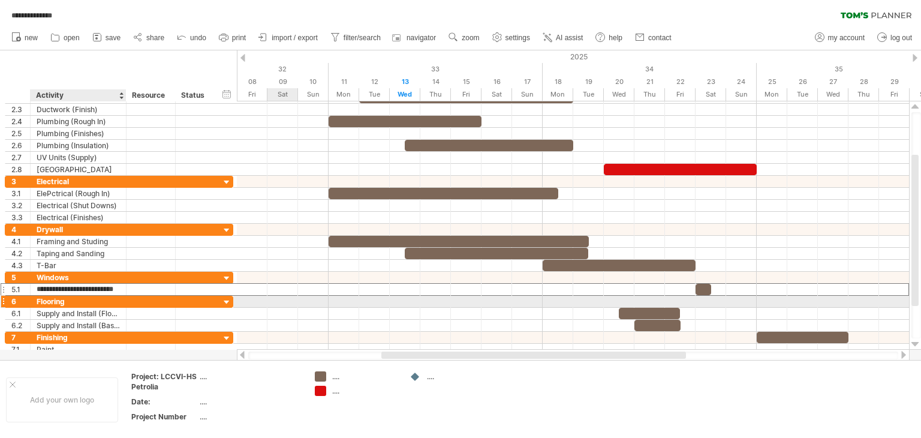
scroll to position [0, 7]
type input "**********"
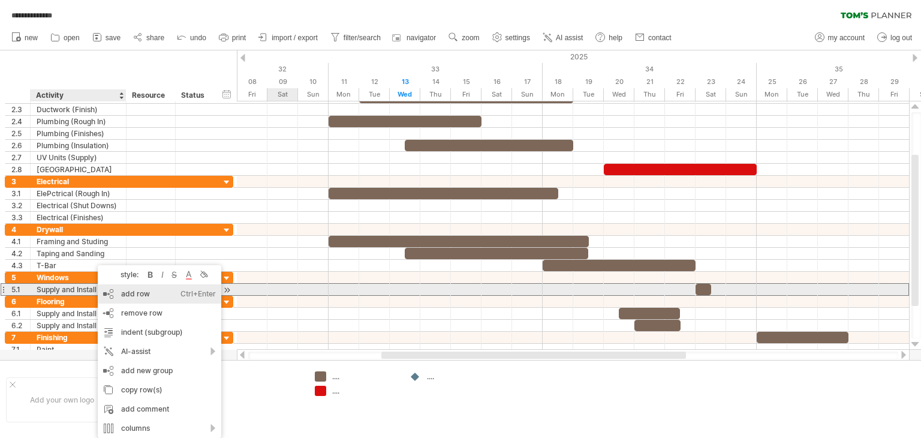
click at [142, 294] on div "add row Ctrl+Enter Cmd+Enter" at bounding box center [160, 293] width 124 height 19
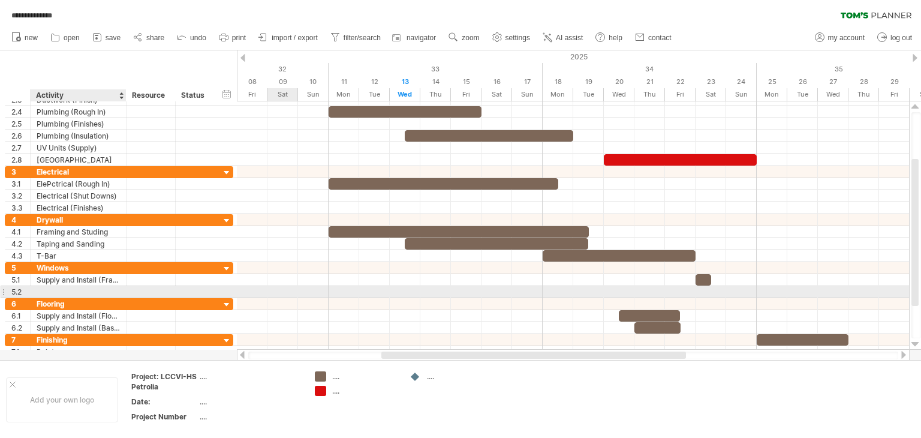
click at [40, 288] on div at bounding box center [78, 291] width 83 height 11
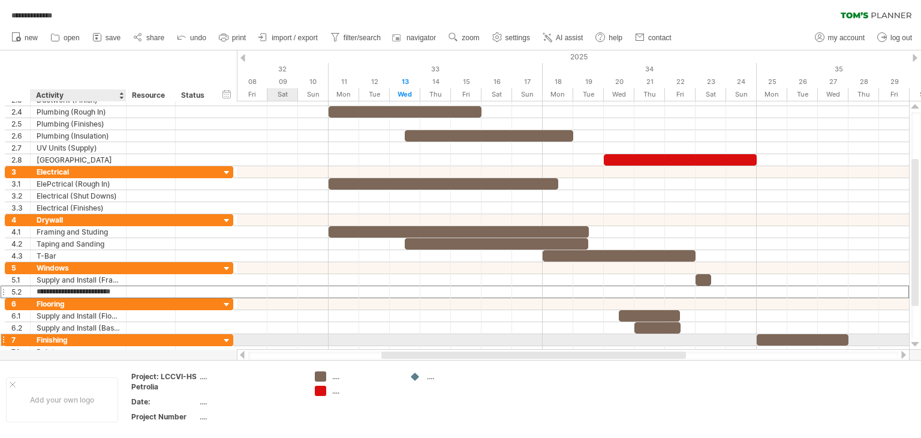
scroll to position [0, 1]
type input "**********"
click at [914, 342] on div at bounding box center [915, 344] width 8 height 10
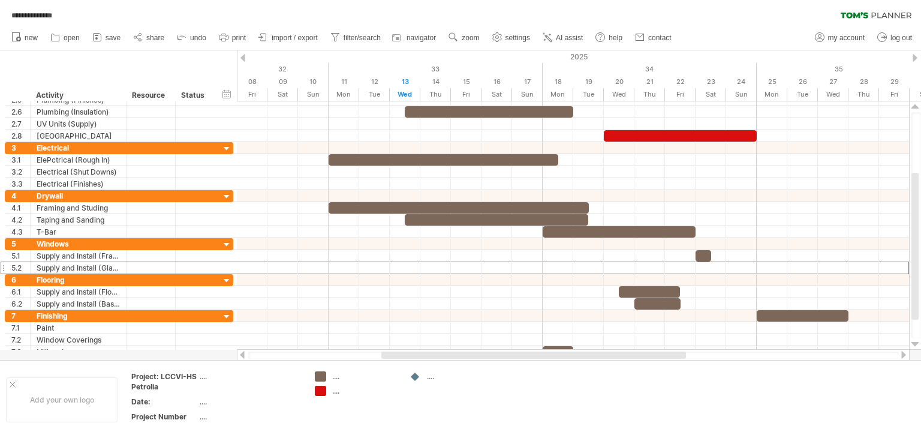
click at [904, 356] on div at bounding box center [904, 355] width 10 height 8
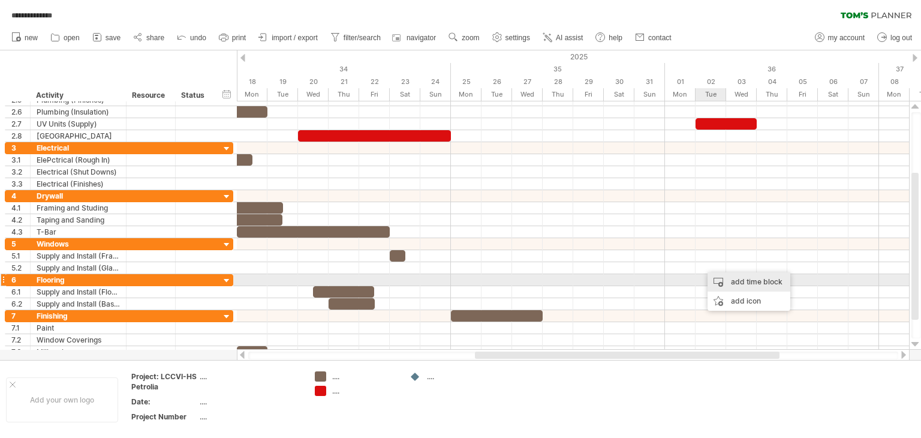
click at [736, 281] on div "add time block" at bounding box center [749, 281] width 83 height 19
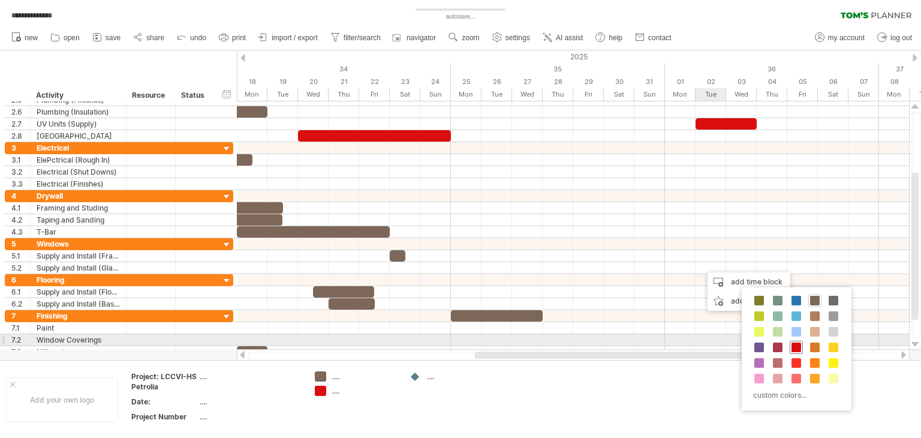
click at [795, 344] on span at bounding box center [797, 347] width 10 height 10
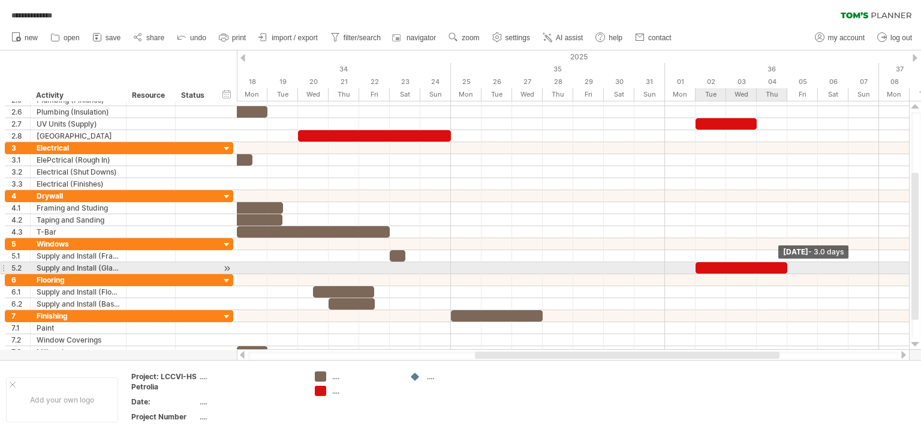
drag, startPoint x: 724, startPoint y: 264, endPoint x: 785, endPoint y: 265, distance: 60.6
click at [785, 265] on span at bounding box center [787, 267] width 5 height 11
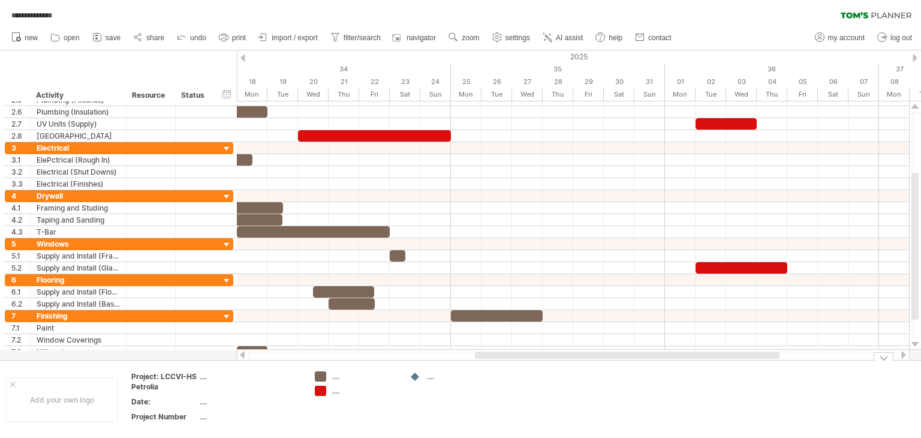
click at [338, 392] on div "...." at bounding box center [364, 391] width 65 height 10
type input "**********"
click at [340, 378] on div "...." at bounding box center [364, 376] width 65 height 10
type input "**********"
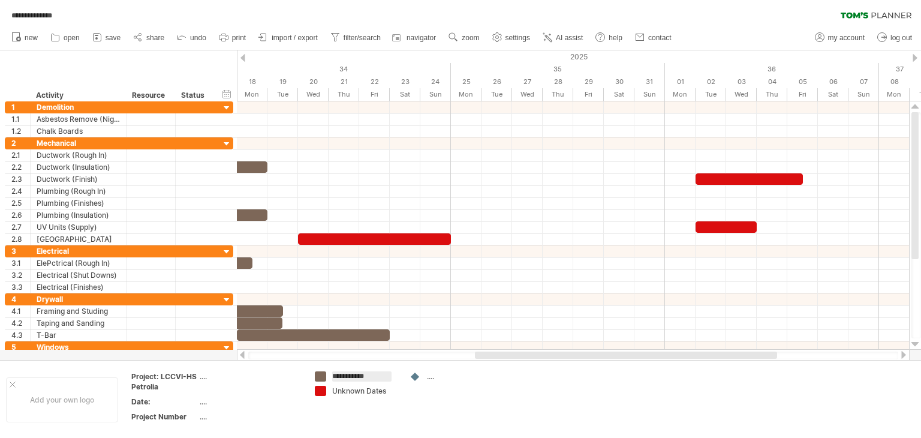
click at [242, 354] on div at bounding box center [242, 355] width 10 height 8
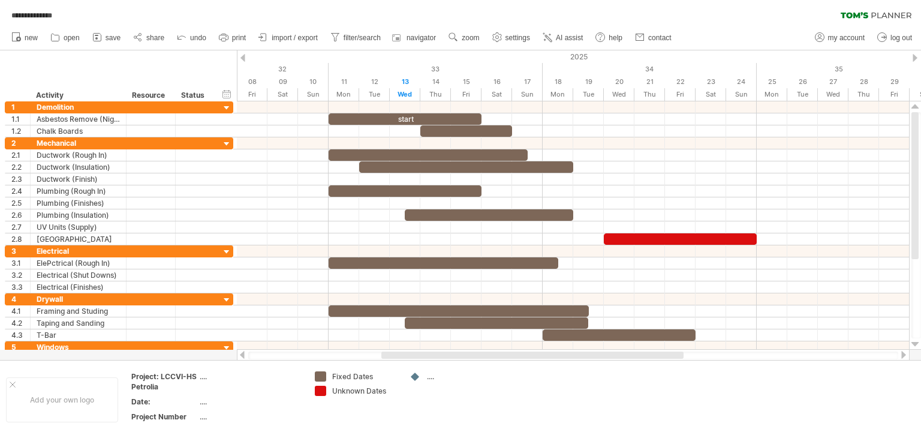
click at [242, 354] on div at bounding box center [242, 355] width 10 height 8
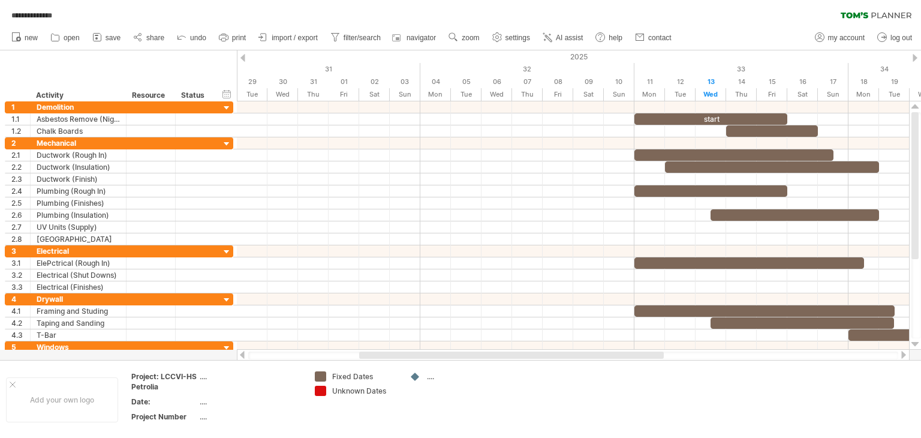
click at [241, 357] on div at bounding box center [242, 355] width 10 height 8
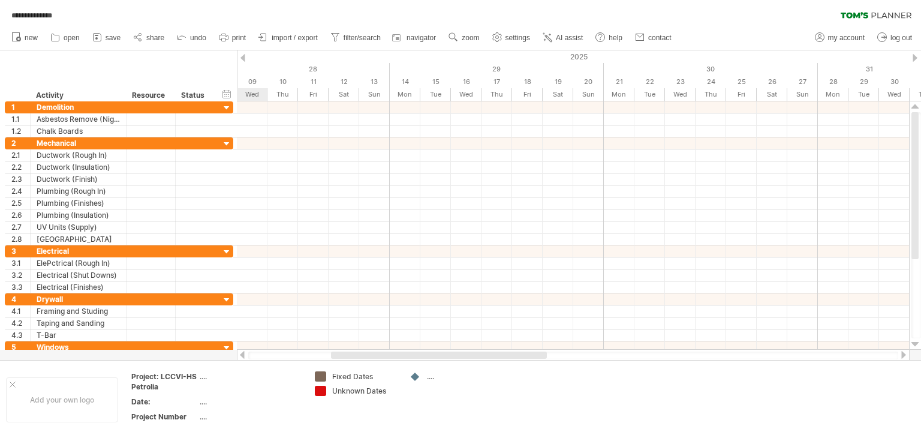
click at [902, 356] on div at bounding box center [904, 355] width 10 height 8
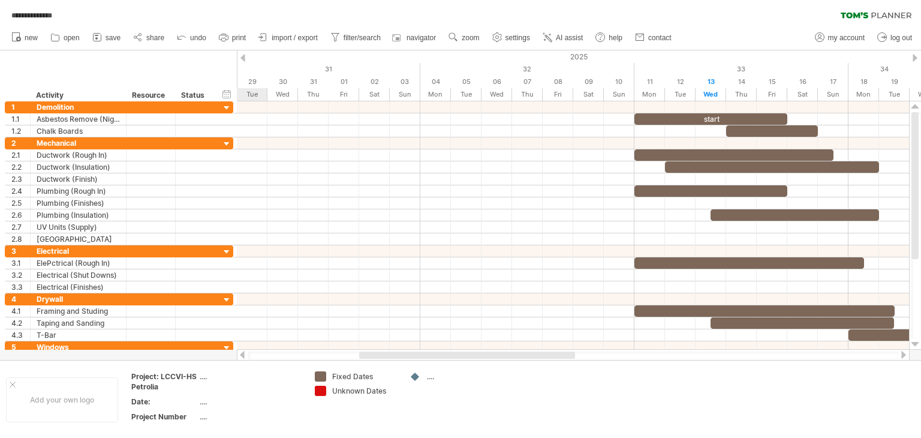
click at [902, 355] on div at bounding box center [904, 355] width 10 height 8
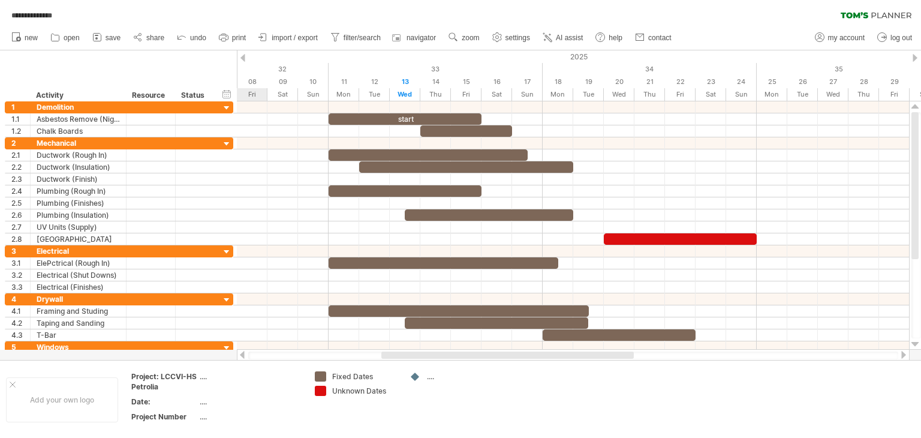
click at [902, 355] on div at bounding box center [904, 355] width 10 height 8
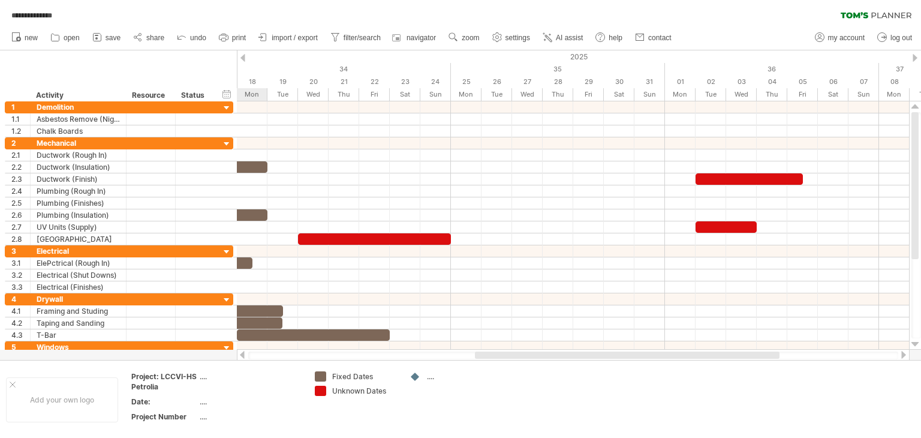
click at [240, 356] on div at bounding box center [242, 355] width 10 height 8
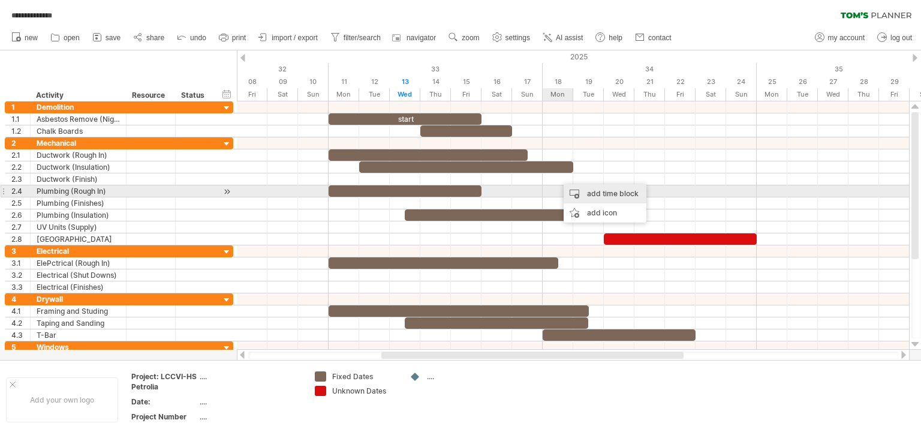
click at [595, 194] on div "add time block" at bounding box center [605, 193] width 83 height 19
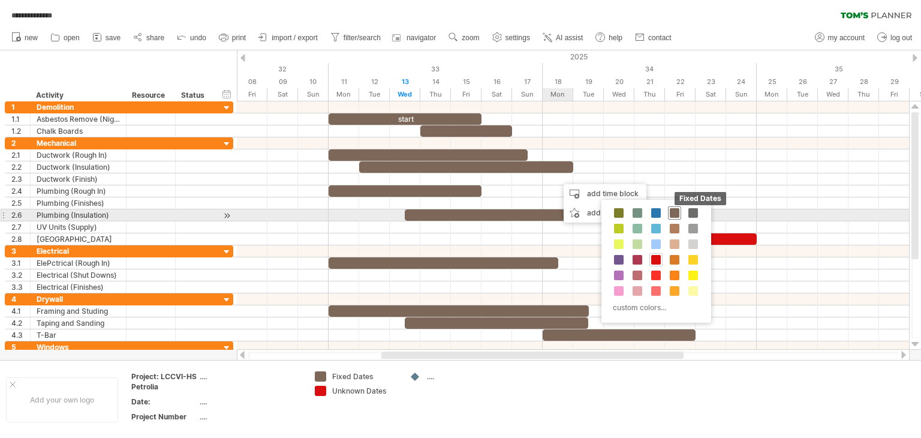
click at [675, 214] on span at bounding box center [675, 213] width 10 height 10
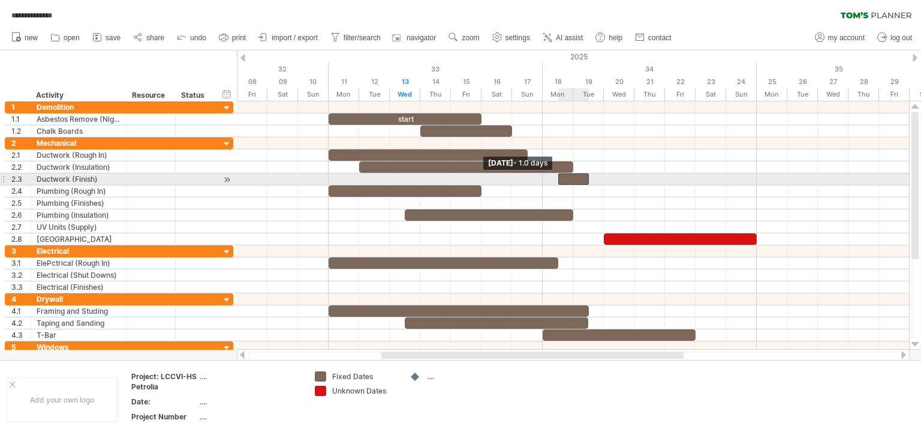
click at [559, 178] on span at bounding box center [558, 178] width 5 height 11
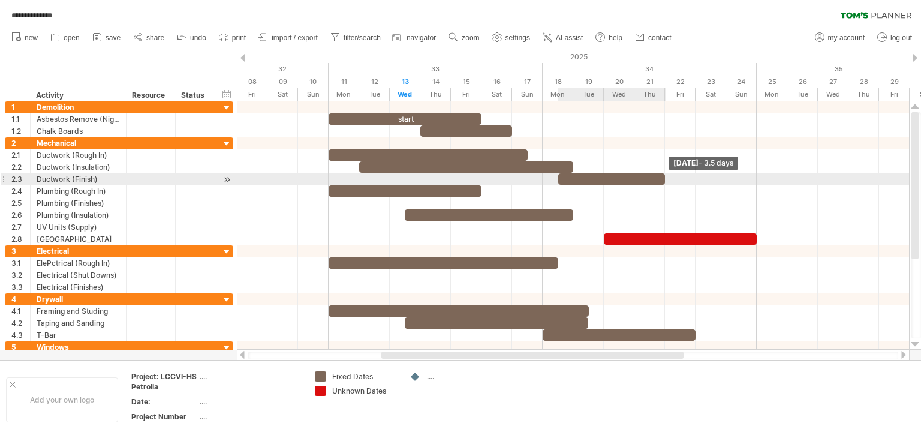
drag, startPoint x: 589, startPoint y: 176, endPoint x: 669, endPoint y: 179, distance: 80.4
click at [669, 179] on div "start [DATE] - 3.5 days [DATE] - 1.0 days" at bounding box center [573, 225] width 672 height 248
click at [670, 179] on div at bounding box center [573, 179] width 672 height 12
drag, startPoint x: 670, startPoint y: 179, endPoint x: 697, endPoint y: 180, distance: 26.4
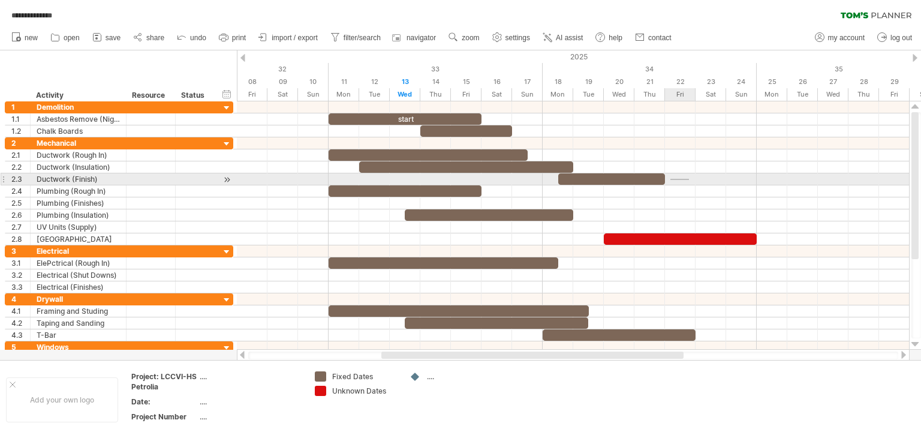
click at [697, 180] on div at bounding box center [573, 179] width 672 height 12
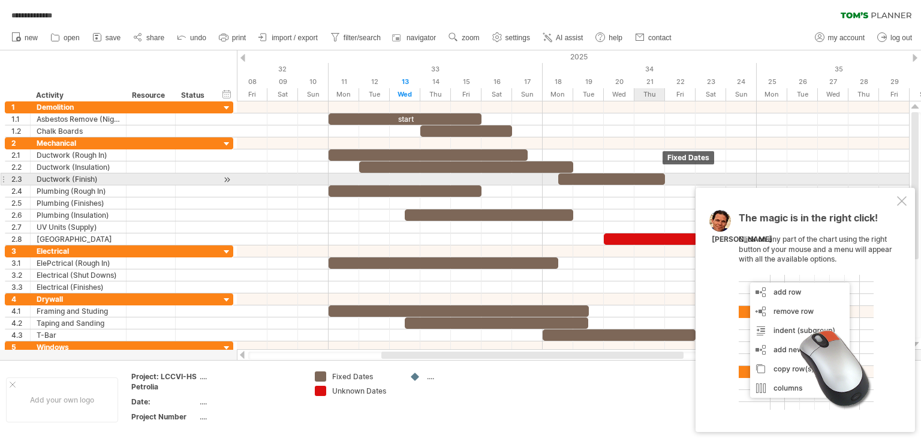
click at [663, 176] on span at bounding box center [665, 178] width 5 height 11
drag, startPoint x: 663, startPoint y: 176, endPoint x: 676, endPoint y: 173, distance: 14.0
click at [666, 174] on div at bounding box center [611, 178] width 107 height 11
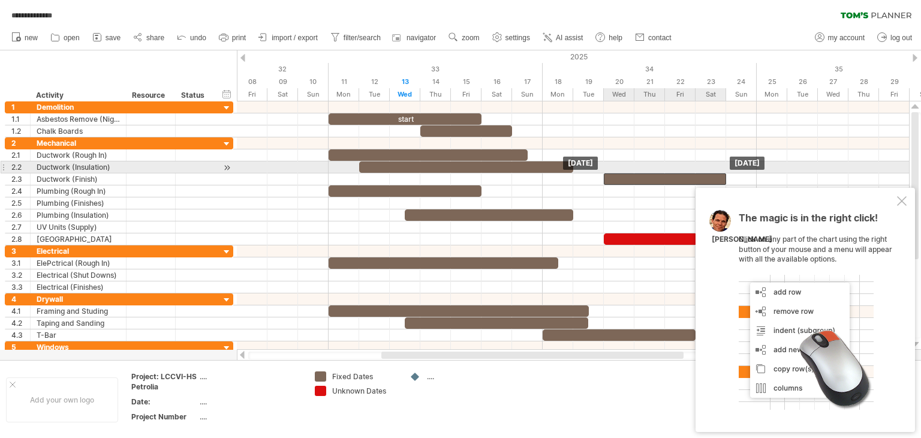
drag, startPoint x: 676, startPoint y: 173, endPoint x: 712, endPoint y: 171, distance: 36.1
click at [712, 171] on div "start [DATE] [DATE]" at bounding box center [573, 225] width 672 height 248
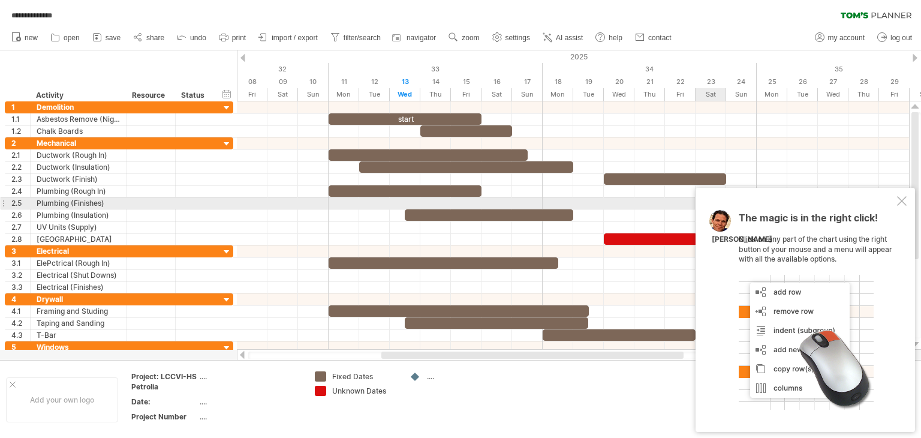
click at [901, 202] on div at bounding box center [902, 201] width 10 height 10
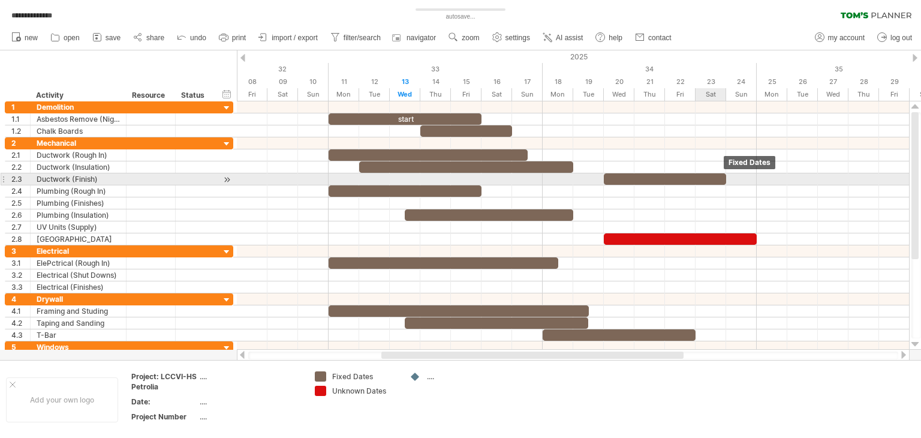
click at [725, 179] on span at bounding box center [726, 178] width 5 height 11
drag, startPoint x: 725, startPoint y: 179, endPoint x: 711, endPoint y: 179, distance: 14.4
click at [711, 179] on span at bounding box center [711, 178] width 5 height 11
drag, startPoint x: 711, startPoint y: 179, endPoint x: 702, endPoint y: 180, distance: 9.0
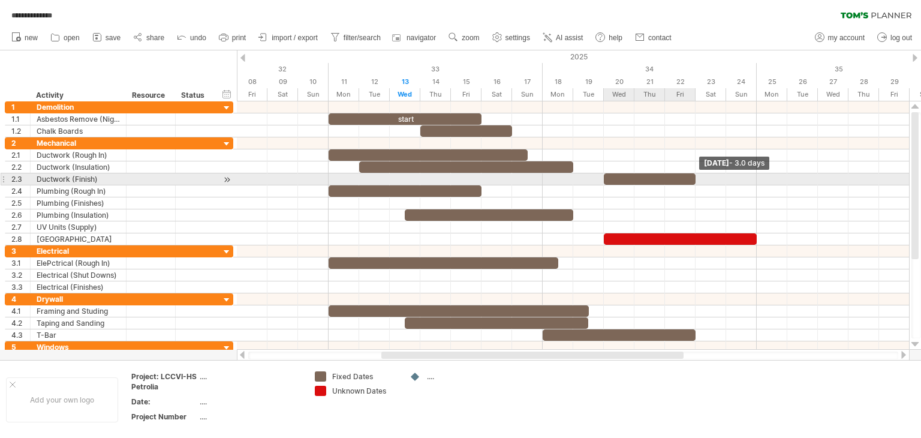
click at [702, 180] on div "start [DATE] - 3.0 days [DATE]" at bounding box center [573, 225] width 672 height 248
drag, startPoint x: 604, startPoint y: 177, endPoint x: 580, endPoint y: 178, distance: 23.4
click at [580, 178] on div at bounding box center [634, 178] width 122 height 11
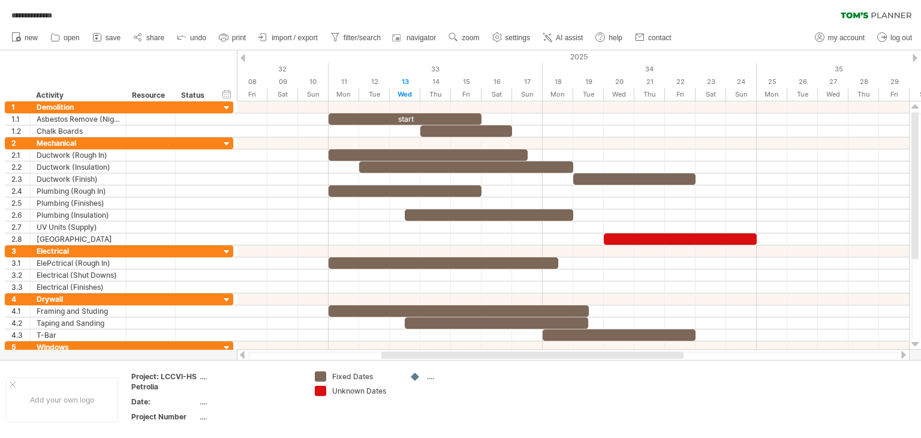
click at [904, 353] on div at bounding box center [904, 355] width 10 height 8
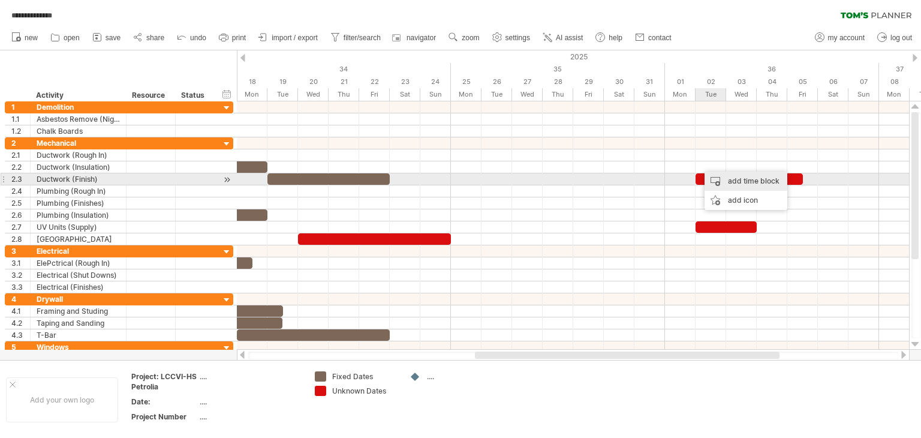
click at [747, 182] on div "add time block" at bounding box center [746, 181] width 83 height 19
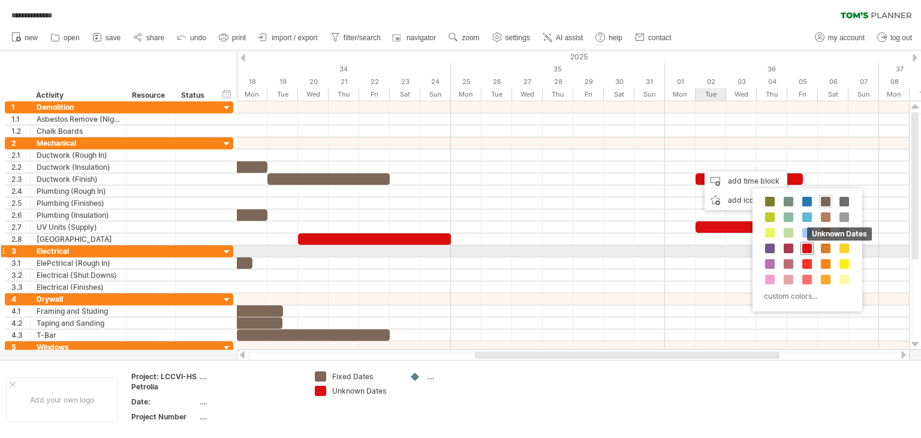
click at [806, 248] on span at bounding box center [807, 248] width 10 height 10
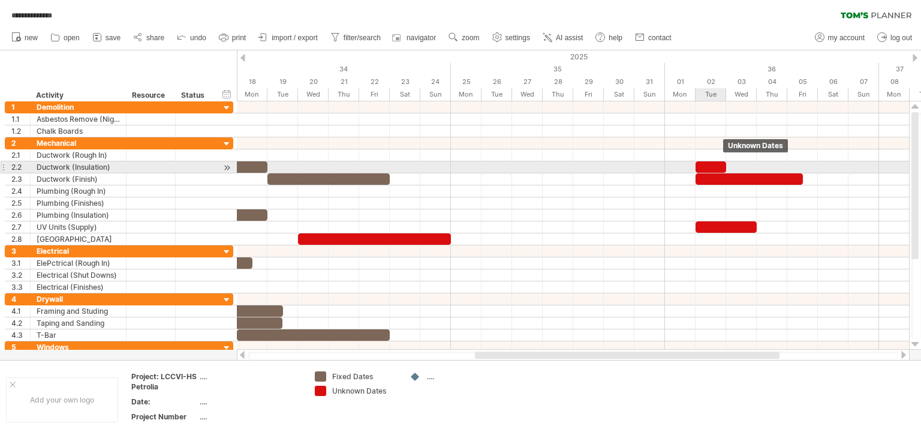
click at [724, 164] on span at bounding box center [726, 166] width 5 height 11
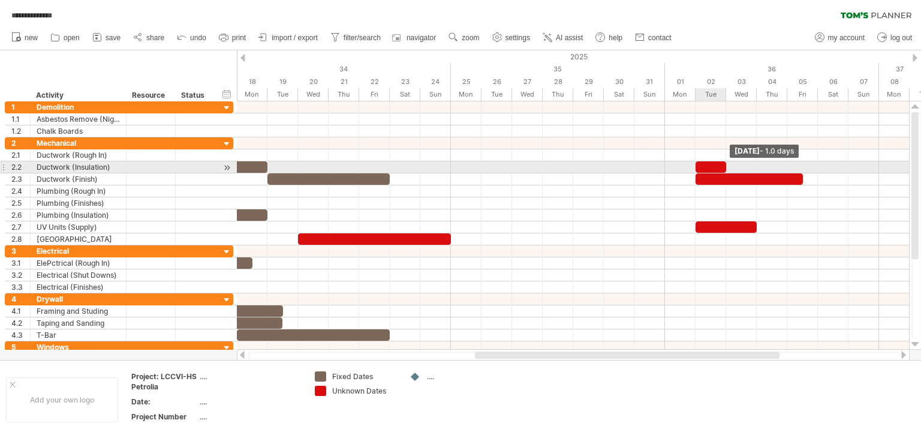
drag, startPoint x: 724, startPoint y: 164, endPoint x: 750, endPoint y: 164, distance: 25.8
click at [726, 164] on div at bounding box center [711, 166] width 31 height 11
drag, startPoint x: 794, startPoint y: 166, endPoint x: 808, endPoint y: 166, distance: 13.8
click at [808, 166] on div at bounding box center [573, 167] width 672 height 12
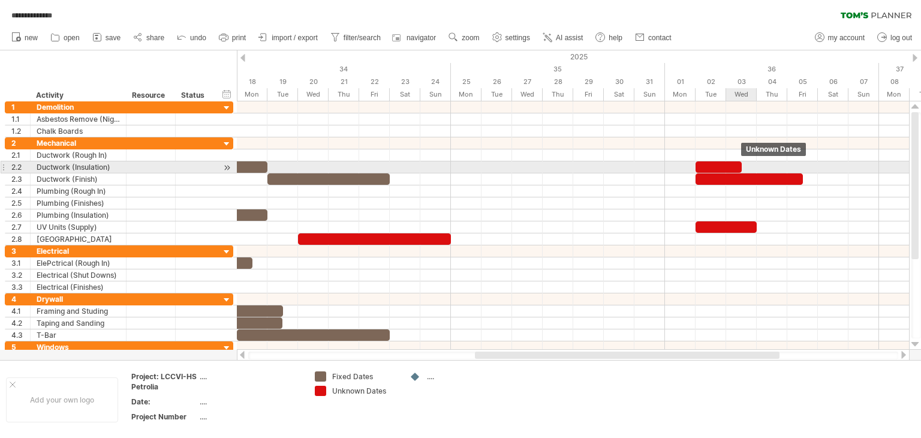
click at [739, 165] on span at bounding box center [741, 166] width 5 height 11
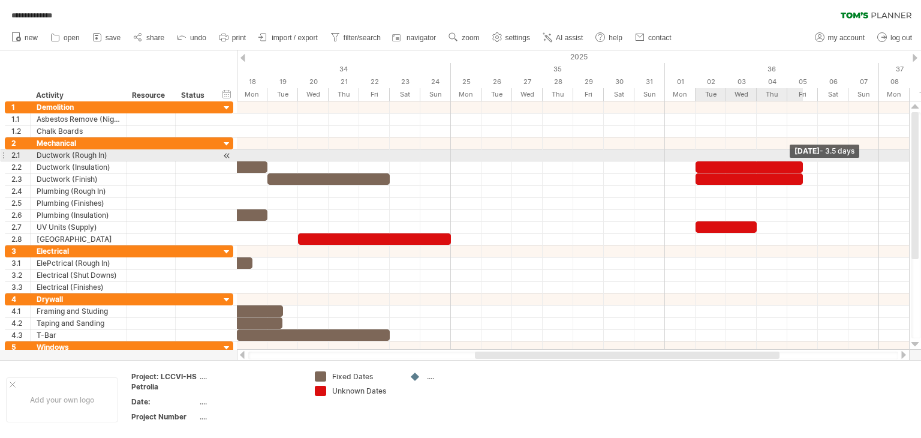
drag, startPoint x: 739, startPoint y: 165, endPoint x: 798, endPoint y: 160, distance: 59.0
click at [798, 160] on div "start [DATE] - 3.5 days [DATE] - 4.0 days" at bounding box center [573, 225] width 672 height 248
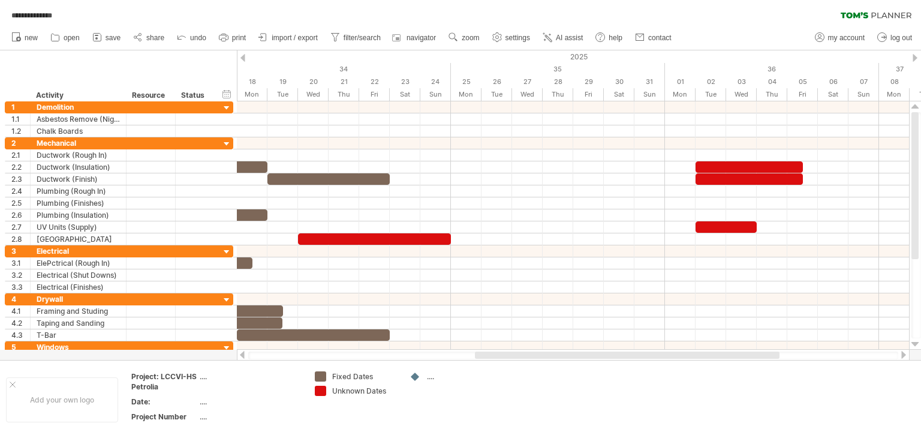
click at [240, 354] on div at bounding box center [242, 355] width 10 height 8
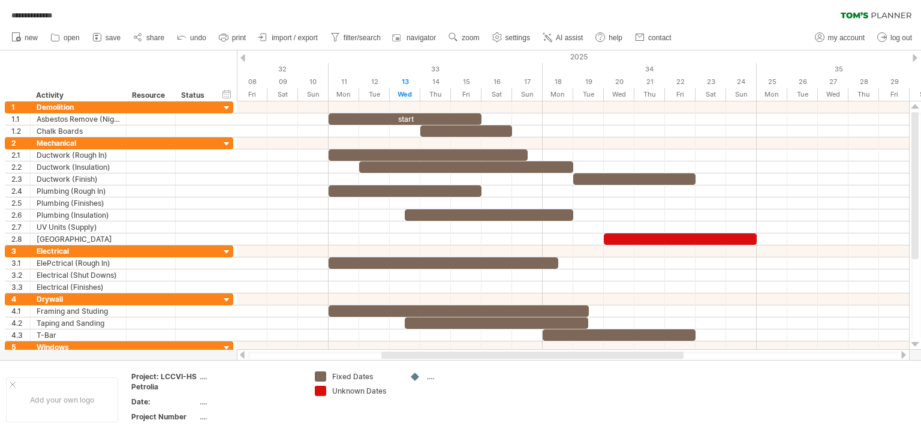
click at [240, 354] on div at bounding box center [242, 355] width 10 height 8
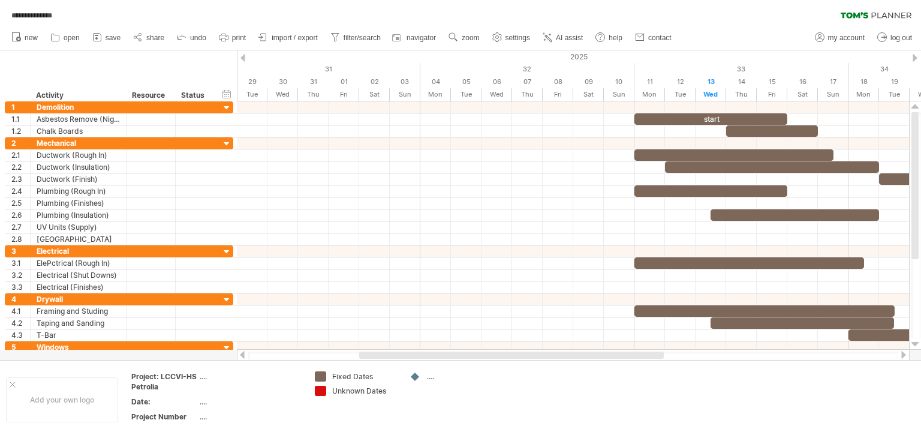
click at [903, 353] on div at bounding box center [904, 355] width 10 height 8
